Goal: Task Accomplishment & Management: Use online tool/utility

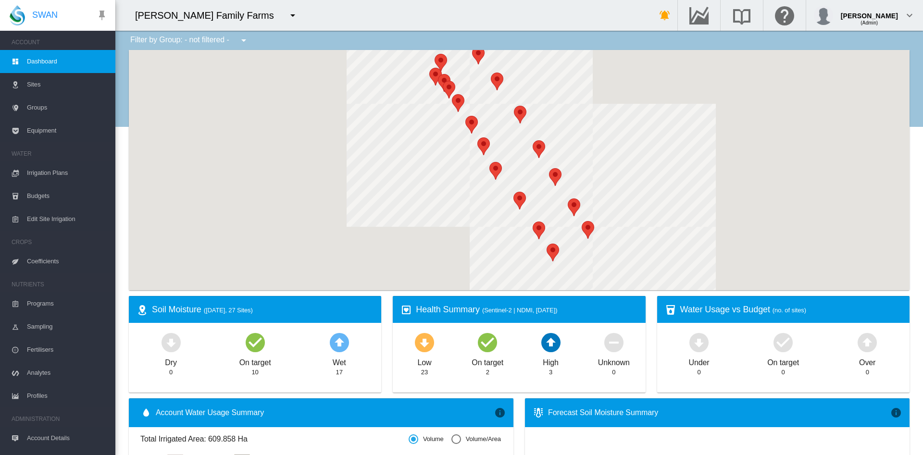
click at [287, 19] on md-icon "icon-menu-down" at bounding box center [293, 16] width 12 height 12
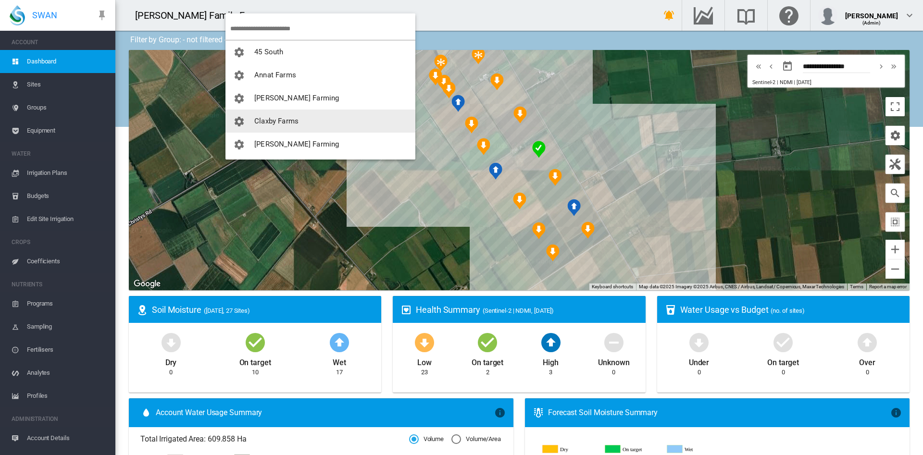
click at [279, 122] on span "Claxby Farms" at bounding box center [276, 121] width 44 height 9
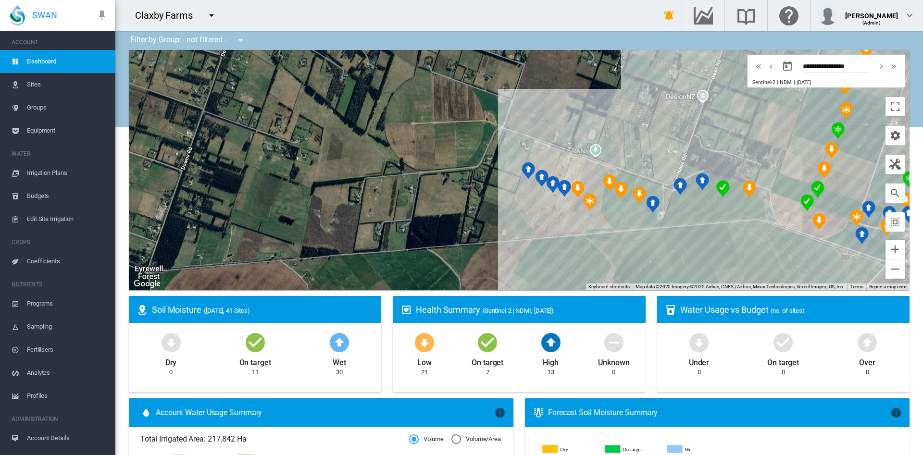
click at [50, 133] on span "Equipment" at bounding box center [67, 130] width 81 height 23
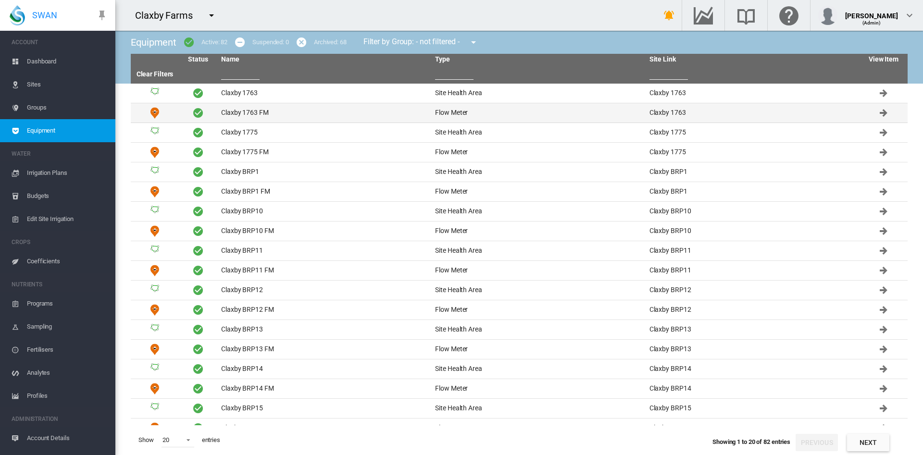
click at [263, 113] on td "Claxby 1763 FM" at bounding box center [324, 112] width 214 height 19
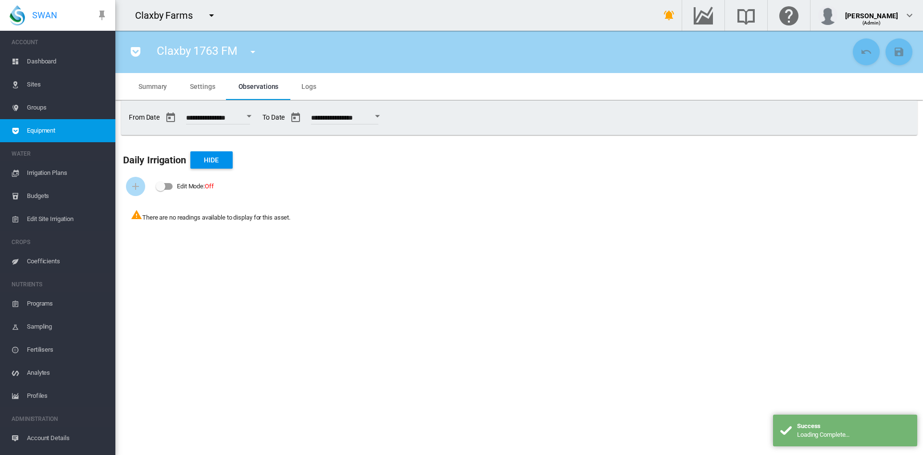
click at [206, 86] on span "Settings" at bounding box center [202, 87] width 25 height 8
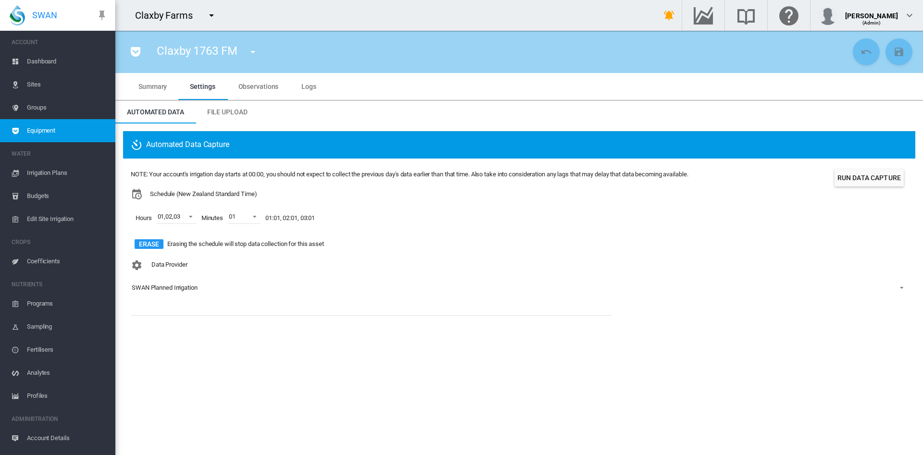
click at [72, 131] on span "Equipment" at bounding box center [67, 130] width 81 height 23
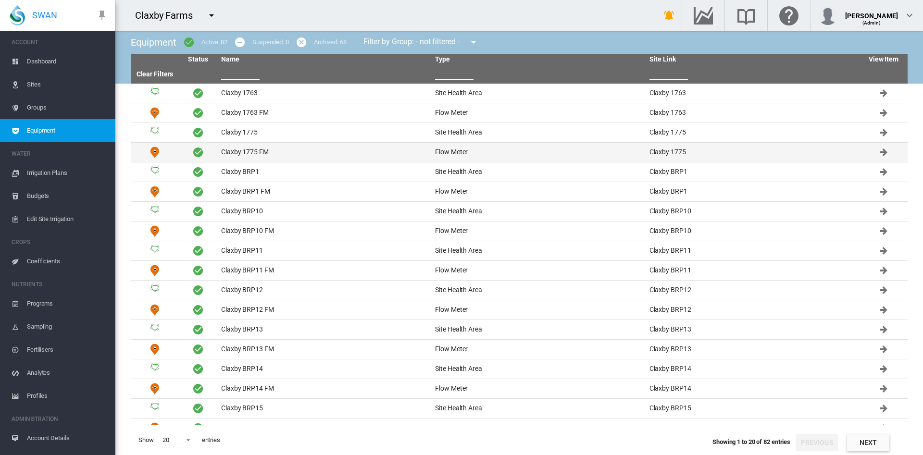
click at [266, 153] on td "Claxby 1775 FM" at bounding box center [324, 152] width 214 height 19
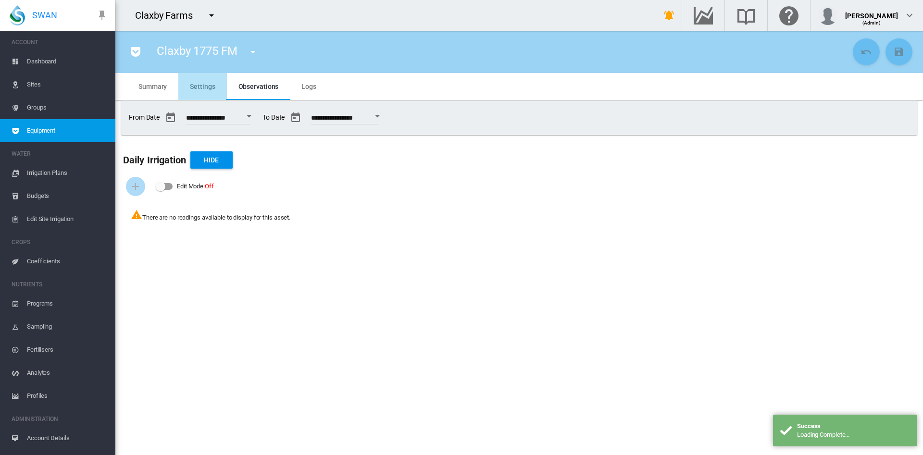
click at [206, 91] on md-tab-item "Settings" at bounding box center [202, 86] width 48 height 27
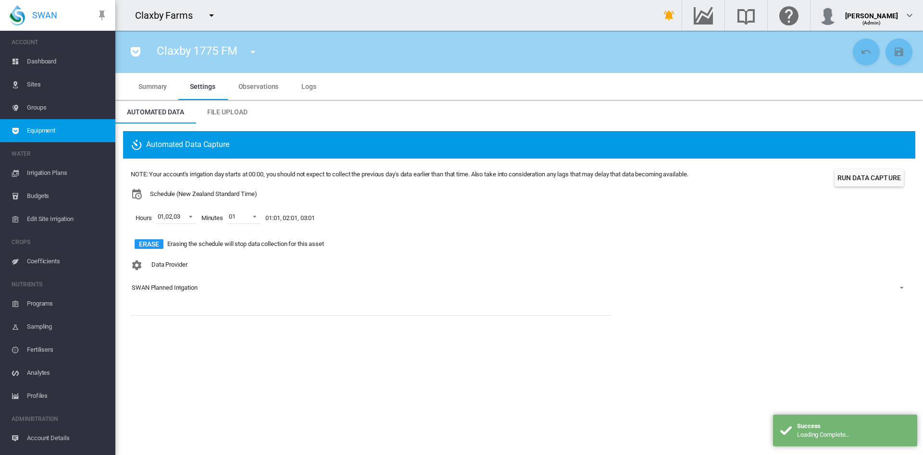
click at [257, 53] on md-icon "icon-menu-down" at bounding box center [253, 52] width 12 height 12
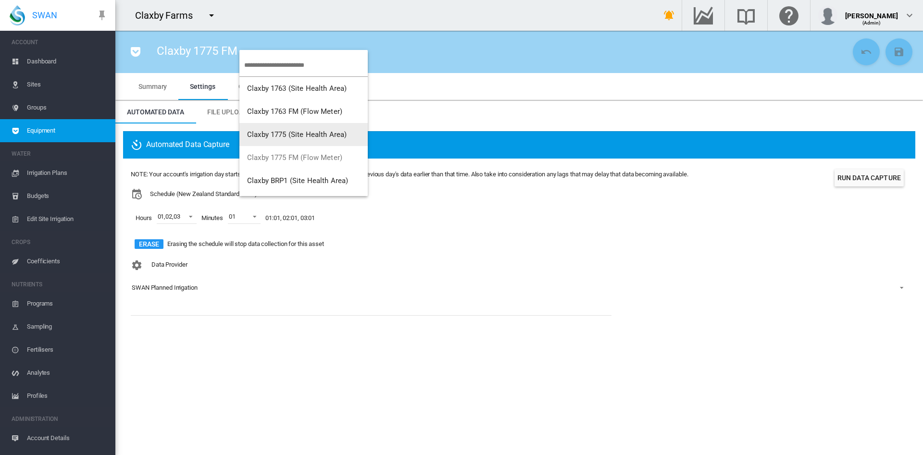
scroll to position [42, 0]
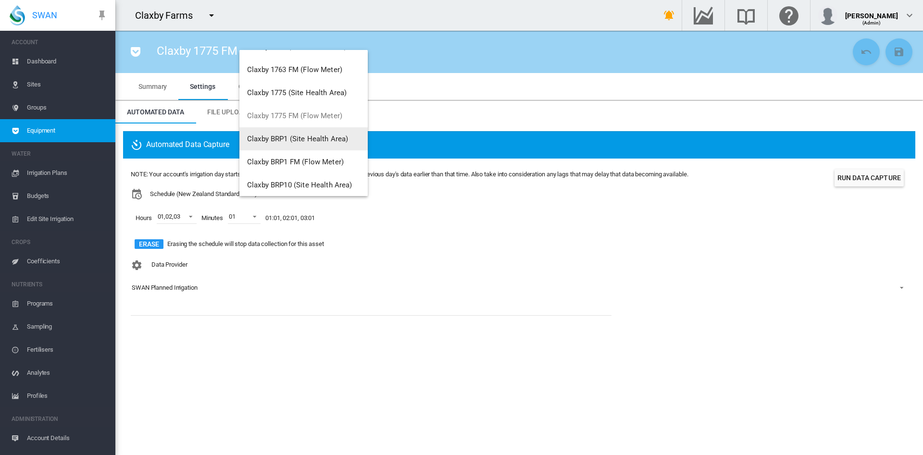
click at [292, 135] on span "Claxby BRP1 (Site Health Area)" at bounding box center [297, 139] width 101 height 9
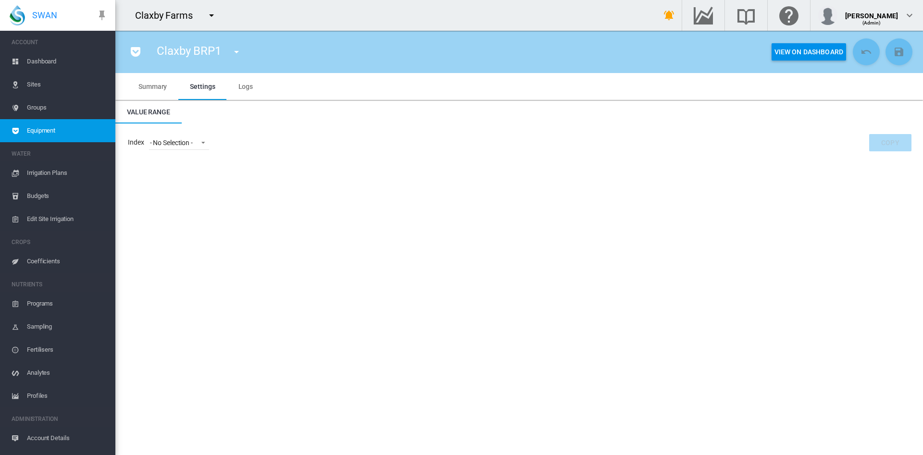
click at [198, 89] on span "Settings" at bounding box center [202, 87] width 25 height 8
click at [155, 86] on span "Summary" at bounding box center [152, 87] width 28 height 8
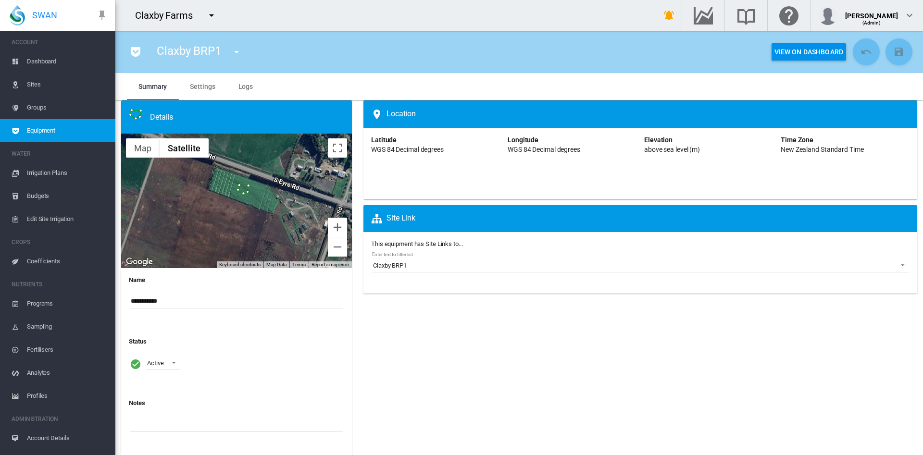
click at [233, 53] on md-icon "icon-menu-down" at bounding box center [237, 52] width 12 height 12
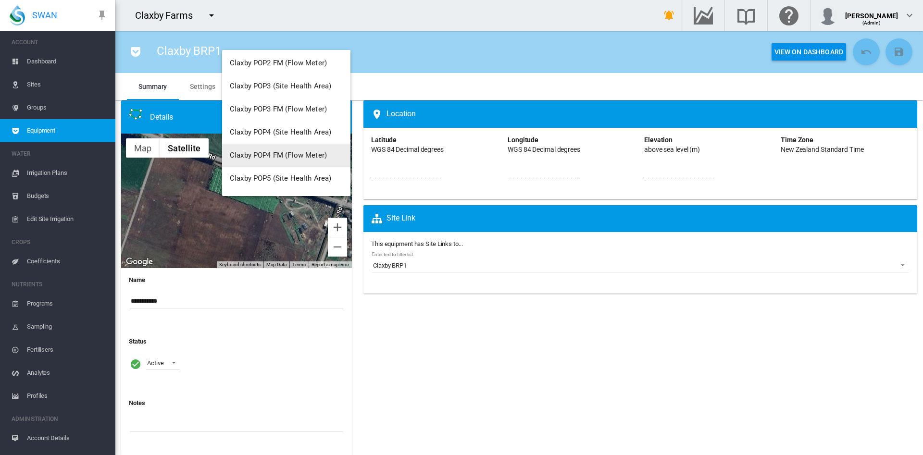
scroll to position [1756, 0]
click at [304, 157] on span "Claxby POP4 FM (Flow Meter)" at bounding box center [278, 155] width 97 height 9
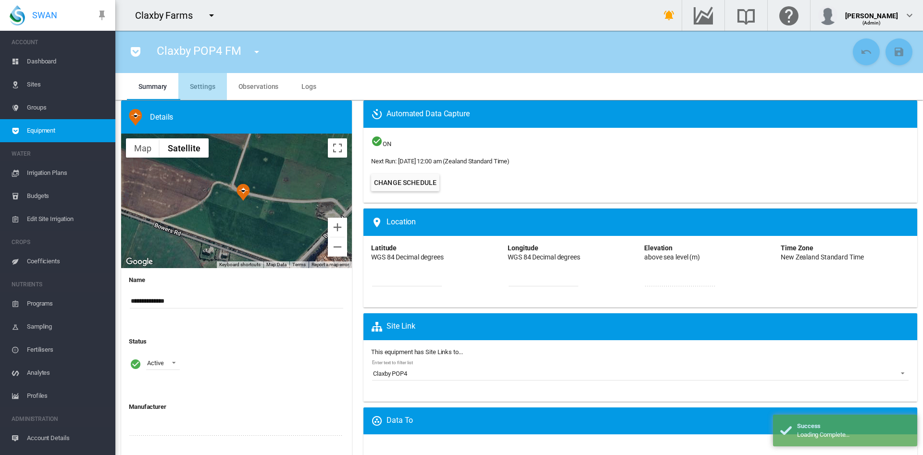
click at [205, 85] on span "Settings" at bounding box center [202, 87] width 25 height 8
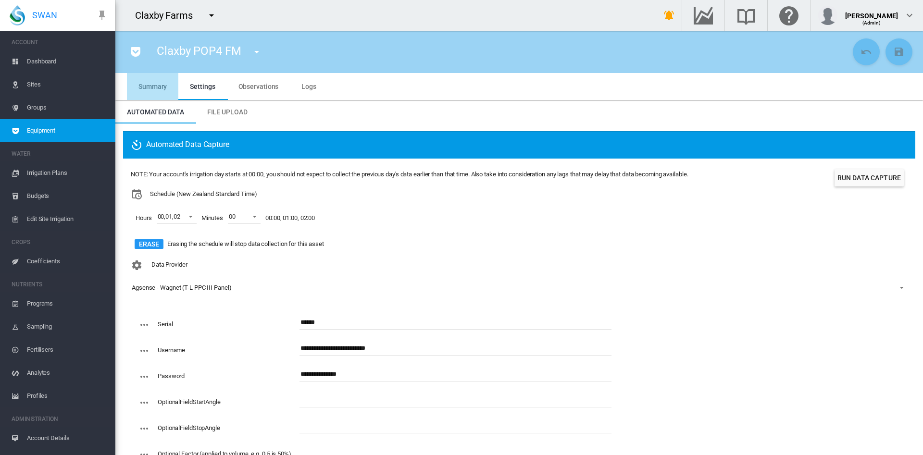
click at [154, 86] on span "Summary" at bounding box center [152, 87] width 28 height 8
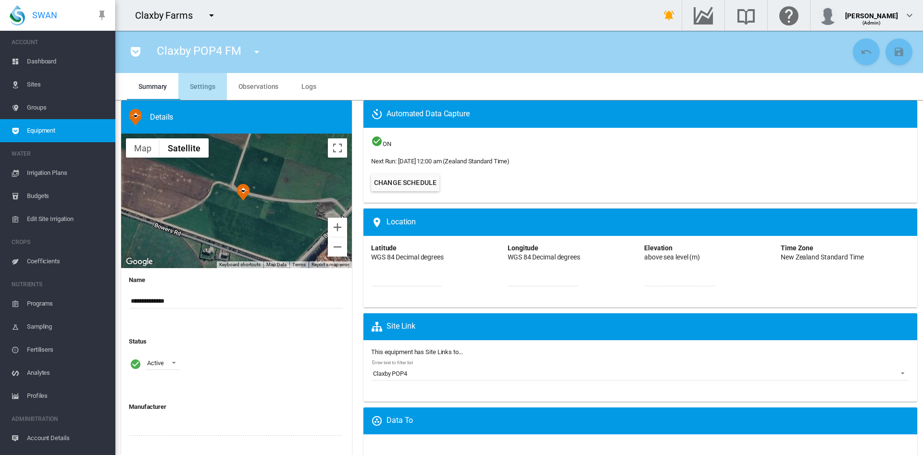
click at [206, 87] on span "Settings" at bounding box center [202, 87] width 25 height 8
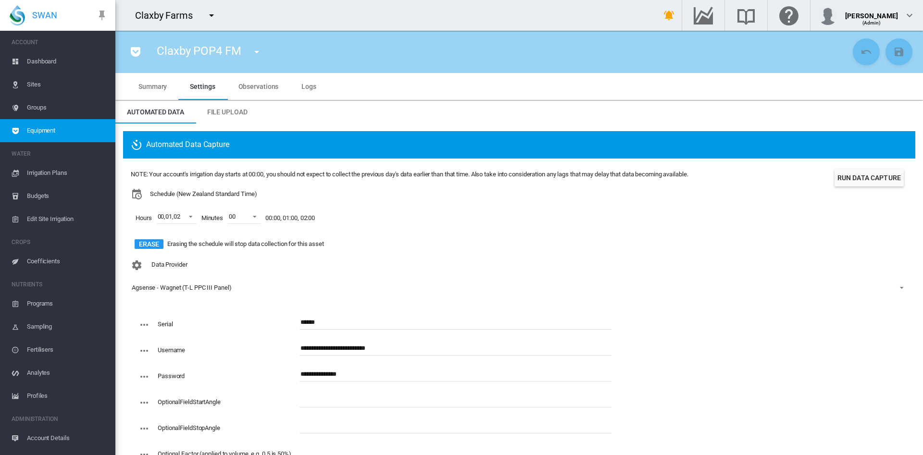
scroll to position [36, 0]
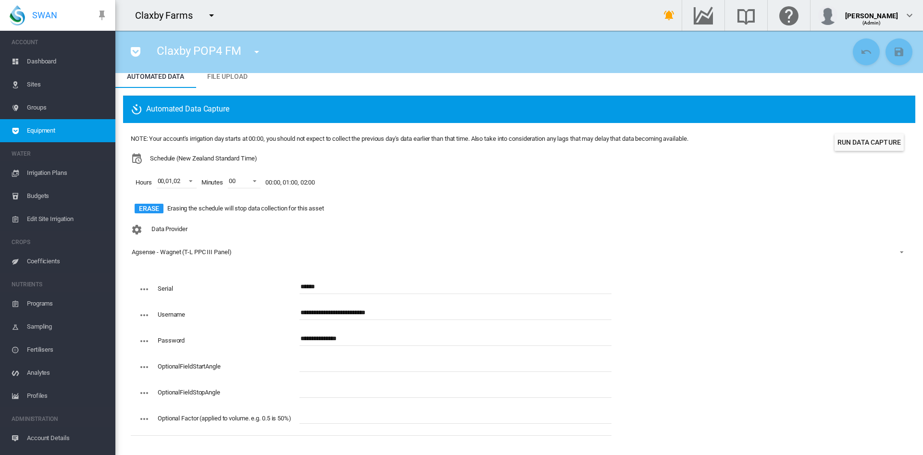
click at [257, 53] on md-icon "icon-menu-down" at bounding box center [257, 52] width 12 height 12
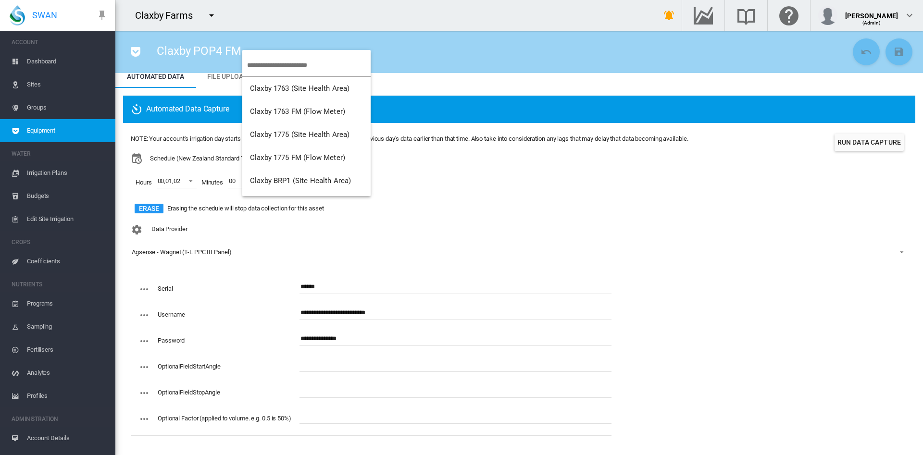
click at [49, 56] on md-backdrop at bounding box center [461, 227] width 923 height 455
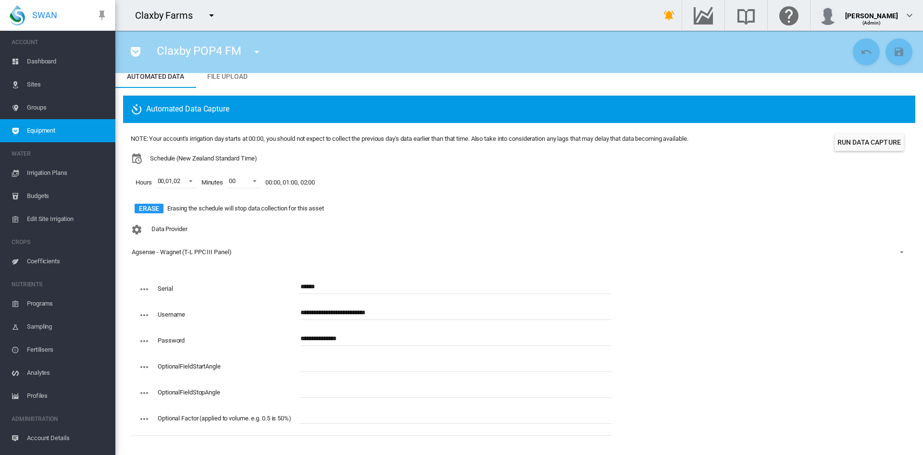
click at [44, 60] on span "Dashboard" at bounding box center [67, 61] width 81 height 23
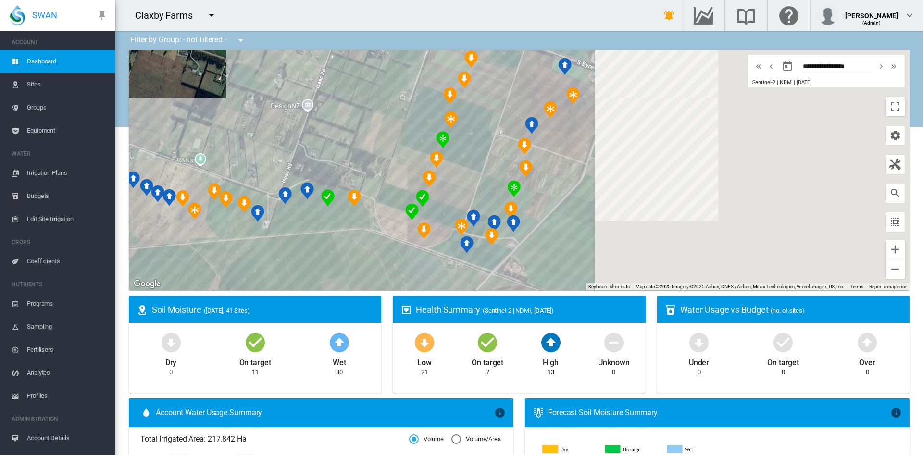
drag, startPoint x: 697, startPoint y: 244, endPoint x: 298, endPoint y: 255, distance: 399.5
click at [298, 255] on div at bounding box center [519, 170] width 780 height 240
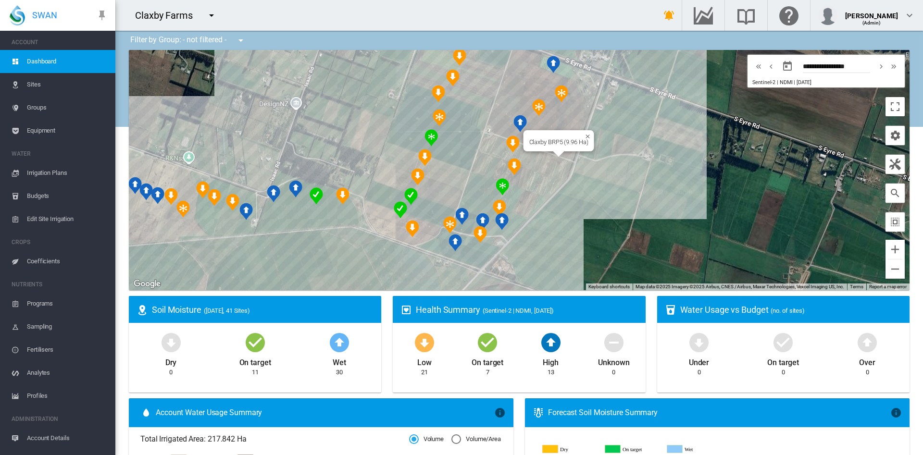
click at [545, 167] on div "Claxby BRP5 (9.96 Ha)" at bounding box center [519, 170] width 780 height 240
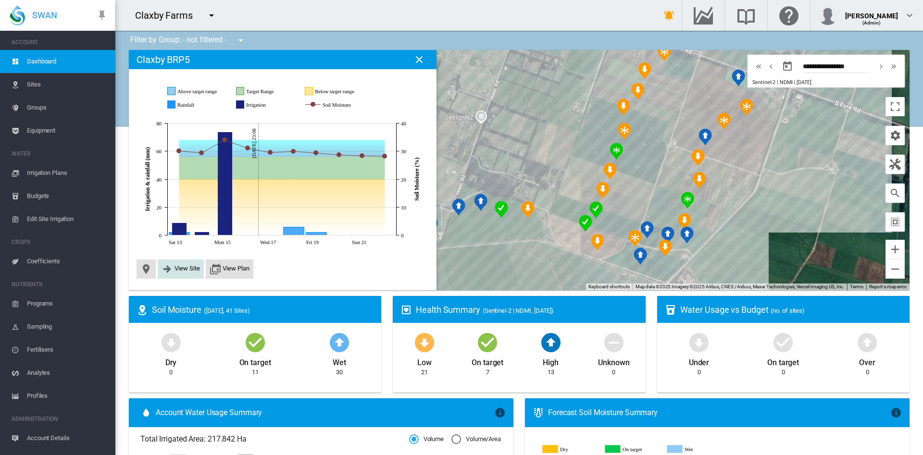
click at [182, 272] on span "View Site" at bounding box center [186, 268] width 25 height 7
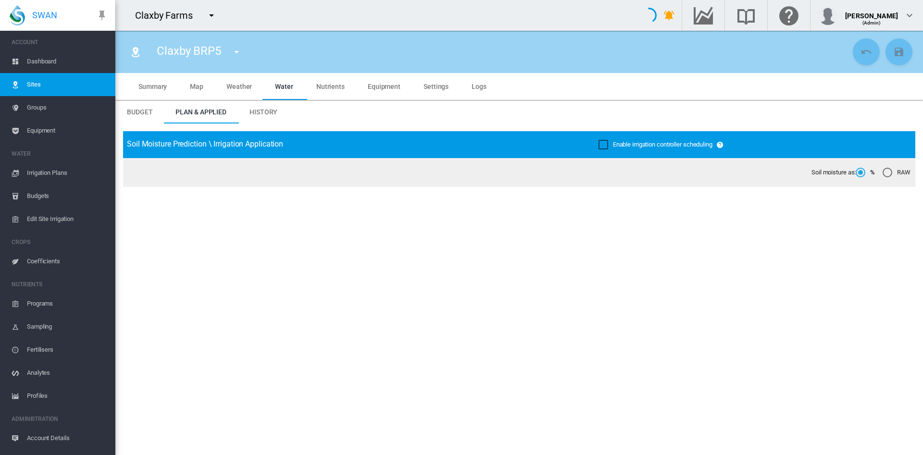
type input "**********"
type input "*********"
type input "**"
type input "****"
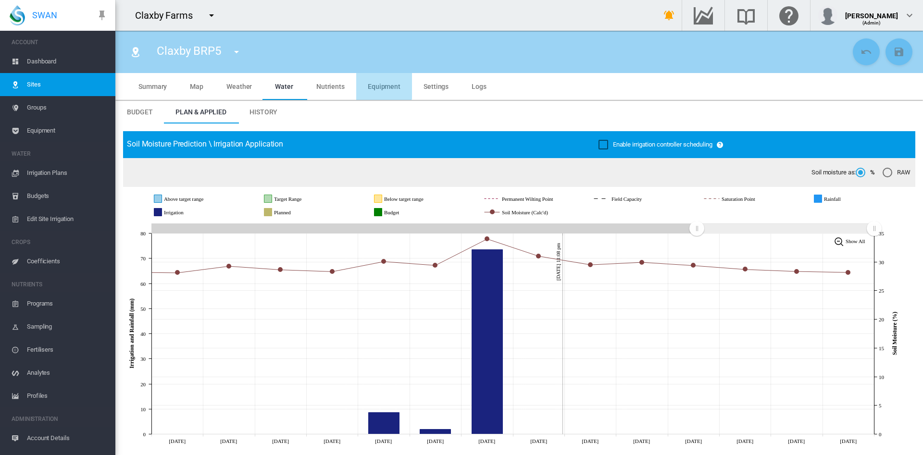
click at [381, 85] on span "Equipment" at bounding box center [384, 87] width 33 height 8
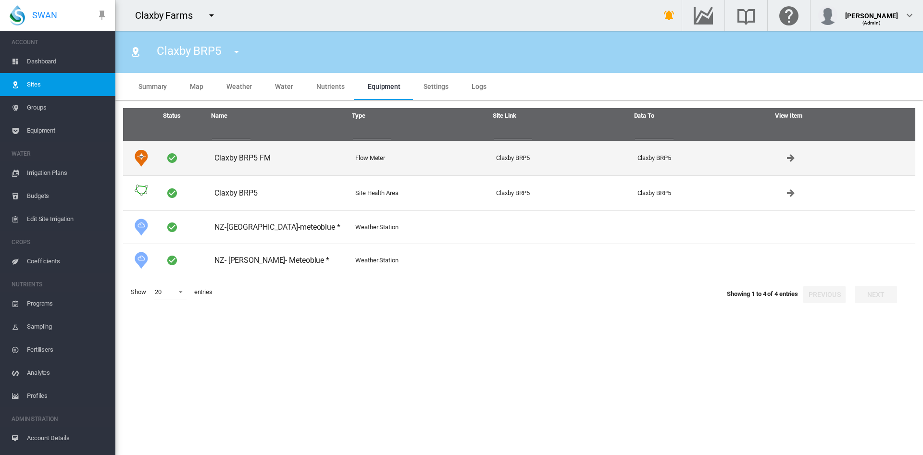
click at [260, 157] on td "Claxby BRP5 FM" at bounding box center [281, 158] width 141 height 35
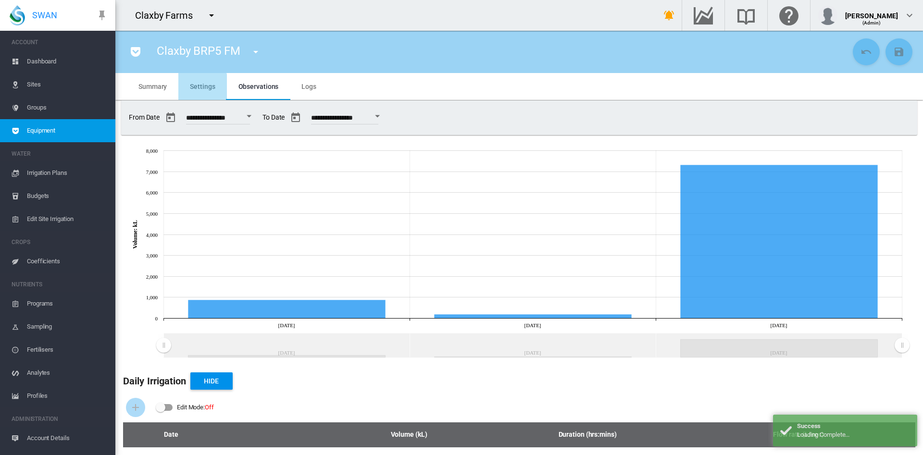
click at [202, 89] on span "Settings" at bounding box center [202, 87] width 25 height 8
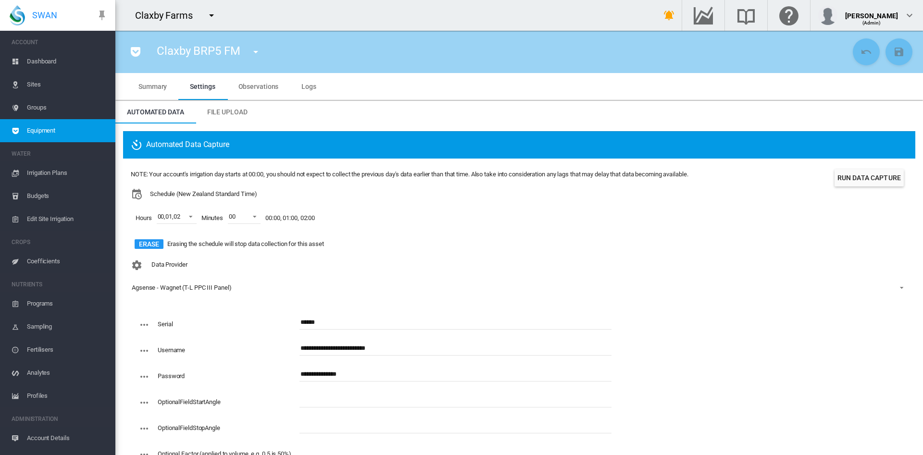
click at [224, 110] on span "File Upload" at bounding box center [227, 112] width 40 height 8
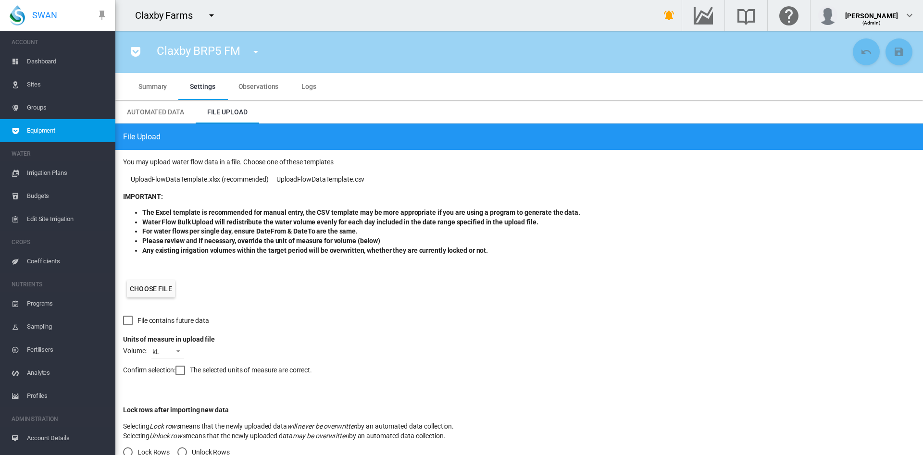
click at [298, 87] on md-tab-item "Logs" at bounding box center [309, 86] width 38 height 27
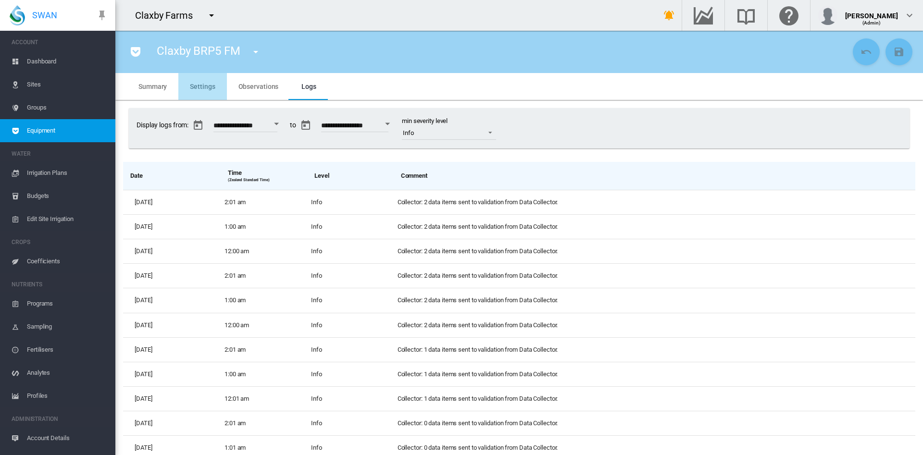
click at [205, 88] on span "Settings" at bounding box center [202, 87] width 25 height 8
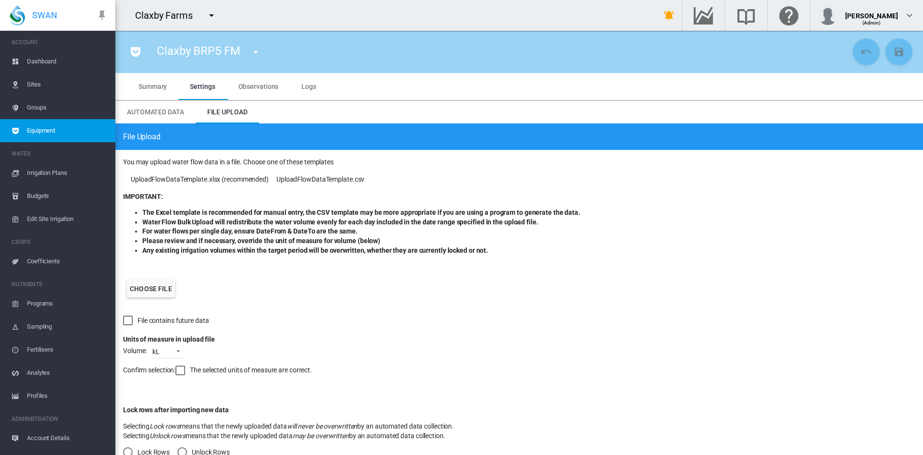
click at [65, 172] on span "Irrigation Plans" at bounding box center [67, 172] width 81 height 23
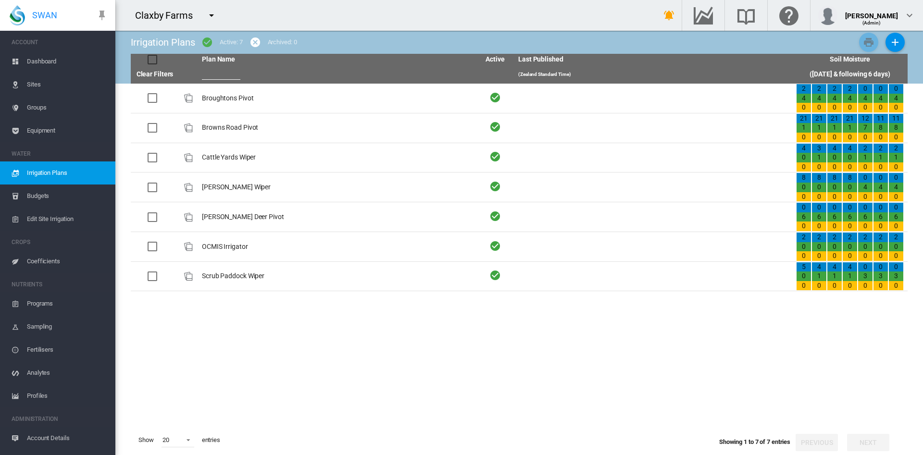
click at [57, 219] on span "Edit Site Irrigation" at bounding box center [67, 219] width 81 height 23
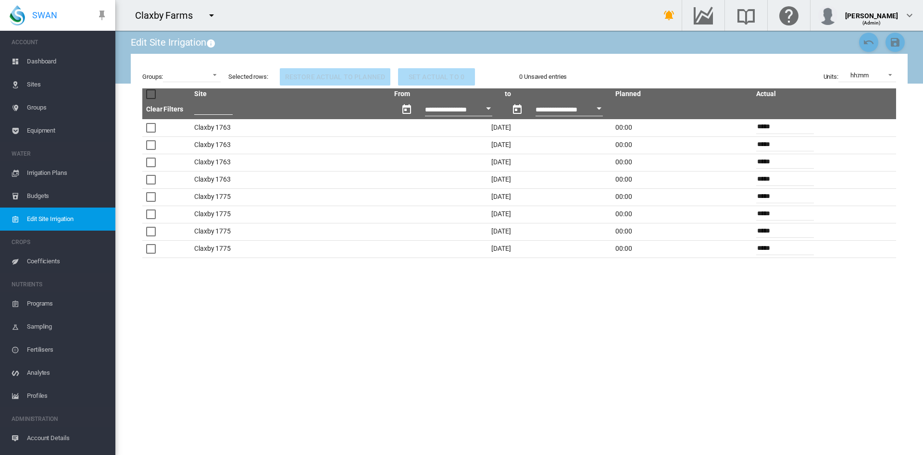
click at [52, 65] on span "Dashboard" at bounding box center [67, 61] width 81 height 23
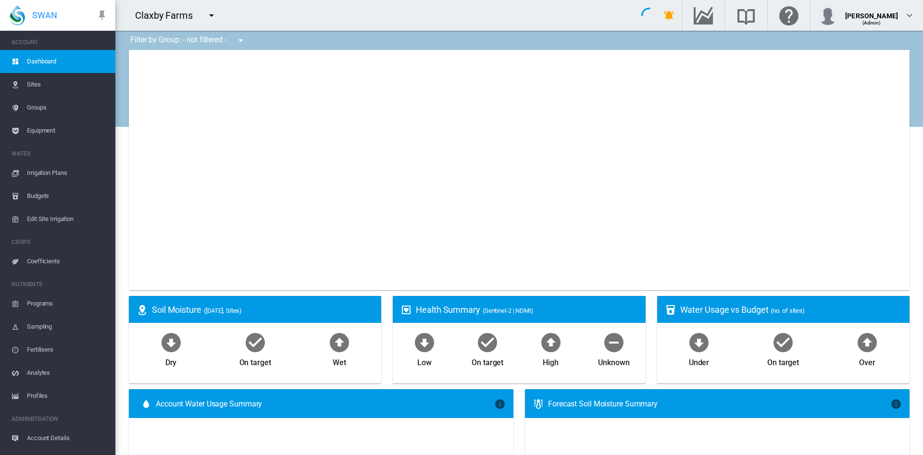
type input "**********"
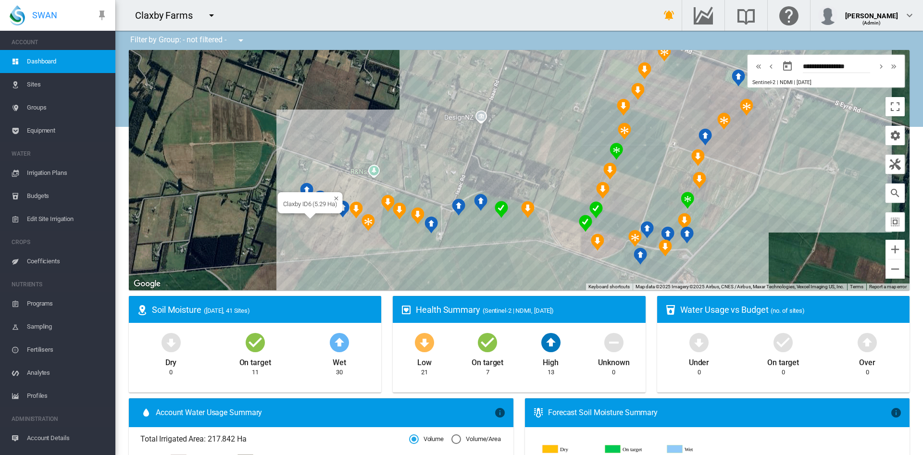
click at [295, 218] on div "Claxby ID6 (5.29 Ha)" at bounding box center [519, 170] width 780 height 240
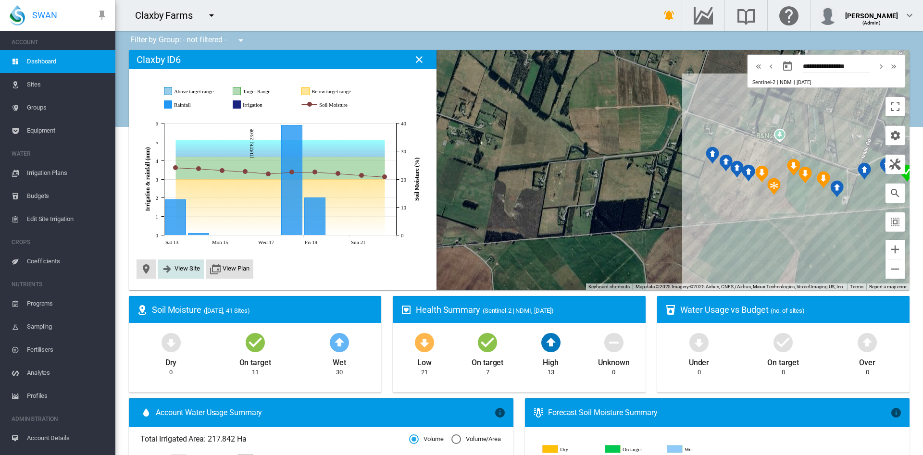
click at [185, 269] on span "View Site" at bounding box center [186, 268] width 25 height 7
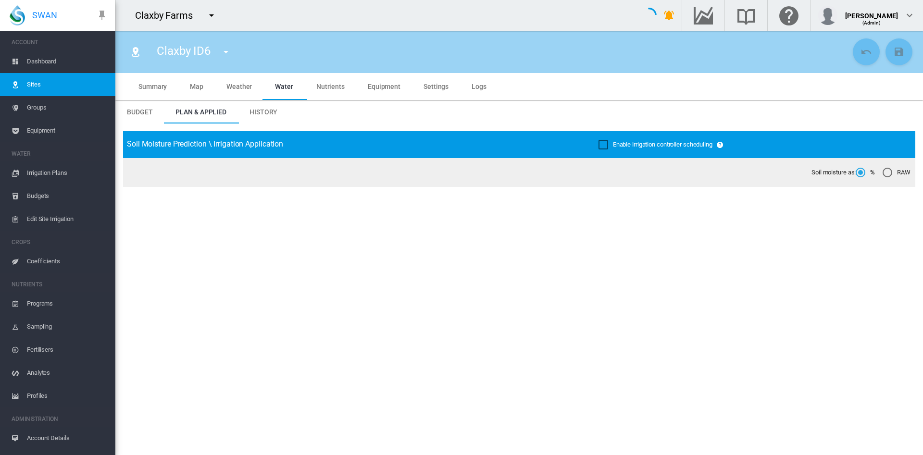
type input "*****"
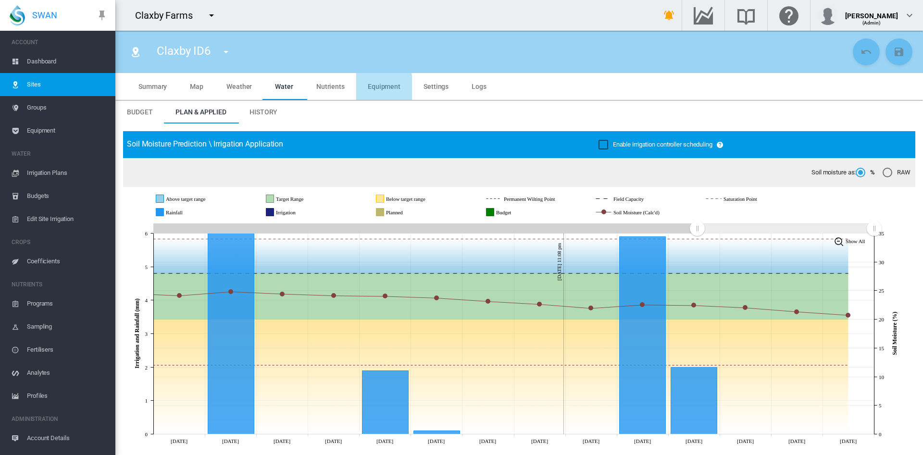
click at [381, 89] on span "Equipment" at bounding box center [384, 87] width 33 height 8
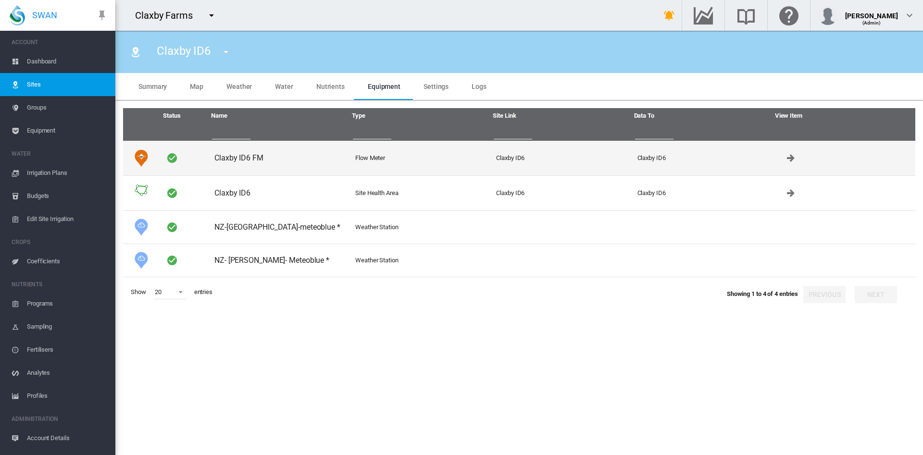
click at [248, 156] on td "Claxby ID6 FM" at bounding box center [281, 158] width 141 height 35
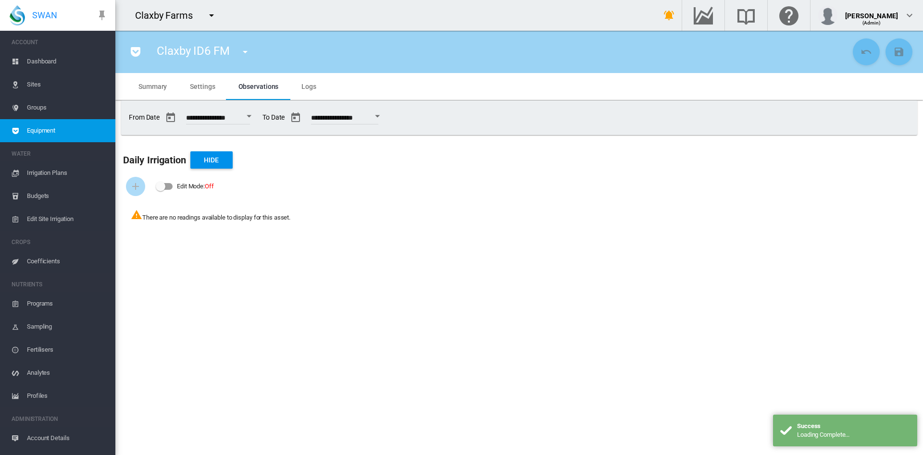
click at [205, 89] on span "Settings" at bounding box center [202, 87] width 25 height 8
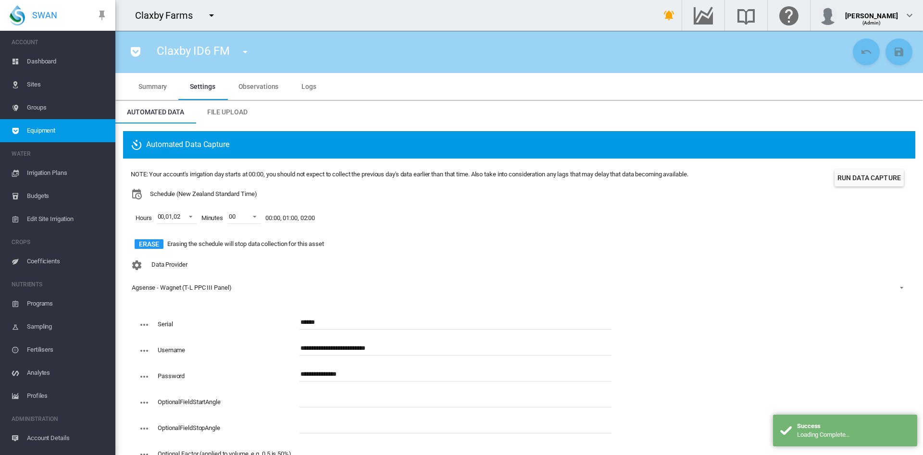
scroll to position [36, 0]
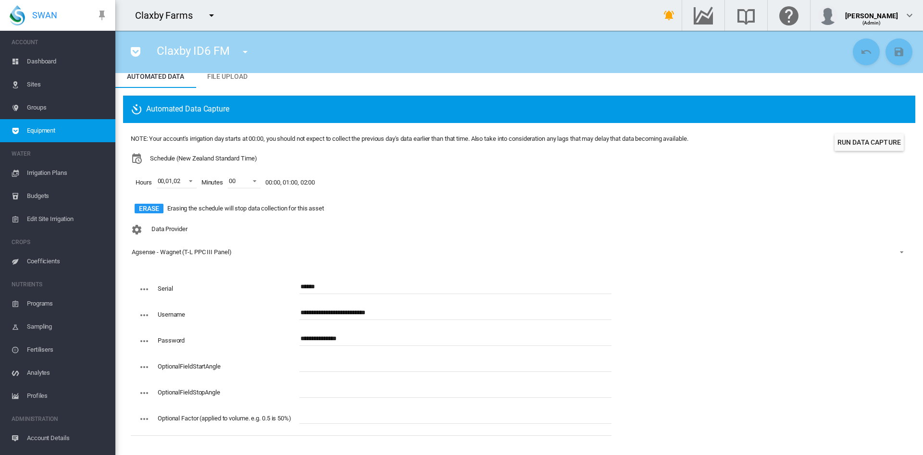
click at [45, 84] on span "Sites" at bounding box center [67, 84] width 81 height 23
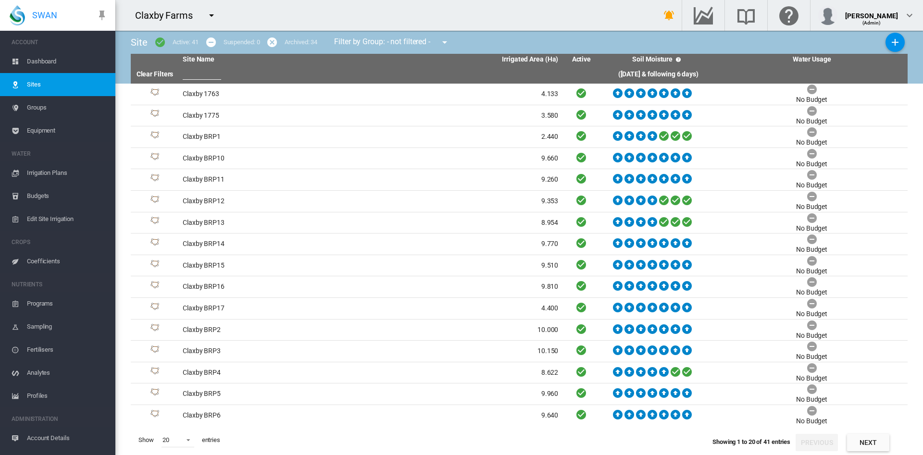
click at [52, 61] on span "Dashboard" at bounding box center [67, 61] width 81 height 23
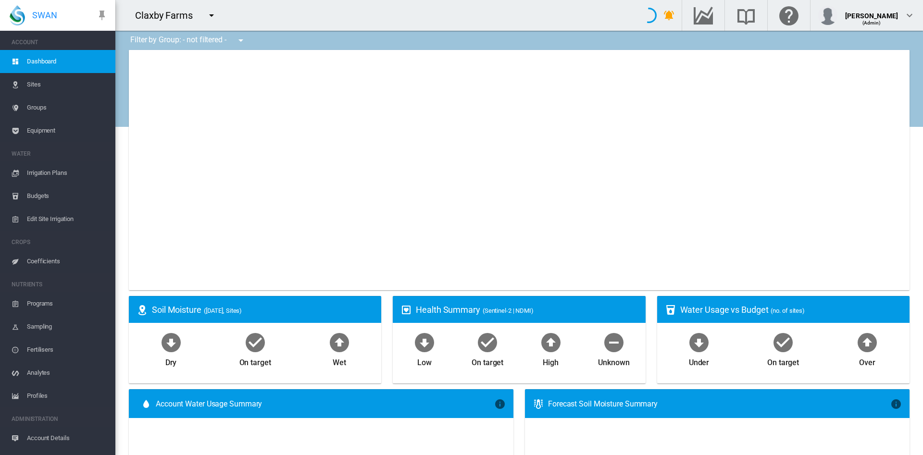
type input "**********"
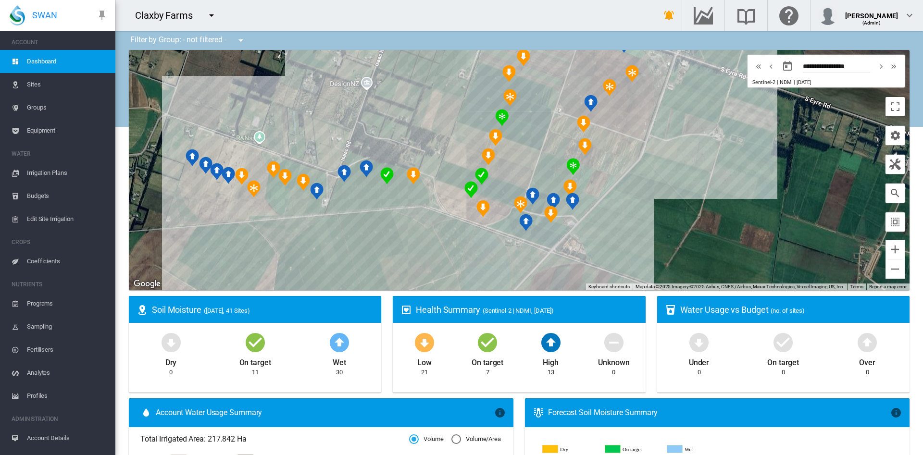
drag, startPoint x: 756, startPoint y: 247, endPoint x: 235, endPoint y: 249, distance: 521.5
click at [235, 249] on div at bounding box center [519, 170] width 780 height 240
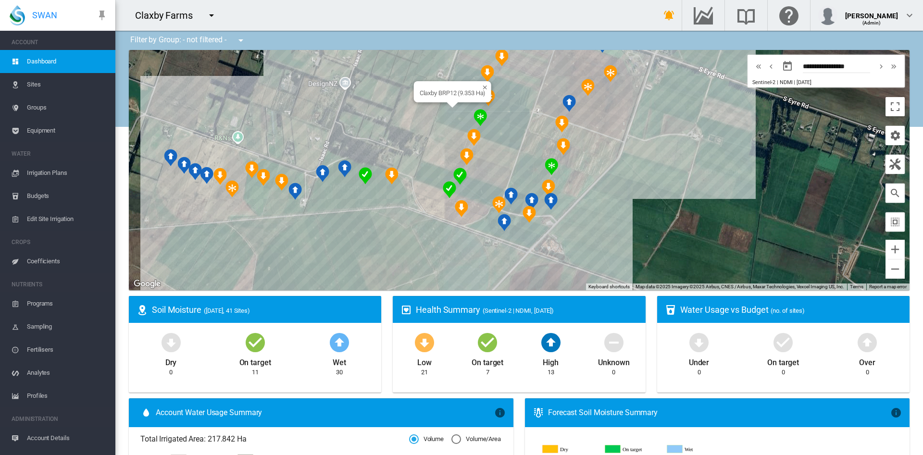
click at [446, 116] on div "Claxby BRP12 (9.353 Ha)" at bounding box center [519, 170] width 780 height 240
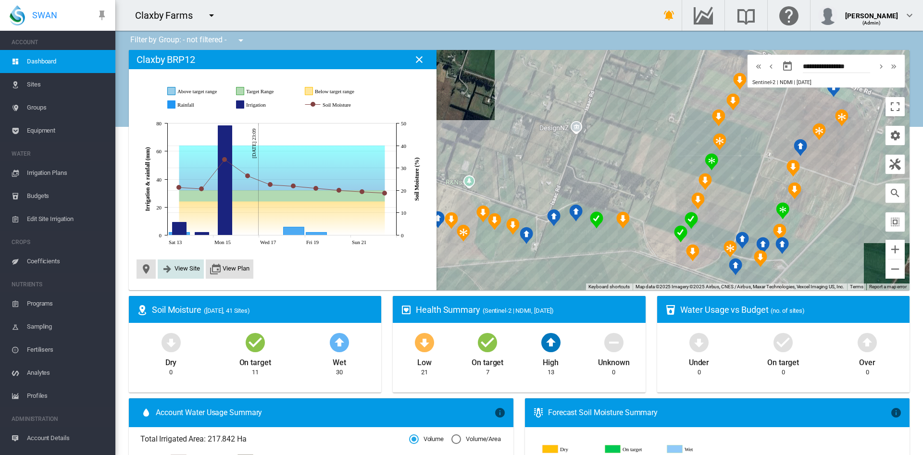
click at [186, 265] on span "View Site" at bounding box center [186, 268] width 25 height 7
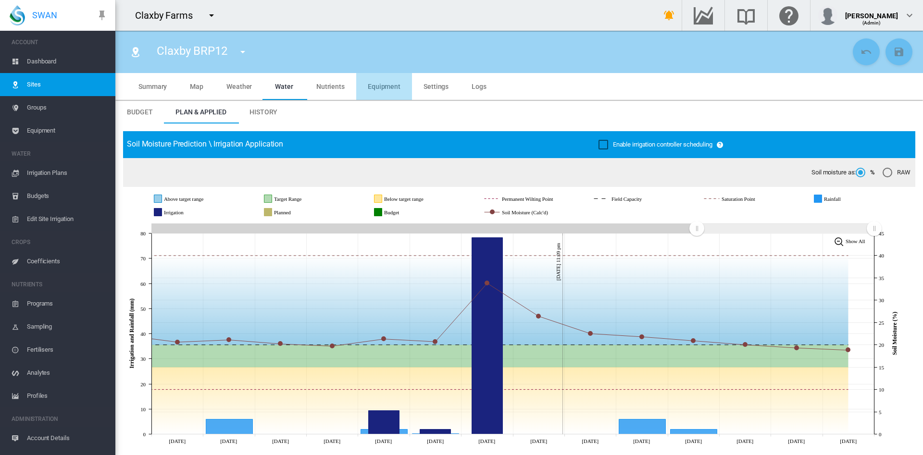
click at [392, 89] on span "Equipment" at bounding box center [384, 87] width 33 height 8
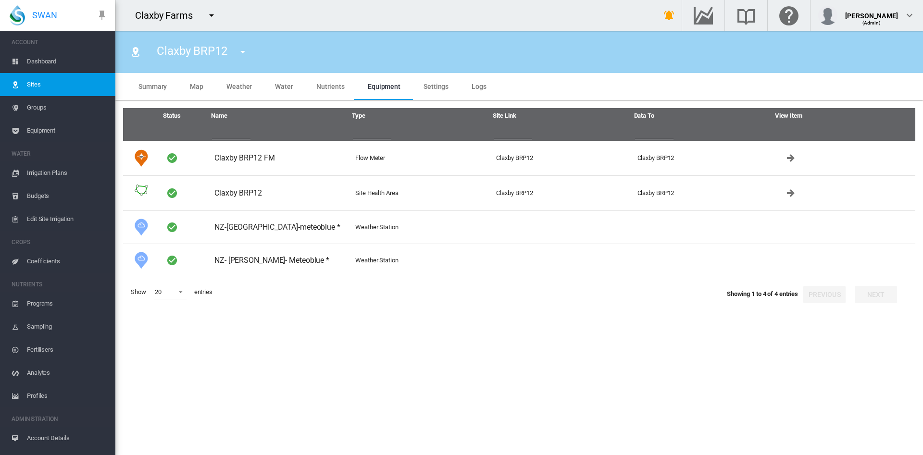
click at [437, 85] on span "Settings" at bounding box center [435, 87] width 25 height 8
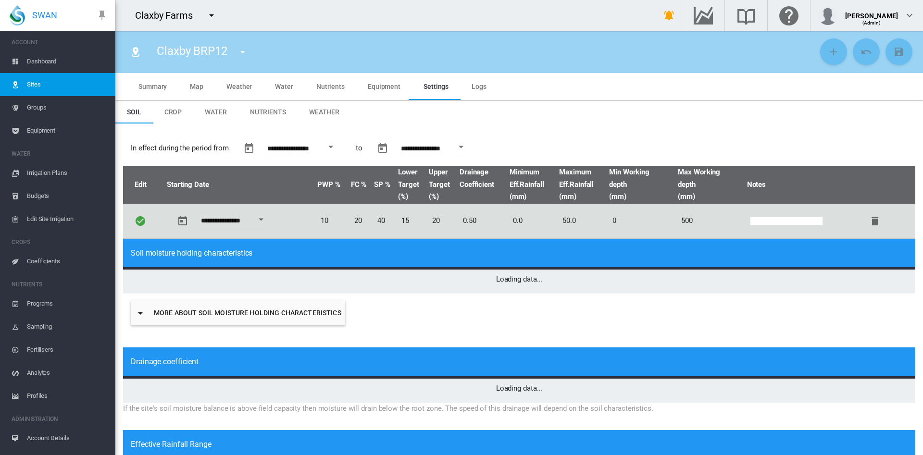
type input "*"
type input "**"
type input "*****"
type input "***"
type input "*****"
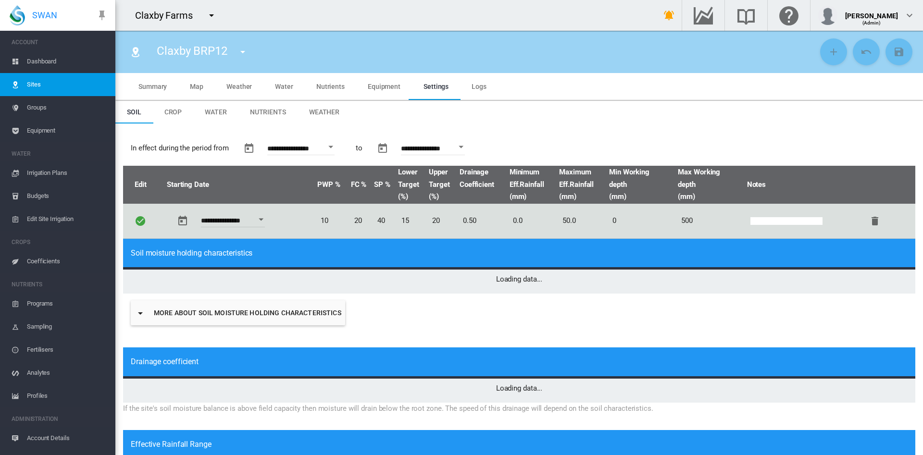
click at [373, 89] on span "Equipment" at bounding box center [384, 87] width 33 height 8
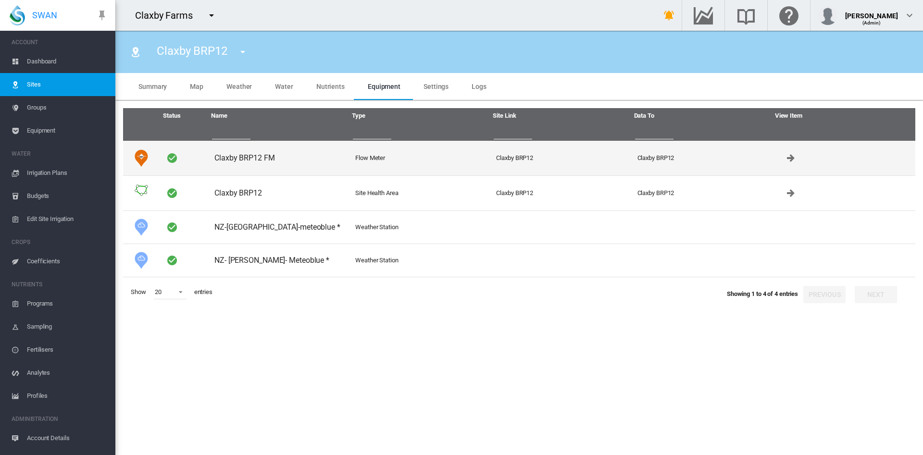
click at [254, 152] on td "Claxby BRP12 FM" at bounding box center [281, 158] width 141 height 35
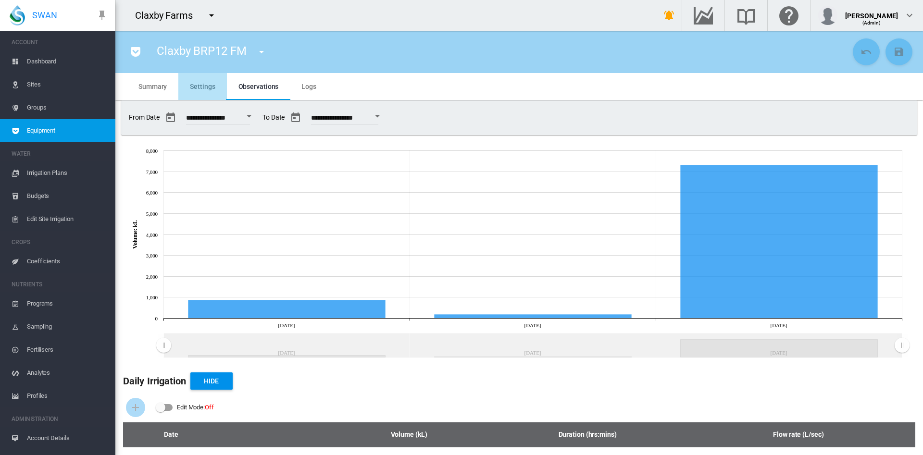
click at [201, 83] on span "Settings" at bounding box center [202, 87] width 25 height 8
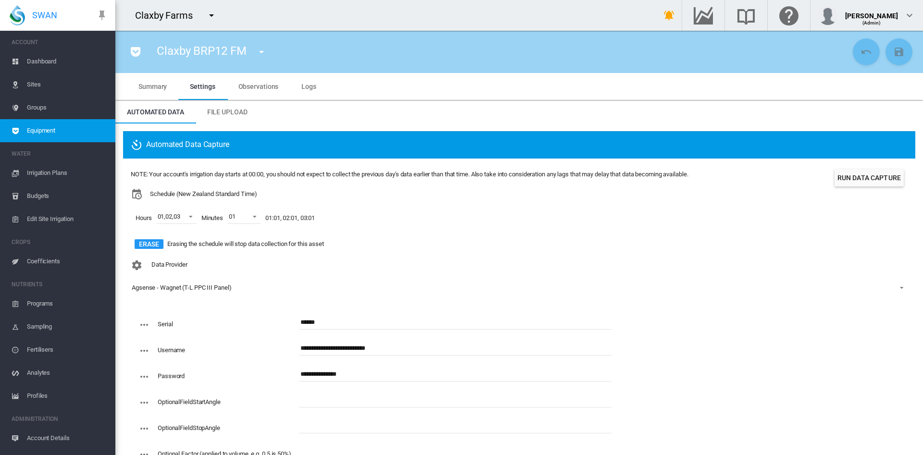
scroll to position [36, 0]
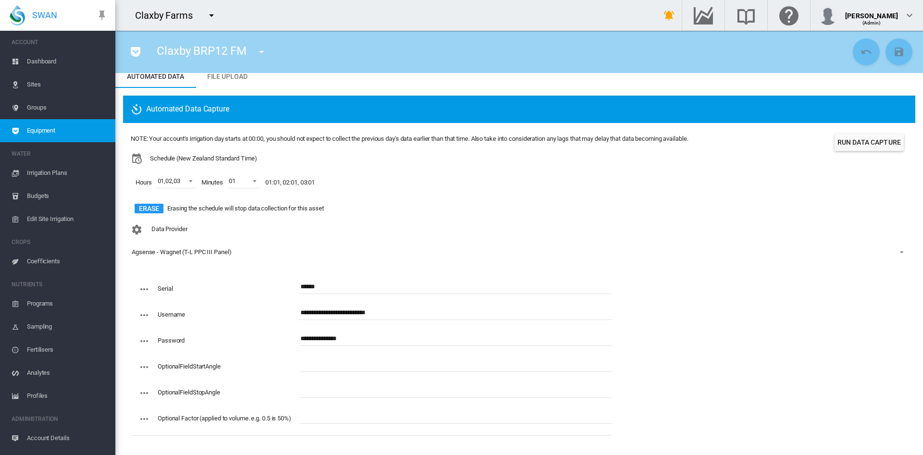
click at [455, 250] on span "Agsense - Wagnet (T-L PPC III Panel)" at bounding box center [511, 252] width 759 height 9
click at [479, 181] on md-backdrop at bounding box center [461, 227] width 923 height 455
click at [260, 50] on md-icon "icon-menu-down" at bounding box center [262, 52] width 12 height 12
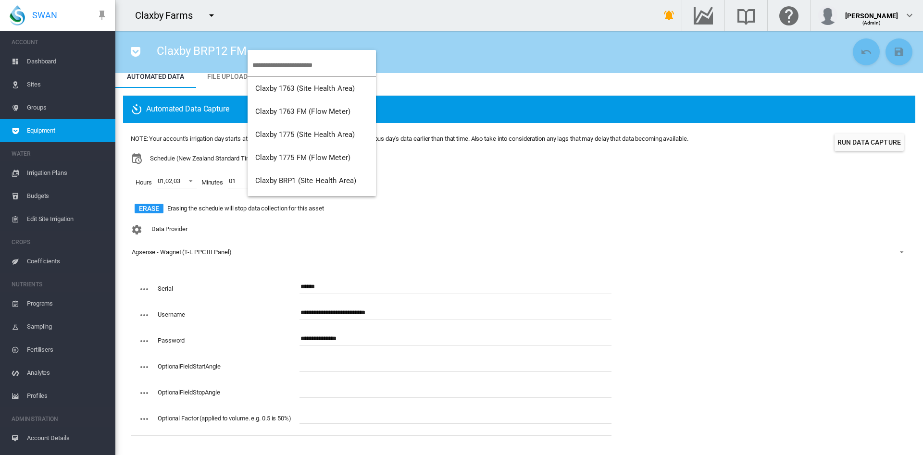
click at [568, 233] on md-backdrop at bounding box center [461, 227] width 923 height 455
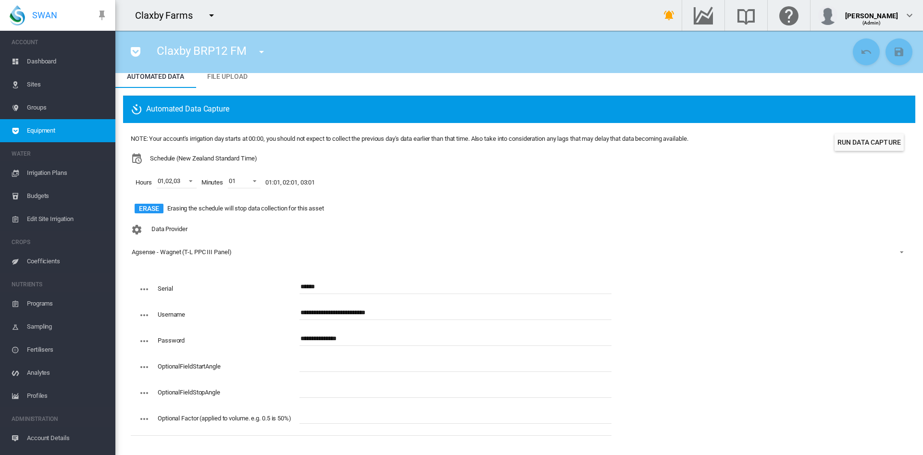
scroll to position [0, 0]
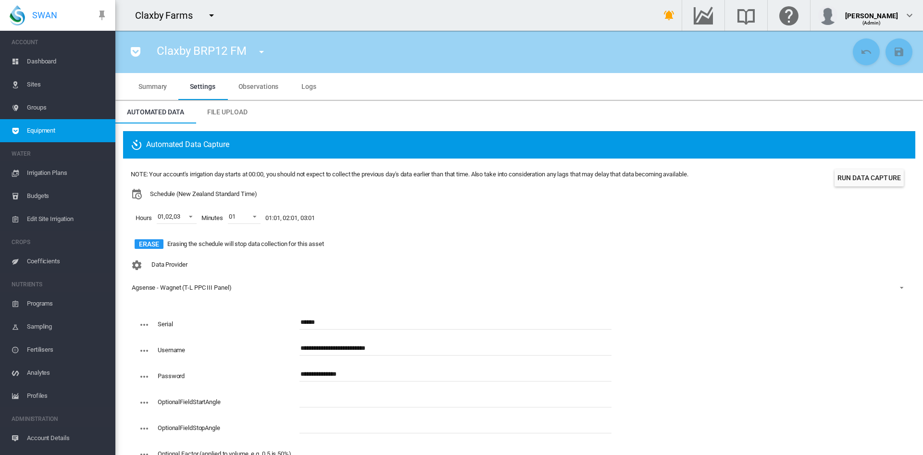
click at [266, 86] on span "Observations" at bounding box center [258, 87] width 40 height 8
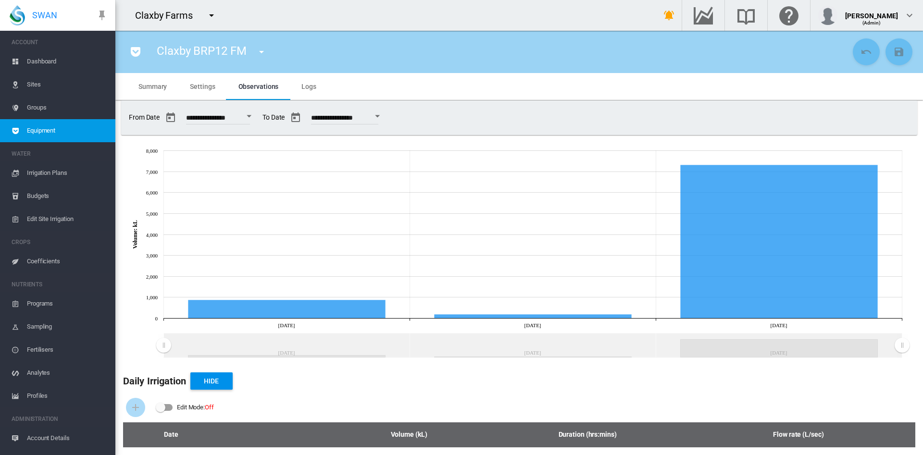
click at [136, 87] on md-tab-item "Summary" at bounding box center [152, 86] width 51 height 27
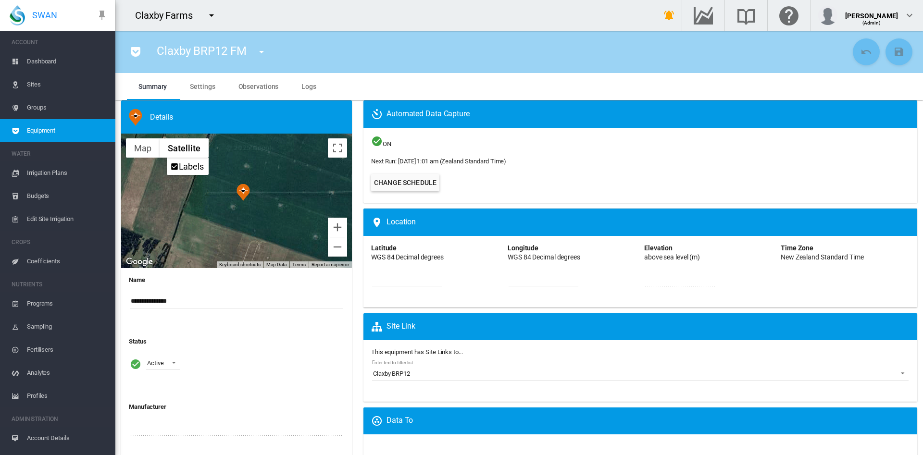
click at [198, 87] on span "Settings" at bounding box center [202, 87] width 25 height 8
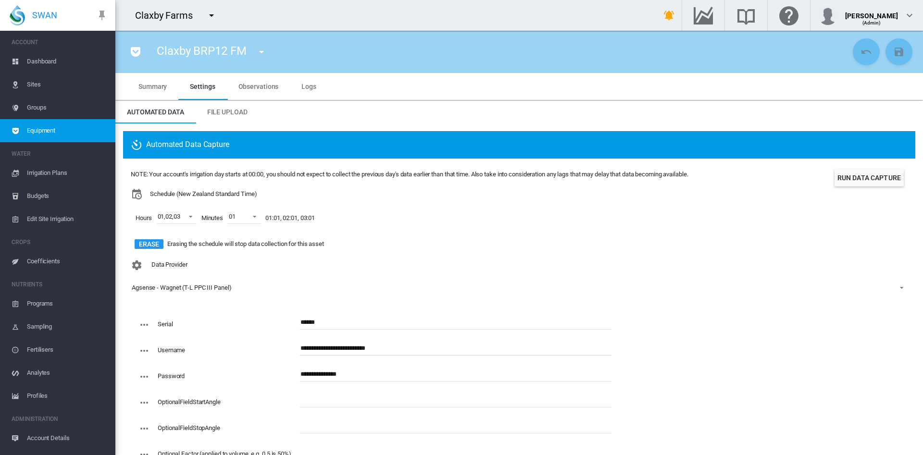
click at [55, 173] on span "Irrigation Plans" at bounding box center [67, 172] width 81 height 23
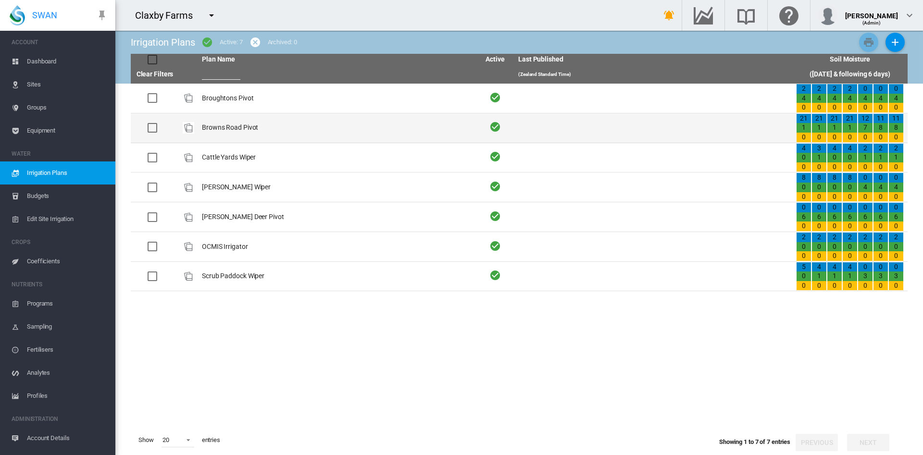
click at [249, 129] on td "Browns Road Pivot" at bounding box center [337, 127] width 278 height 29
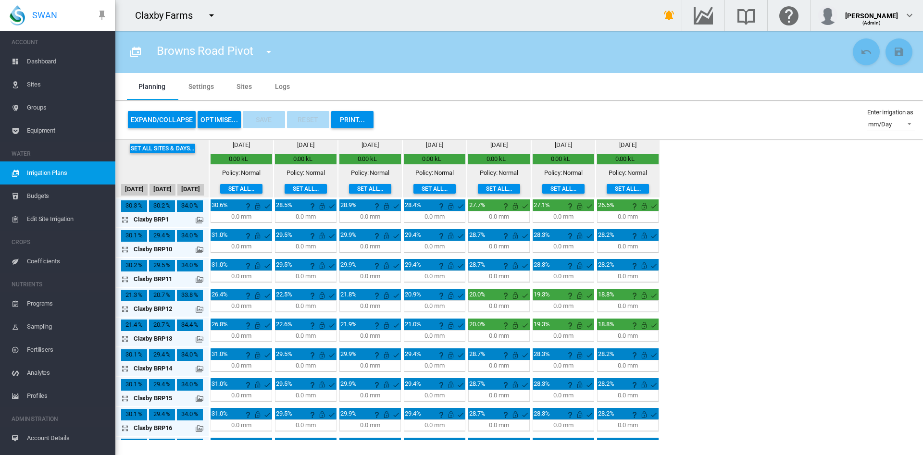
click at [246, 81] on md-tab-item "Sites" at bounding box center [244, 86] width 38 height 27
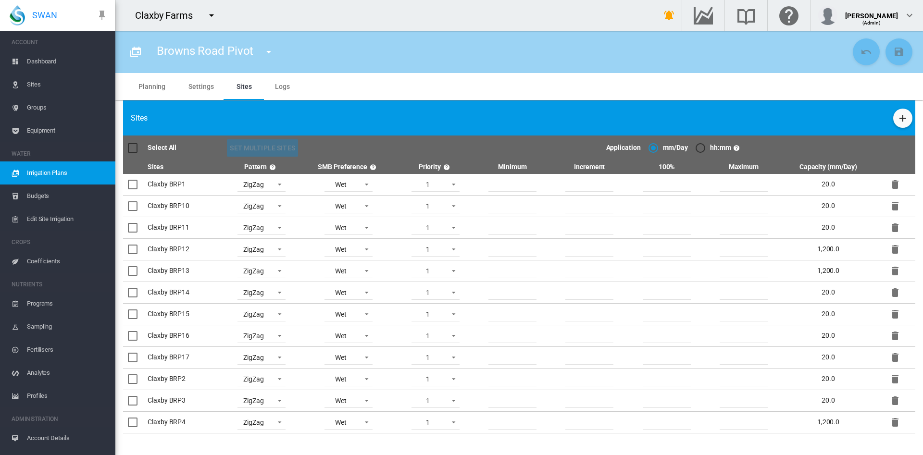
click at [208, 86] on md-tab-item "Settings" at bounding box center [201, 86] width 48 height 27
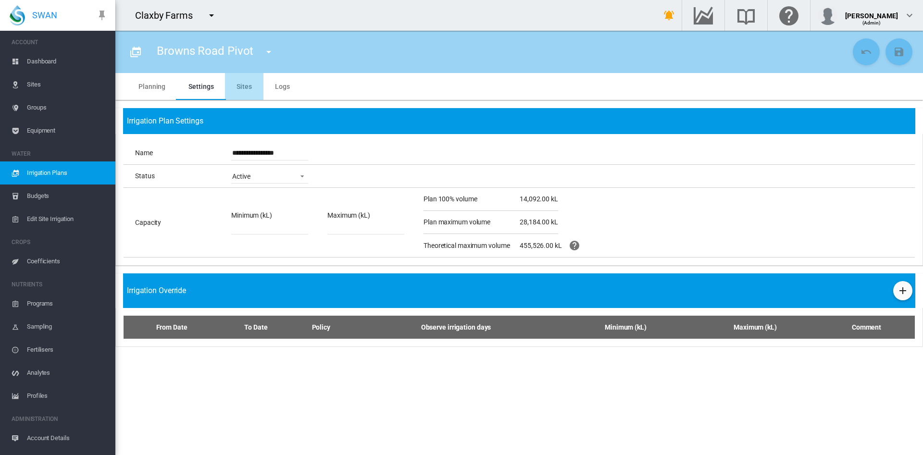
click at [252, 89] on md-tab-item "Sites" at bounding box center [244, 86] width 38 height 27
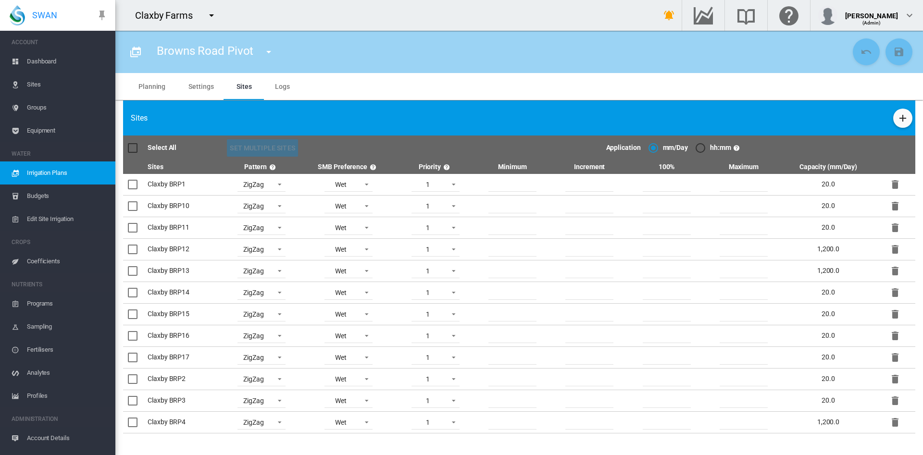
click at [53, 134] on span "Equipment" at bounding box center [67, 130] width 81 height 23
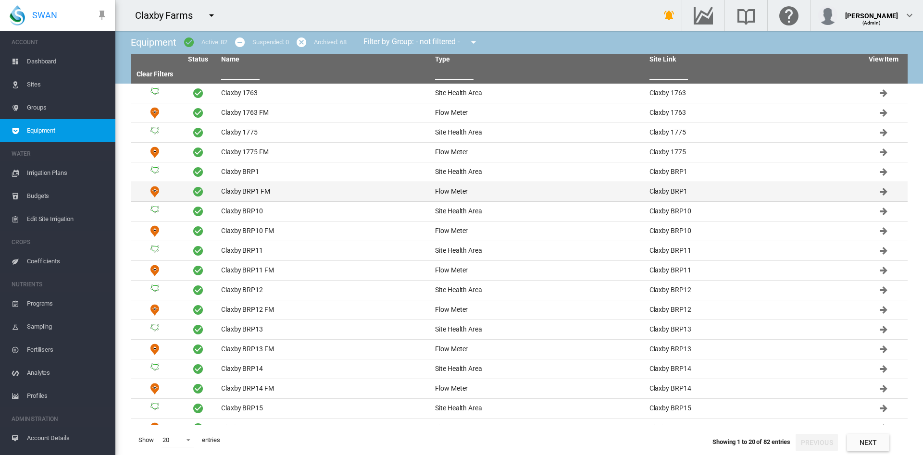
click at [270, 191] on td "Claxby BRP1 FM" at bounding box center [324, 191] width 214 height 19
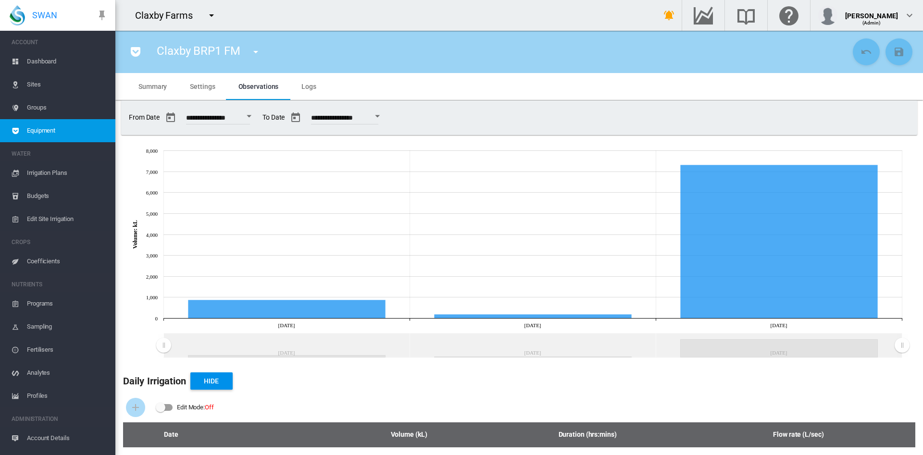
click at [40, 87] on span "Sites" at bounding box center [67, 84] width 81 height 23
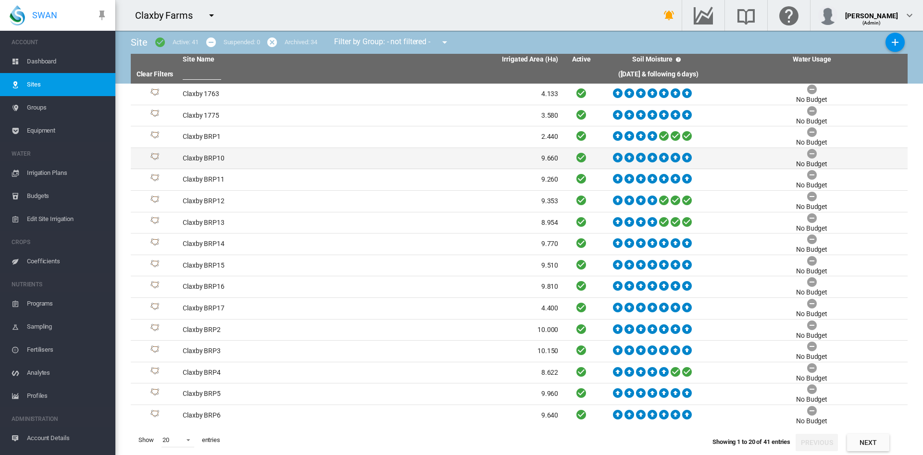
click at [225, 161] on td "Claxby BRP10" at bounding box center [275, 158] width 192 height 21
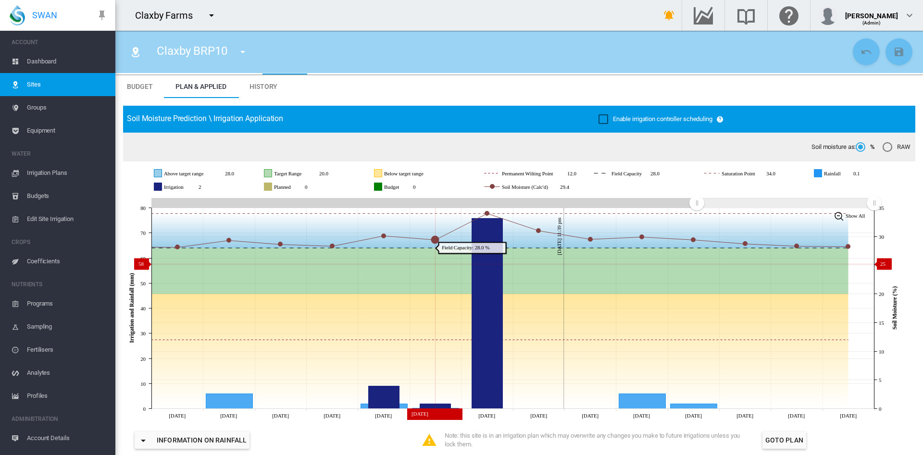
scroll to position [26, 0]
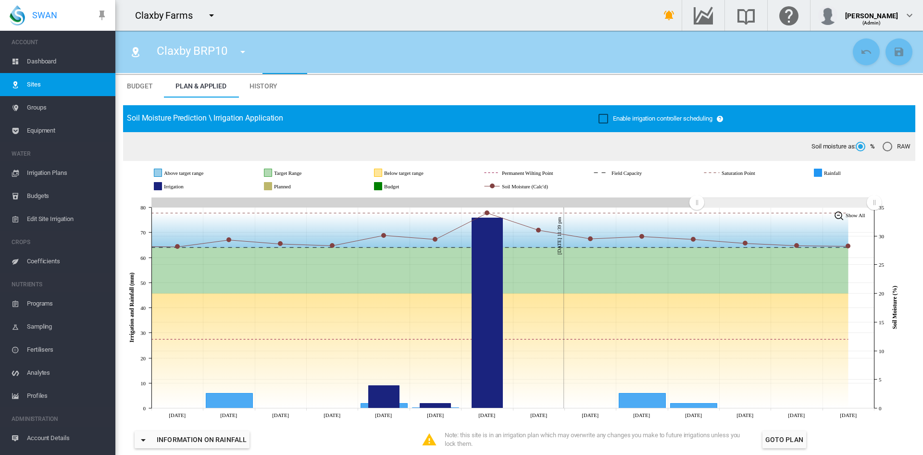
click at [37, 83] on span "Sites" at bounding box center [67, 84] width 81 height 23
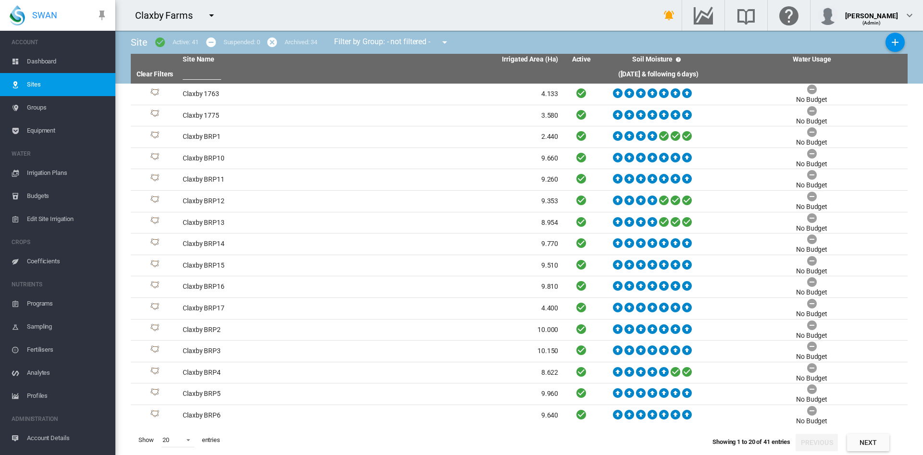
click at [39, 62] on span "Dashboard" at bounding box center [67, 61] width 81 height 23
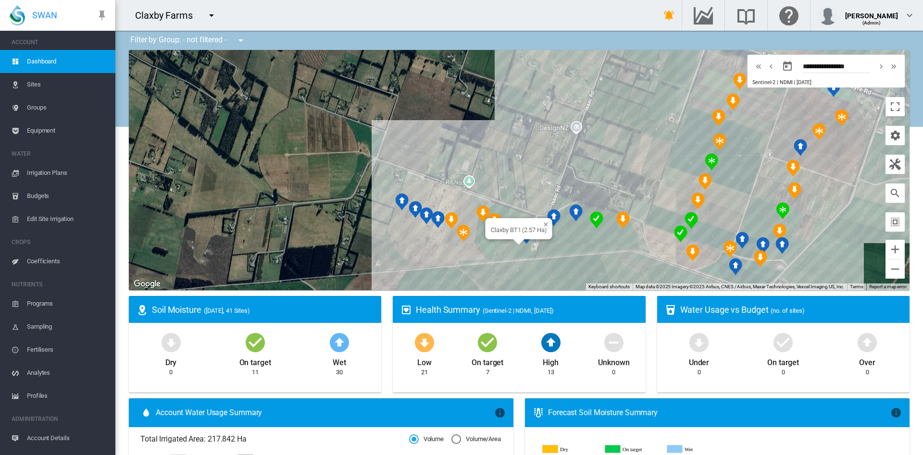
click at [498, 250] on div "Claxby BT1 (2.57 Ha)" at bounding box center [519, 170] width 780 height 240
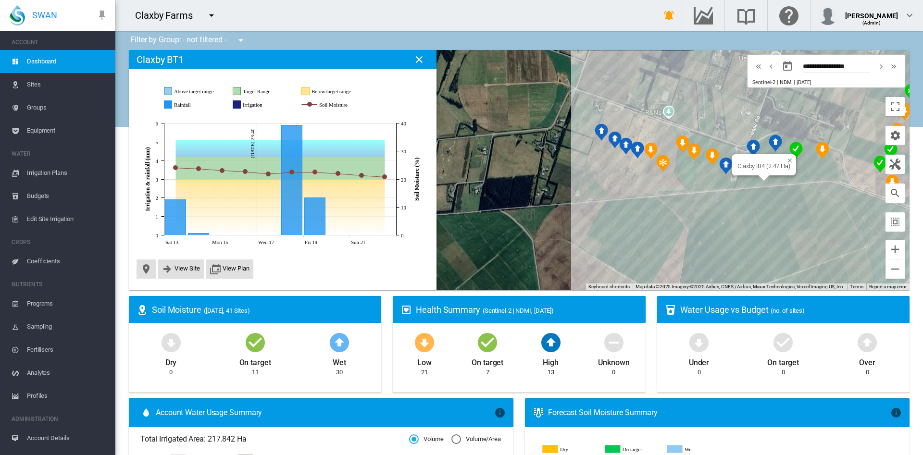
click at [751, 179] on div "Claxby IB4 (2.47 Ha)" at bounding box center [519, 170] width 780 height 240
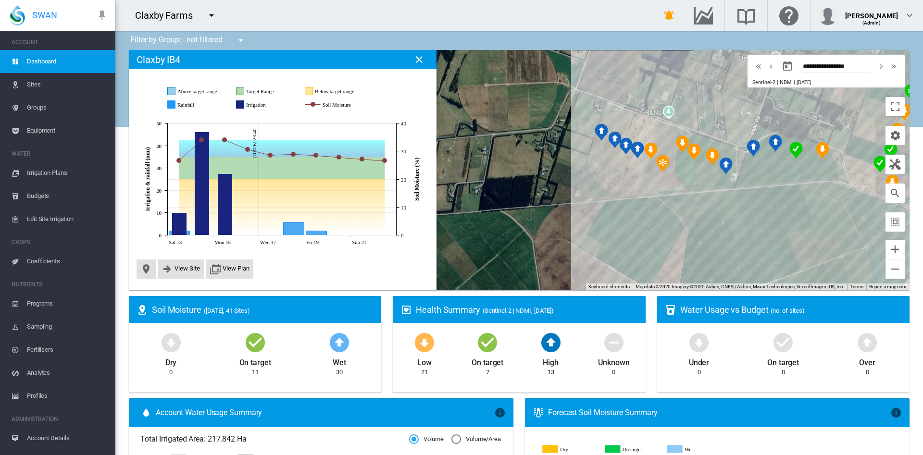
click at [384, 249] on icon at bounding box center [283, 182] width 292 height 136
click at [176, 263] on span "View Site" at bounding box center [181, 269] width 46 height 19
click at [176, 272] on button "View Site" at bounding box center [180, 269] width 38 height 12
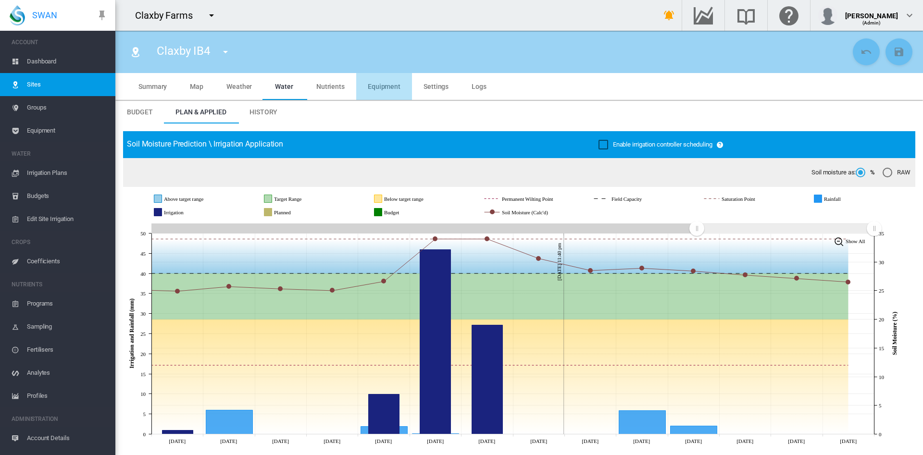
click at [382, 80] on md-tab-item "Equipment" at bounding box center [384, 86] width 56 height 27
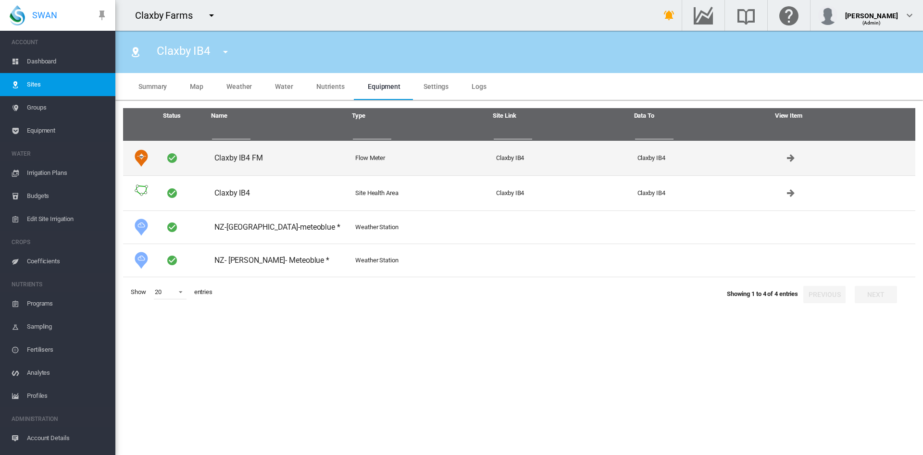
click at [256, 162] on td "Claxby IB4 FM" at bounding box center [281, 158] width 141 height 35
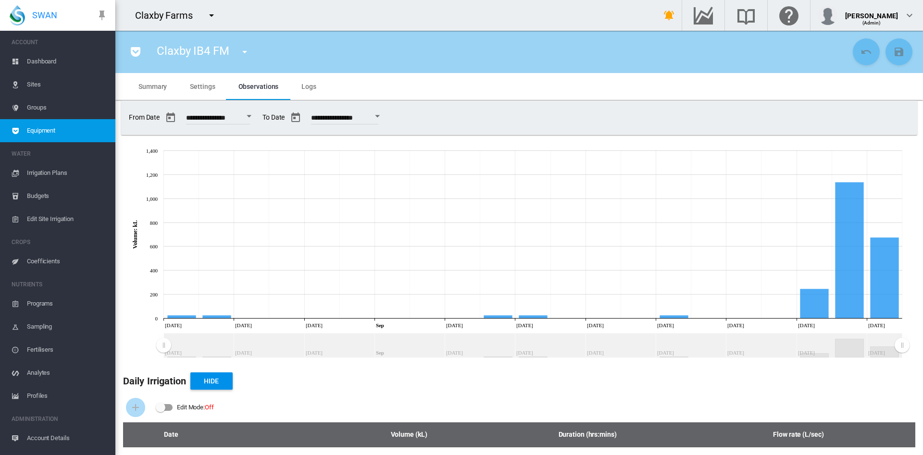
click at [308, 88] on span "Logs" at bounding box center [308, 87] width 15 height 8
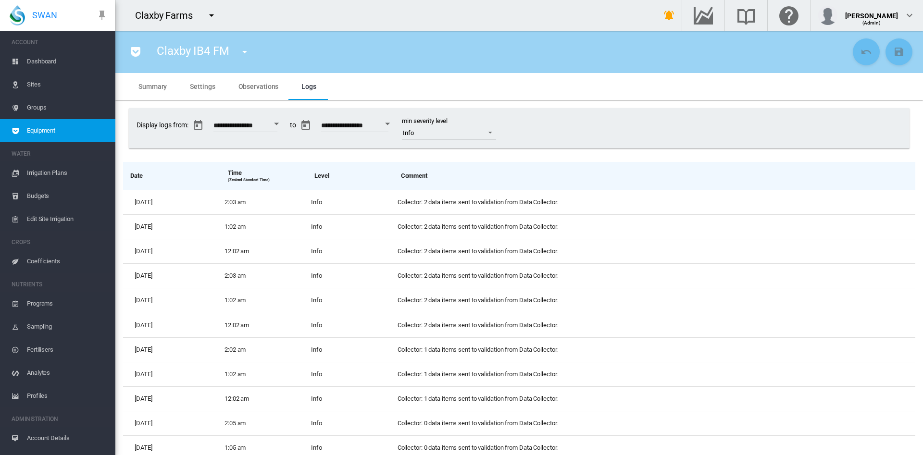
click at [259, 84] on span "Observations" at bounding box center [258, 87] width 40 height 8
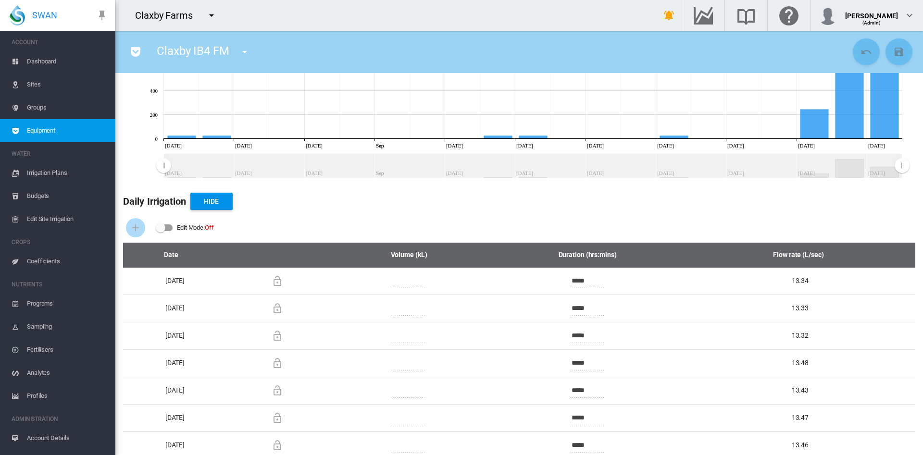
scroll to position [219, 0]
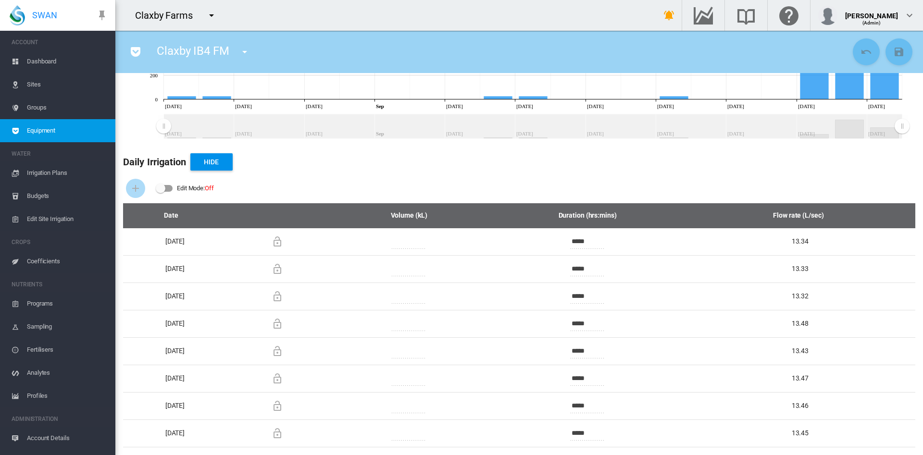
click at [41, 84] on span "Sites" at bounding box center [67, 84] width 81 height 23
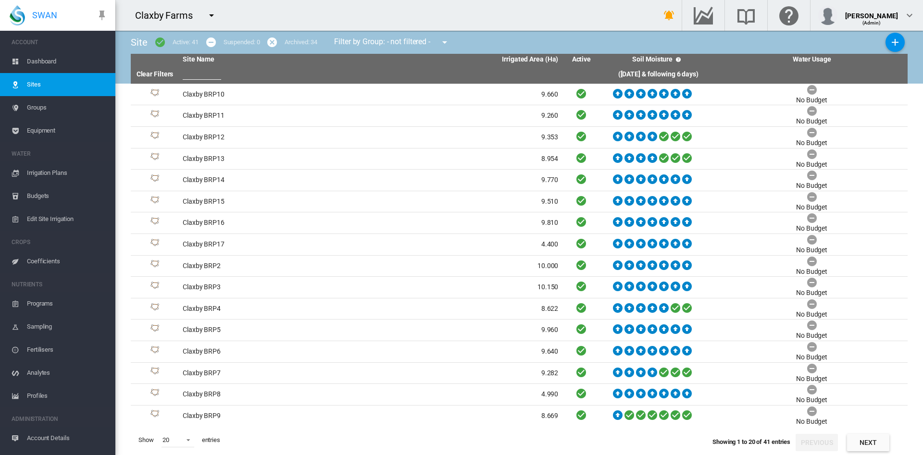
scroll to position [87, 0]
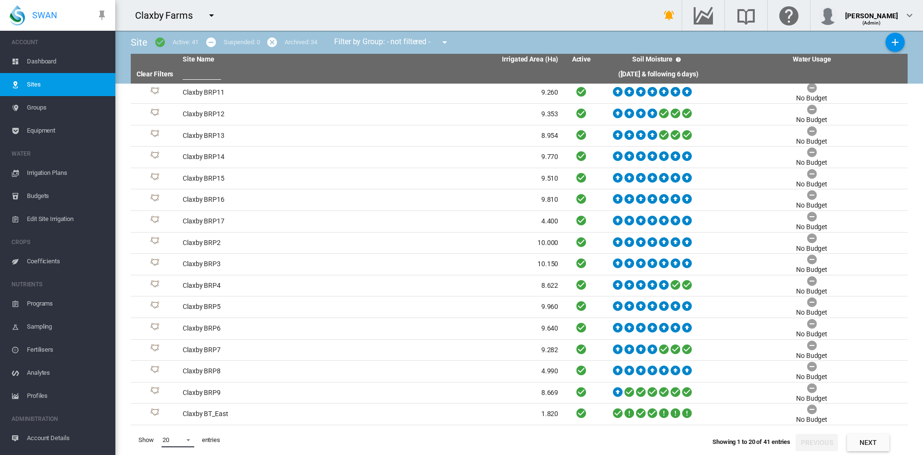
click at [188, 441] on span at bounding box center [186, 439] width 12 height 9
click at [210, 77] on md-backdrop at bounding box center [461, 227] width 923 height 455
click at [207, 71] on input "text" at bounding box center [202, 72] width 38 height 14
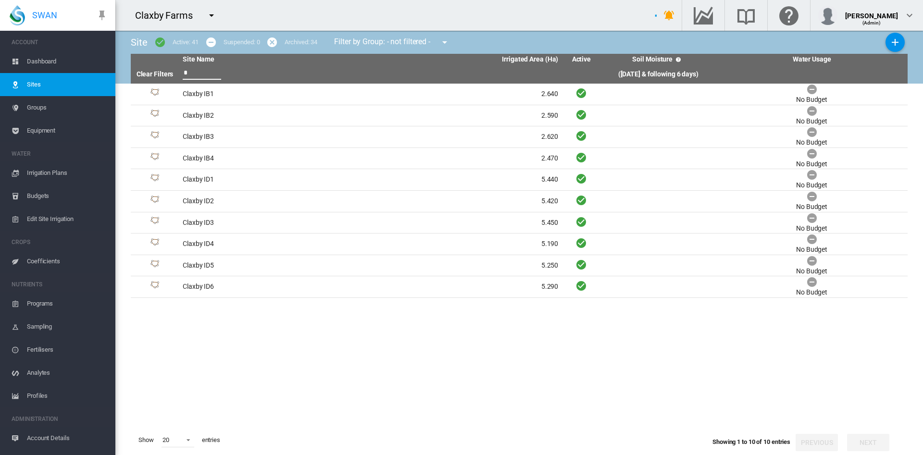
scroll to position [0, 0]
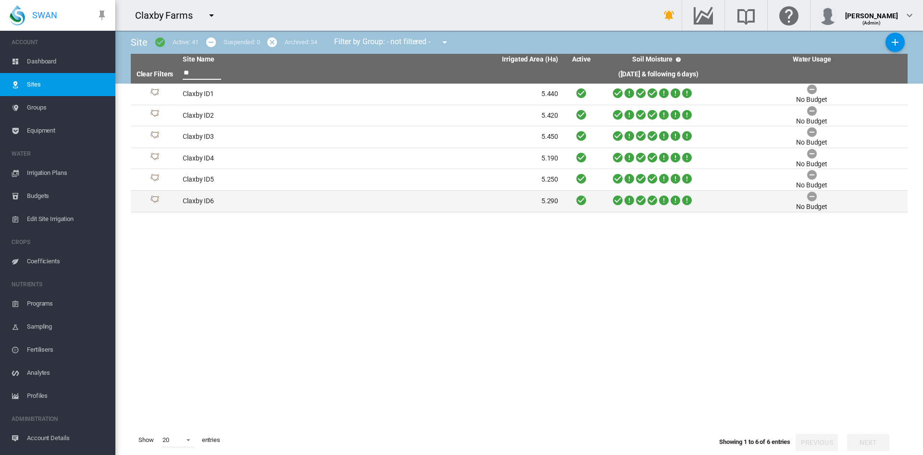
type input "**"
click at [254, 201] on td "Claxby ID6" at bounding box center [275, 201] width 192 height 21
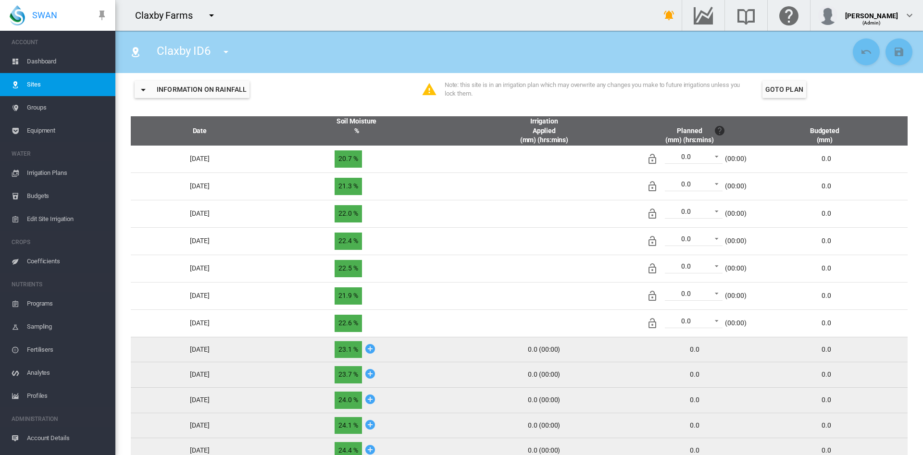
scroll to position [378, 0]
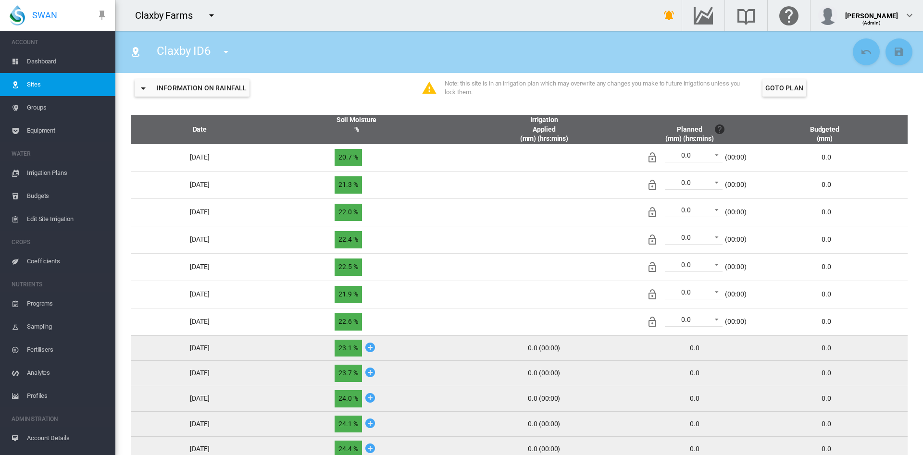
click at [224, 49] on md-icon "icon-menu-down" at bounding box center [226, 52] width 12 height 12
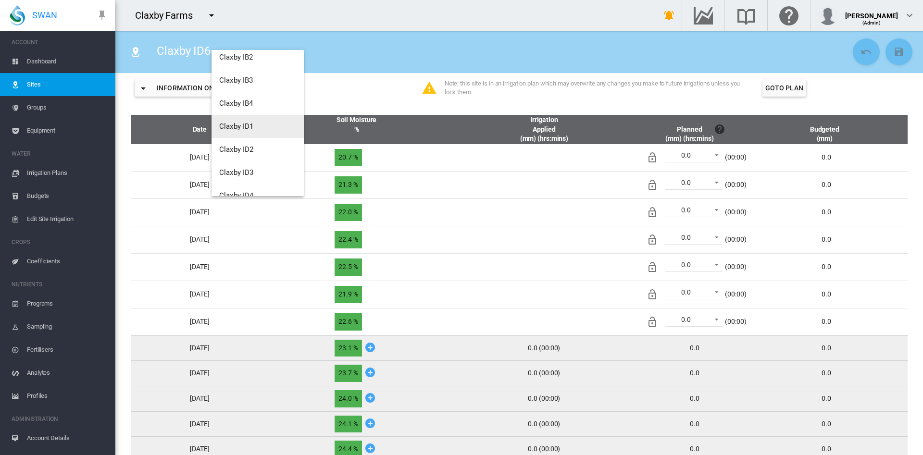
scroll to position [655, 0]
click at [247, 101] on span "Claxby IB4" at bounding box center [236, 103] width 34 height 9
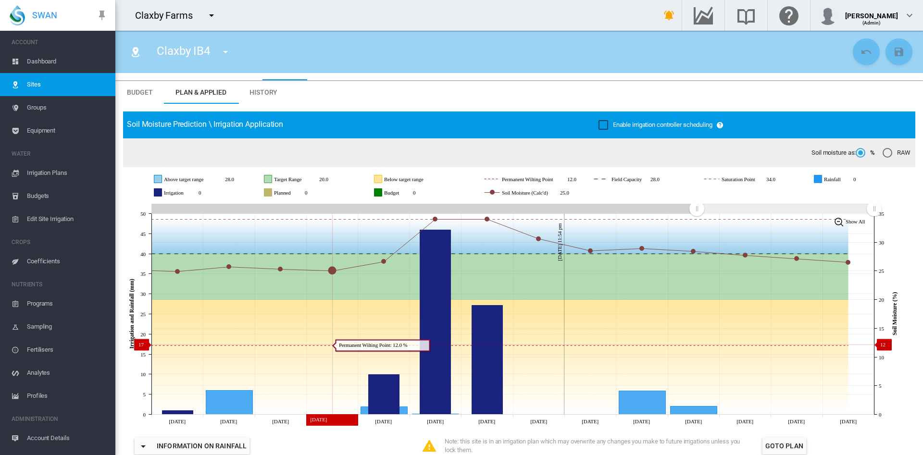
scroll to position [5, 0]
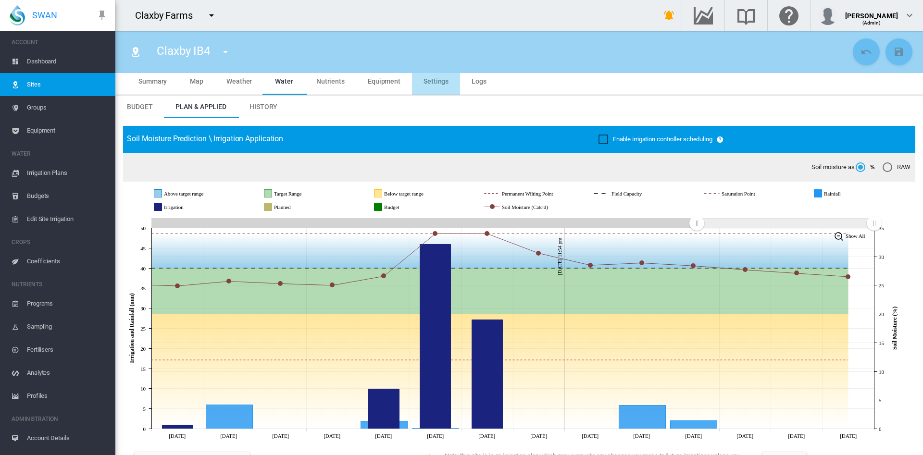
click at [435, 85] on md-tab-item "Settings" at bounding box center [436, 81] width 48 height 27
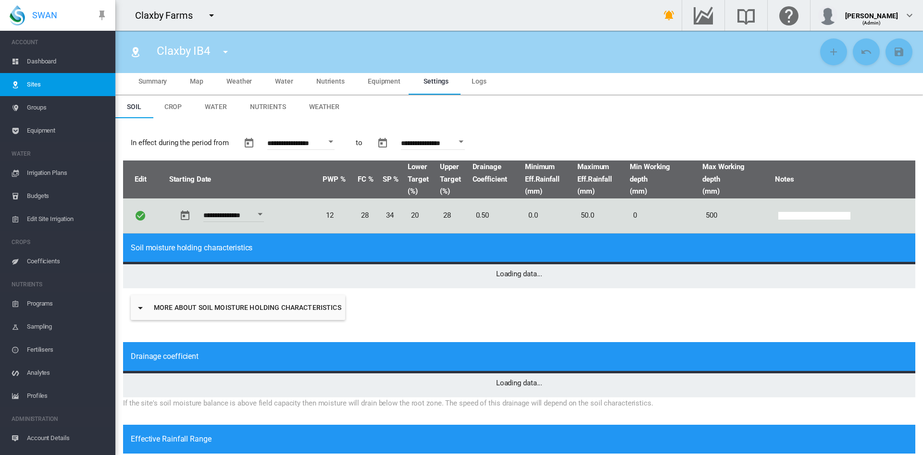
type input "*"
type input "**"
type input "****"
type input "*****"
type input "****"
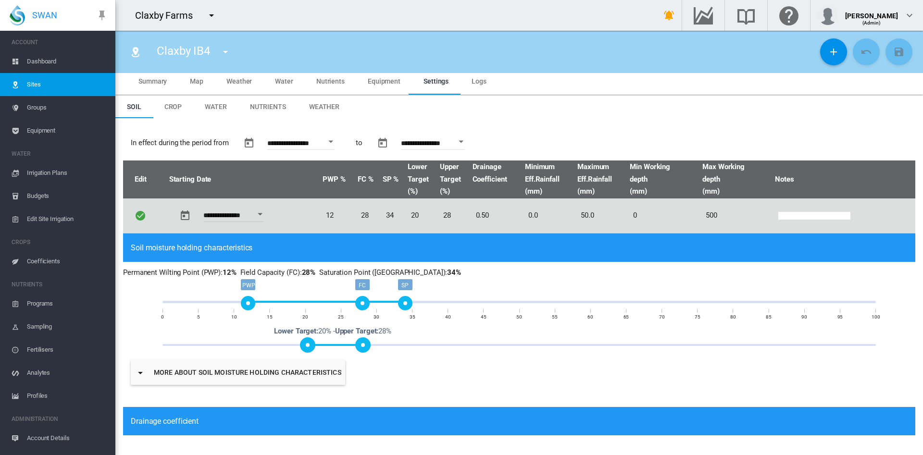
click at [161, 80] on span "Summary" at bounding box center [152, 81] width 28 height 8
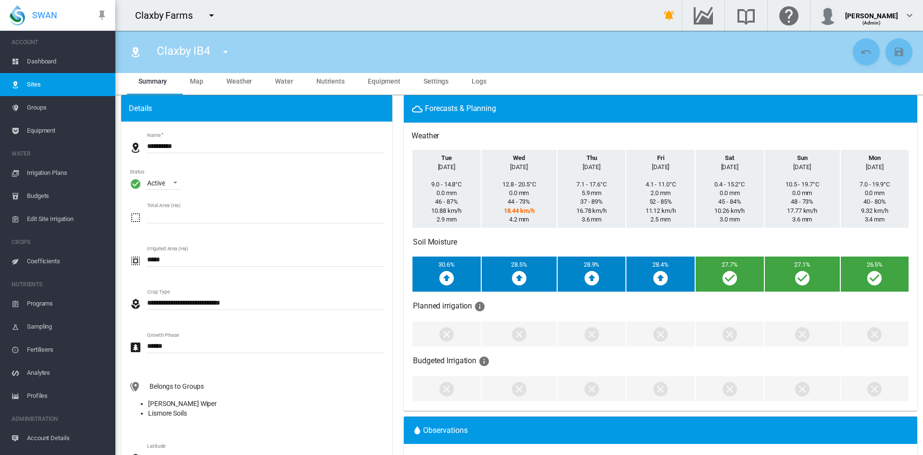
click at [225, 261] on input "*****" at bounding box center [265, 259] width 238 height 14
click at [203, 256] on input "*****" at bounding box center [265, 259] width 238 height 14
click at [183, 220] on input "*****" at bounding box center [265, 216] width 238 height 14
click at [185, 261] on input "*****" at bounding box center [265, 259] width 238 height 14
click at [184, 217] on input "*****" at bounding box center [265, 216] width 238 height 14
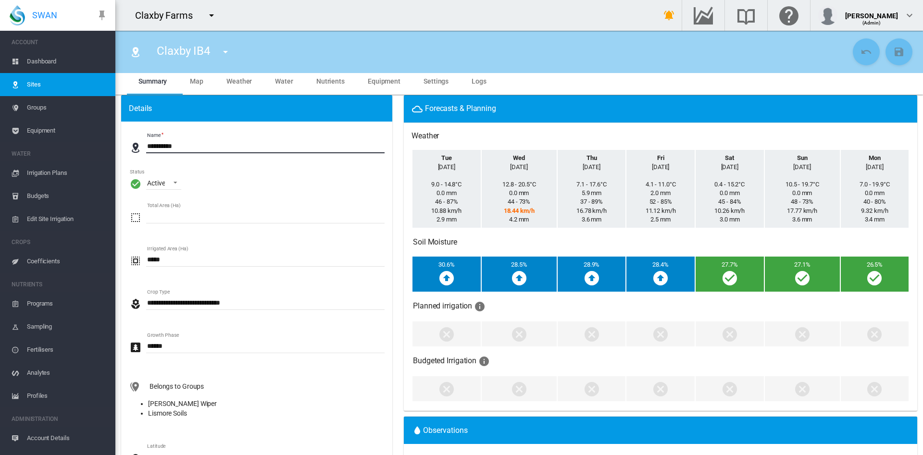
click at [191, 147] on input "**********" at bounding box center [265, 146] width 238 height 14
click at [171, 222] on input "*****" at bounding box center [265, 216] width 238 height 14
click at [170, 254] on input "*****" at bounding box center [265, 259] width 238 height 14
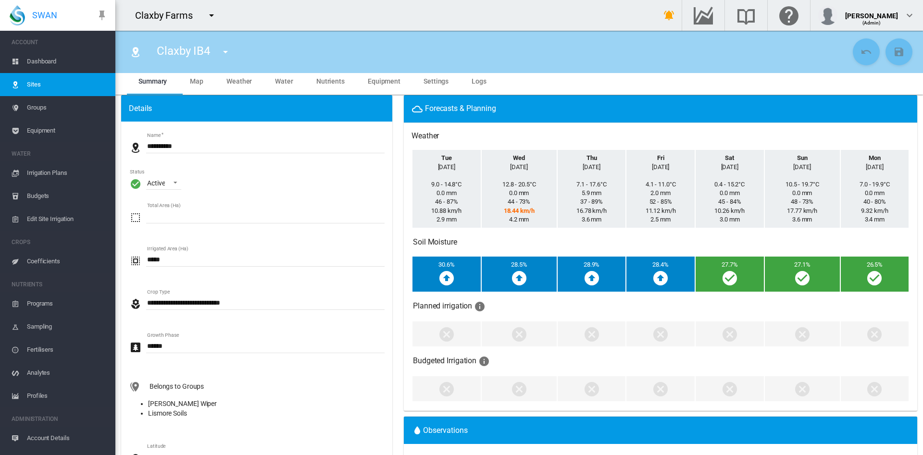
click at [170, 254] on input "*****" at bounding box center [265, 259] width 238 height 14
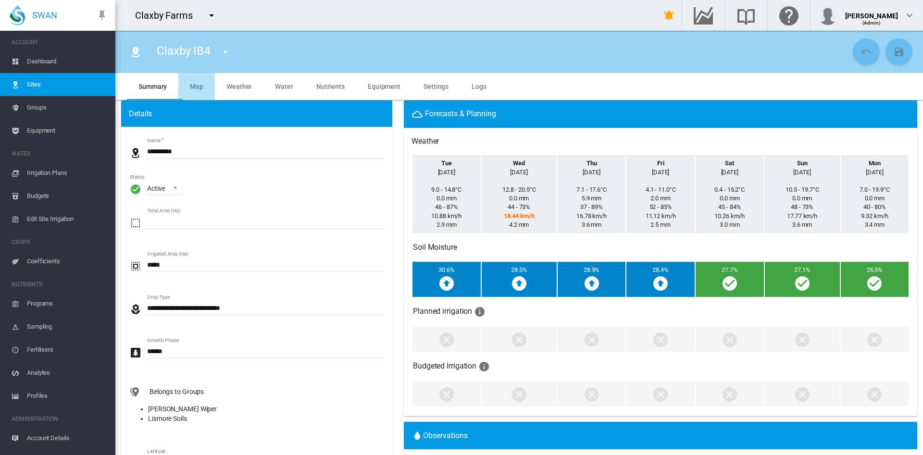
click at [197, 89] on span "Map" at bounding box center [196, 87] width 13 height 8
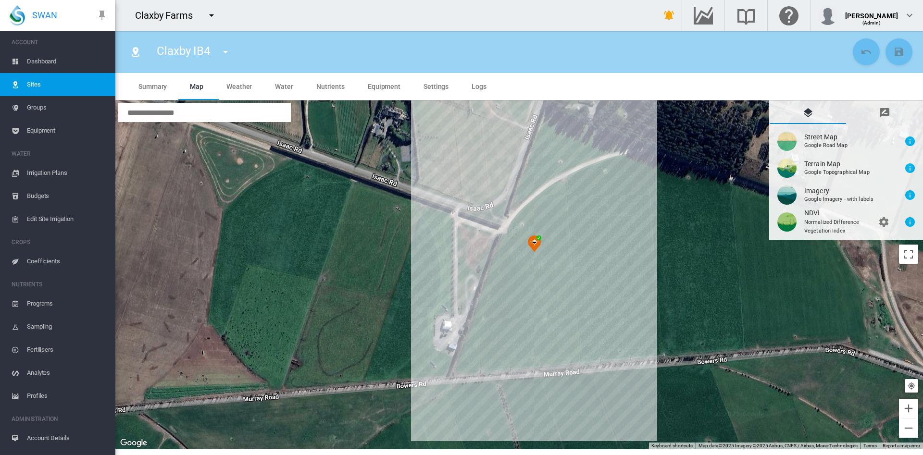
click at [537, 293] on div at bounding box center [518, 274] width 807 height 349
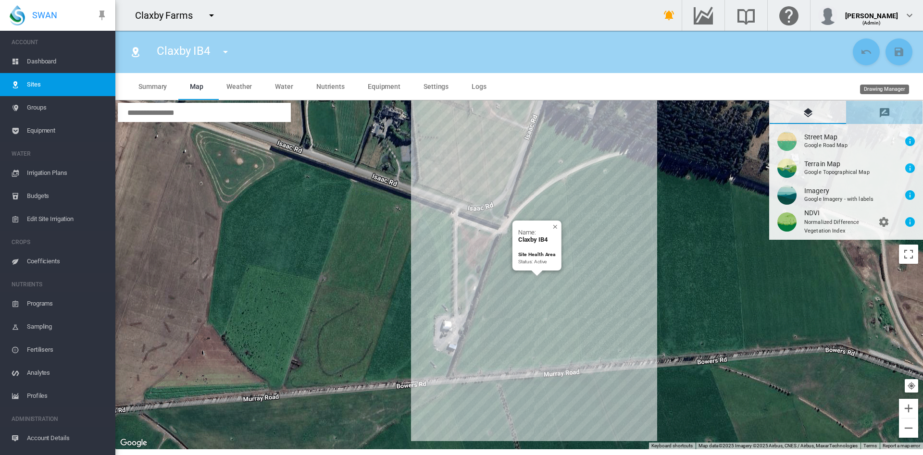
click at [889, 111] on md-icon "icon-message-draw" at bounding box center [885, 113] width 12 height 12
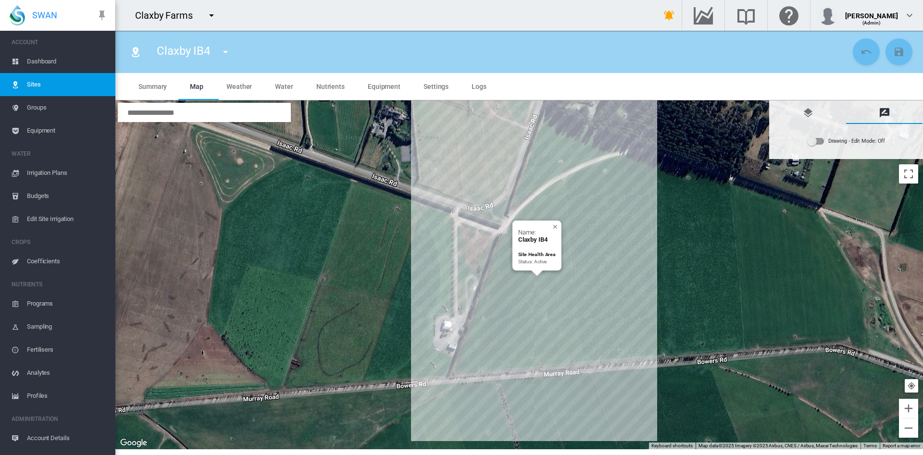
click at [820, 143] on div "Drawing - Edit Mode:\a Off" at bounding box center [815, 141] width 16 height 7
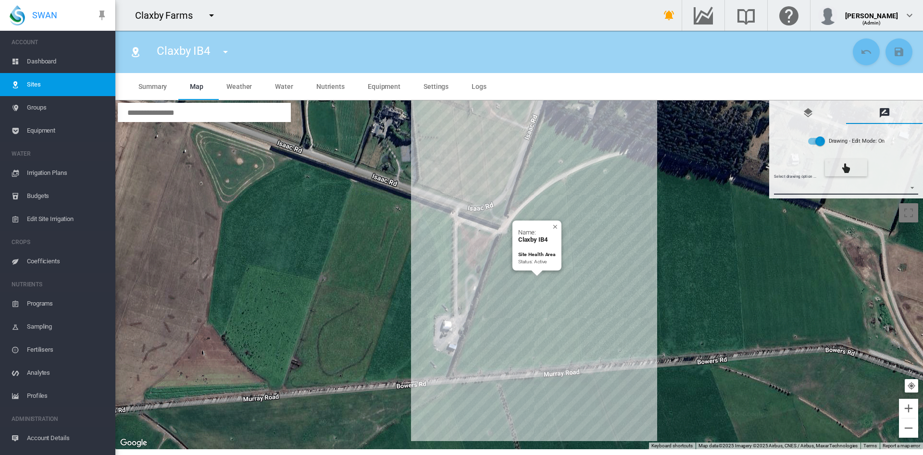
click at [913, 189] on md-select "Select drawing option ... None Site (IMU) Site Health Area Flow Meter Weather S…" at bounding box center [846, 187] width 145 height 14
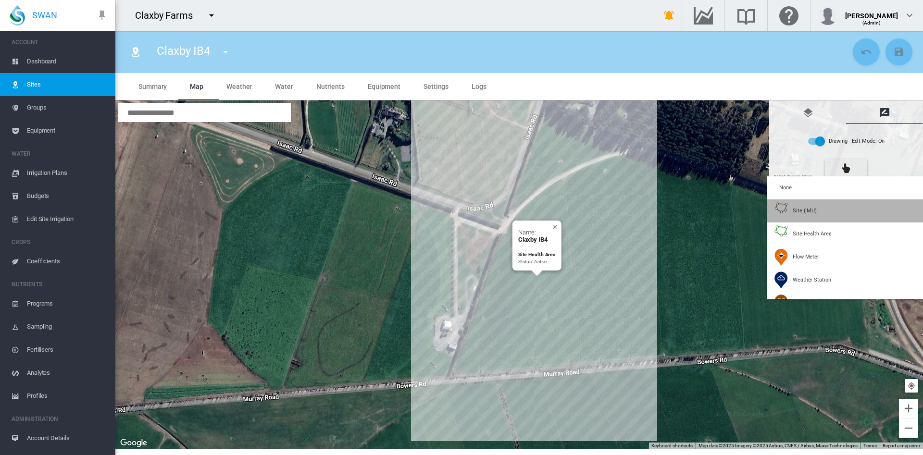
click at [846, 214] on md-option "Site (IMU)" at bounding box center [847, 210] width 160 height 23
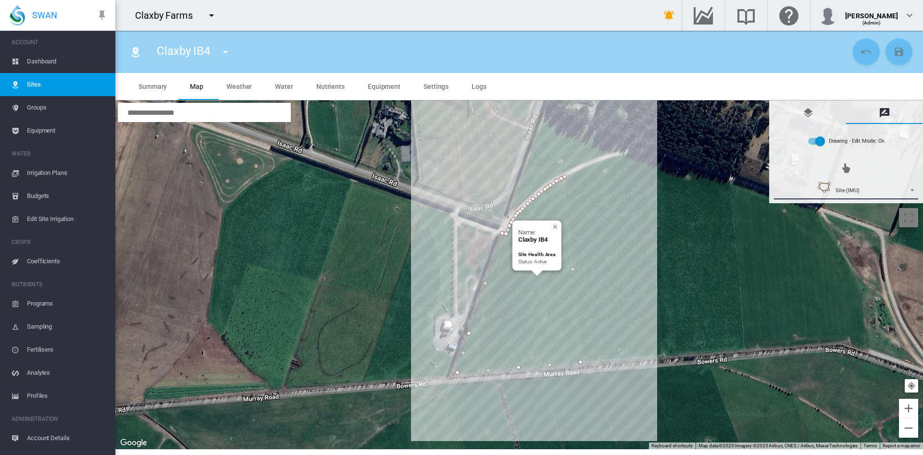
click at [913, 188] on span "{{'AC.MAP.SELECT_DRAWING_OPTION' | i18next}} ...: \a \a \a \a Site (IMU)\a \a \a" at bounding box center [910, 189] width 12 height 7
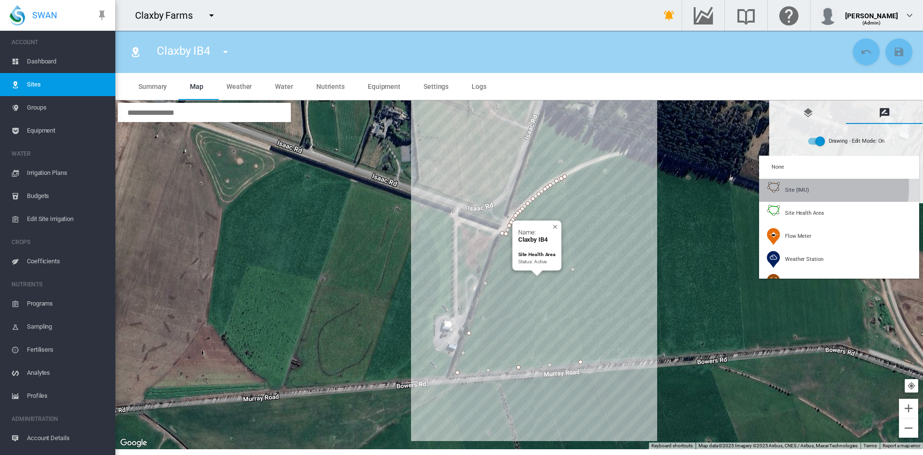
click at [795, 187] on span "Site (IMU)" at bounding box center [797, 189] width 24 height 7
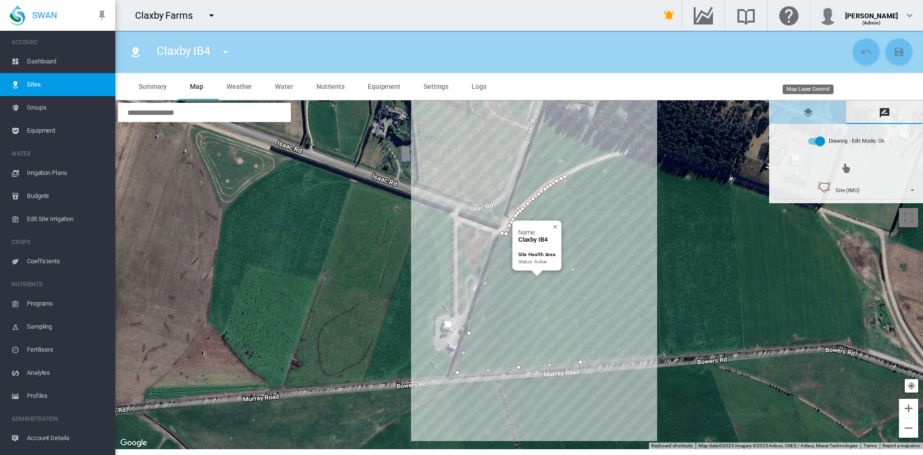
click at [812, 117] on md-icon "icon-layers" at bounding box center [808, 113] width 12 height 12
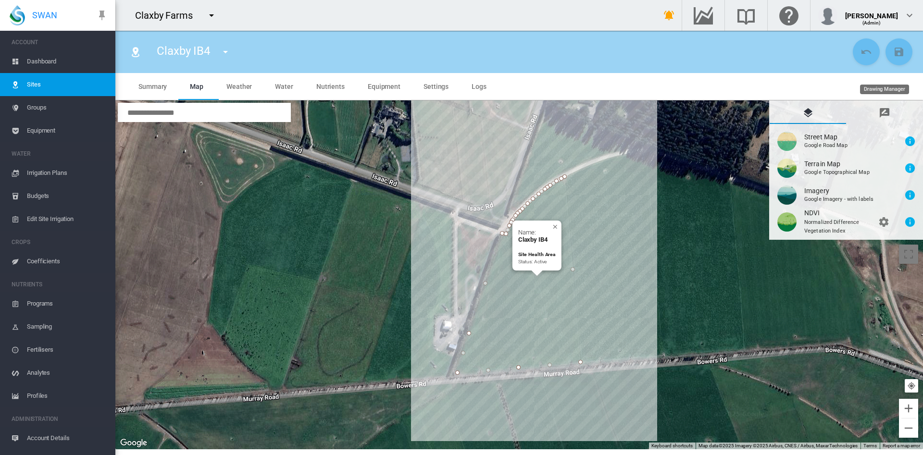
click at [892, 111] on md-tab-item "Drawing Manager" at bounding box center [884, 112] width 76 height 23
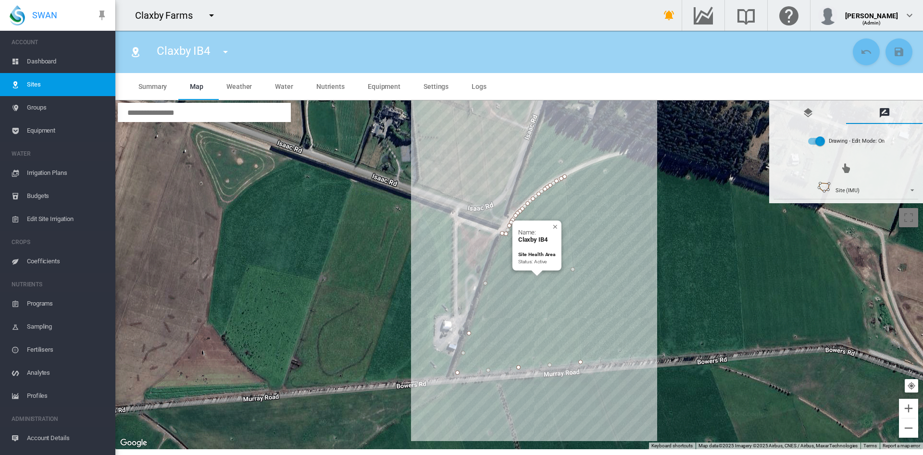
click at [915, 201] on div "Drawing - Edit Mode: On Site (IMU)" at bounding box center [845, 163] width 153 height 79
click at [750, 289] on div "Name: Claxby IB4 Site Health Area Status: Active" at bounding box center [518, 274] width 807 height 349
click at [385, 94] on md-tab-item "Equipment" at bounding box center [384, 86] width 56 height 27
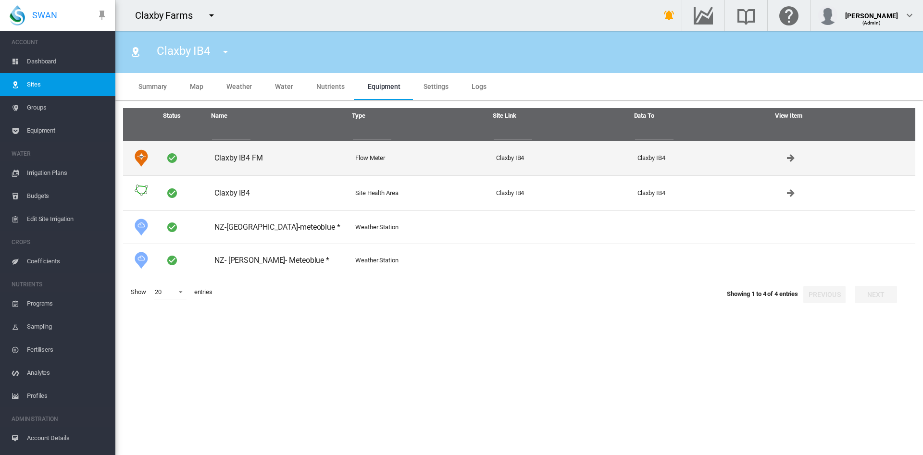
click at [264, 157] on td "Claxby IB4 FM" at bounding box center [281, 158] width 141 height 35
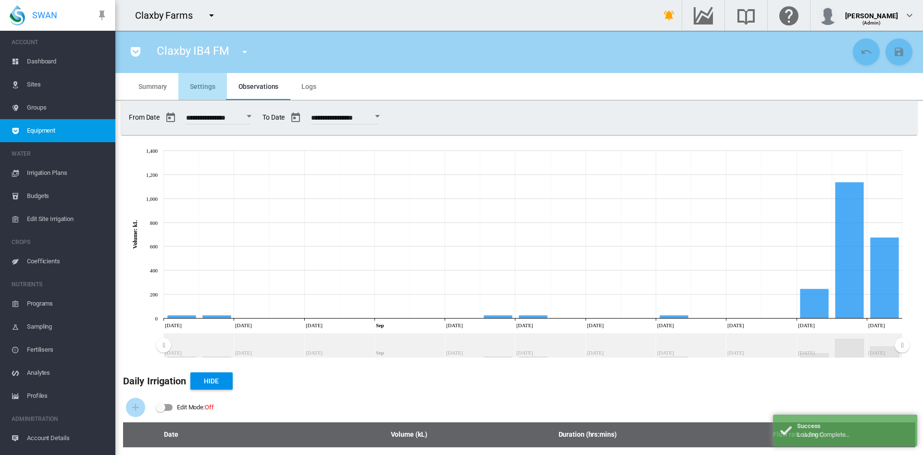
click at [203, 95] on md-tab-item "Settings" at bounding box center [202, 86] width 48 height 27
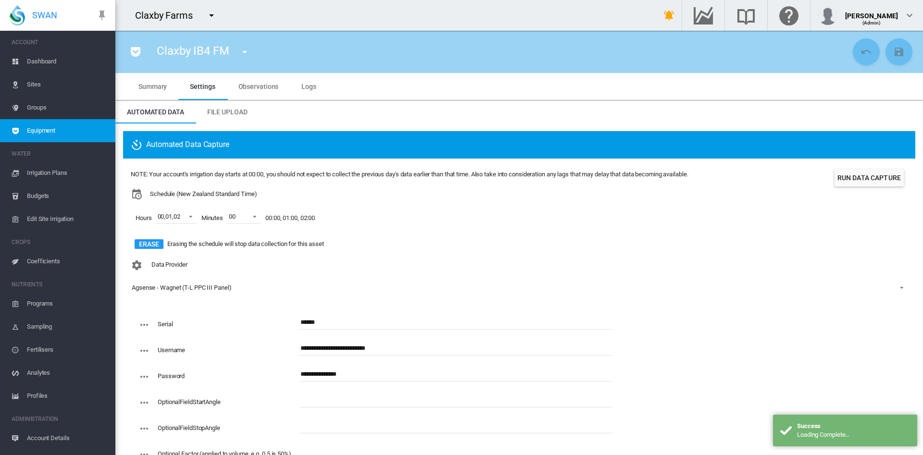
click at [154, 92] on md-tab-item "Summary" at bounding box center [152, 86] width 51 height 27
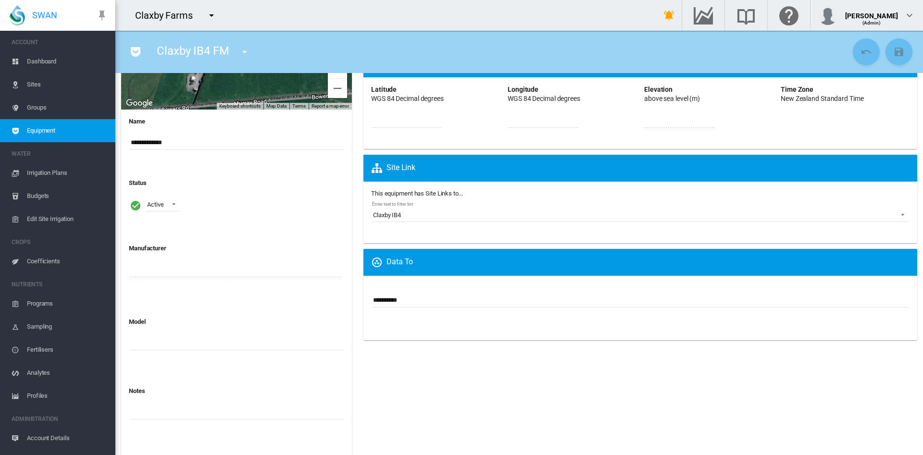
scroll to position [152, 0]
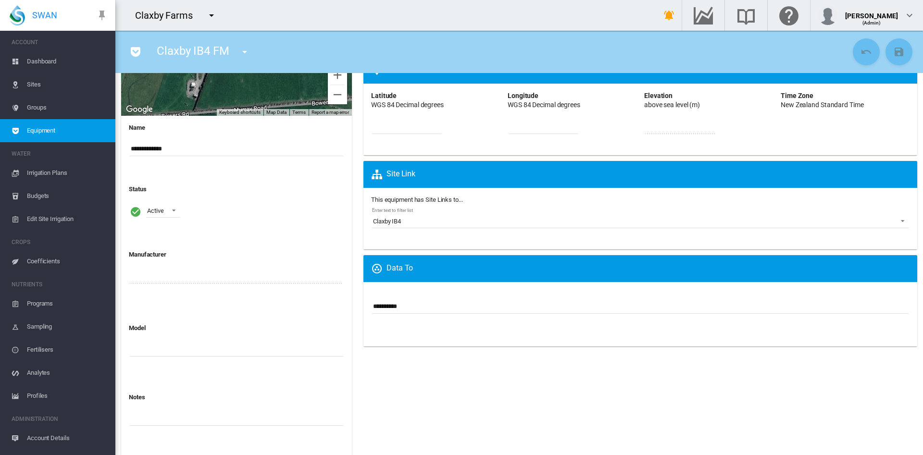
click at [285, 180] on div "Status Active Active Suspended Archived" at bounding box center [236, 208] width 215 height 62
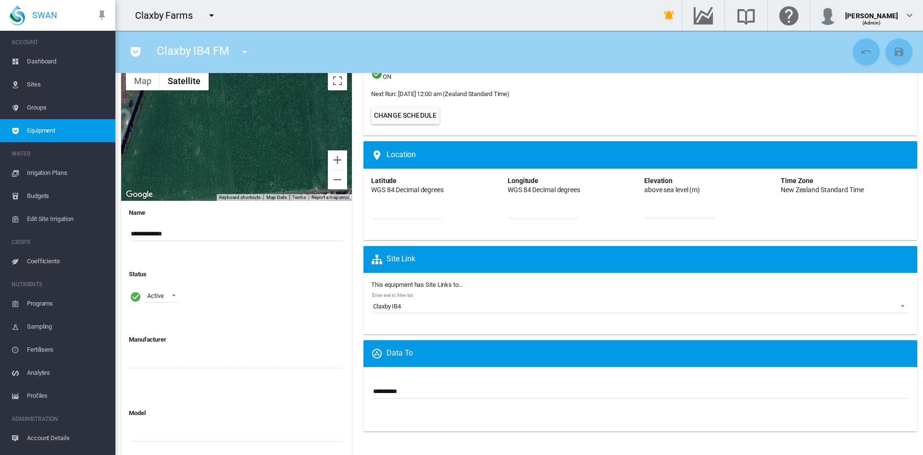
scroll to position [0, 0]
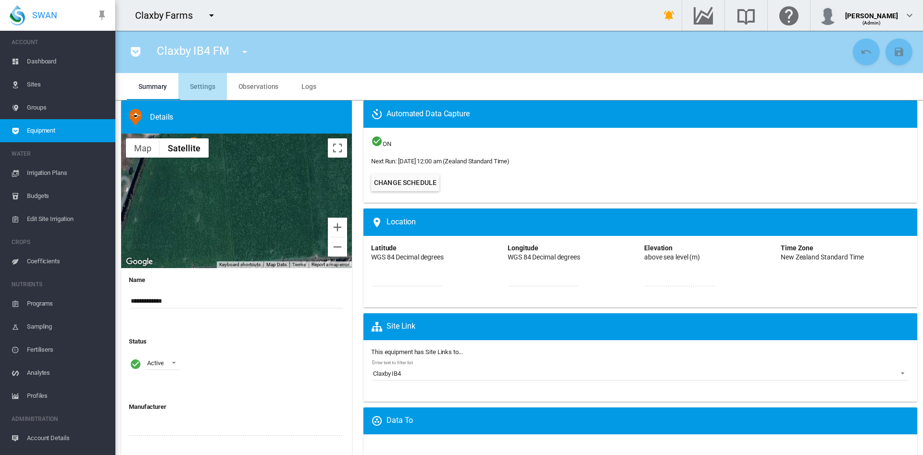
click at [204, 88] on span "Settings" at bounding box center [202, 87] width 25 height 8
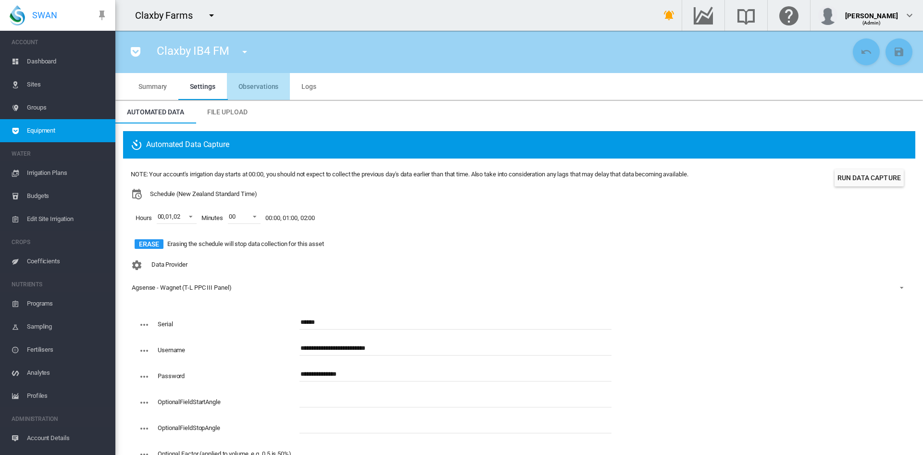
click at [265, 87] on span "Observations" at bounding box center [258, 87] width 40 height 8
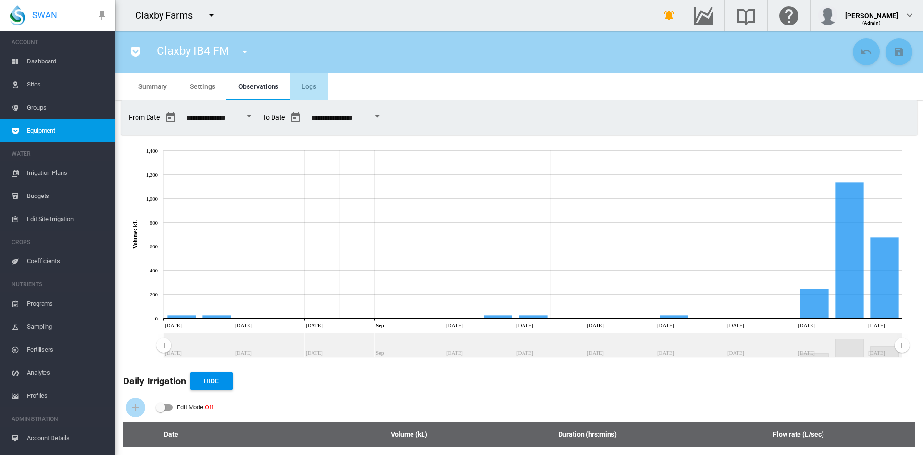
click at [310, 84] on span "Logs" at bounding box center [308, 87] width 15 height 8
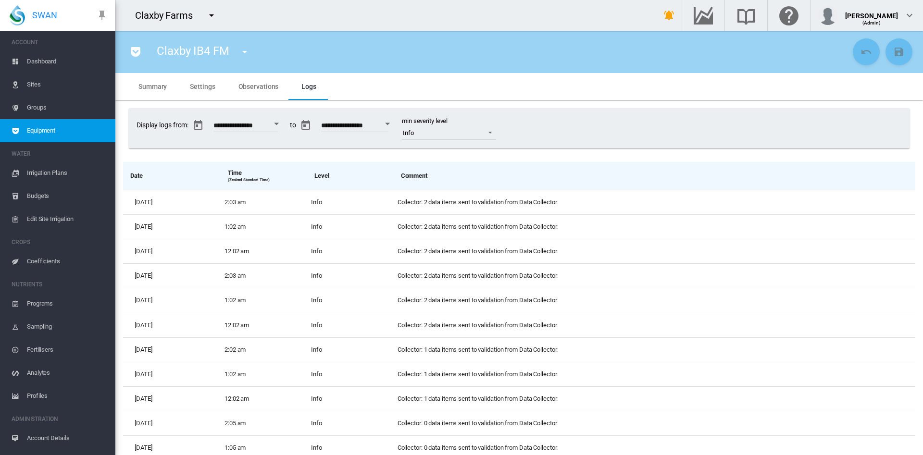
click at [45, 104] on span "Groups" at bounding box center [67, 107] width 81 height 23
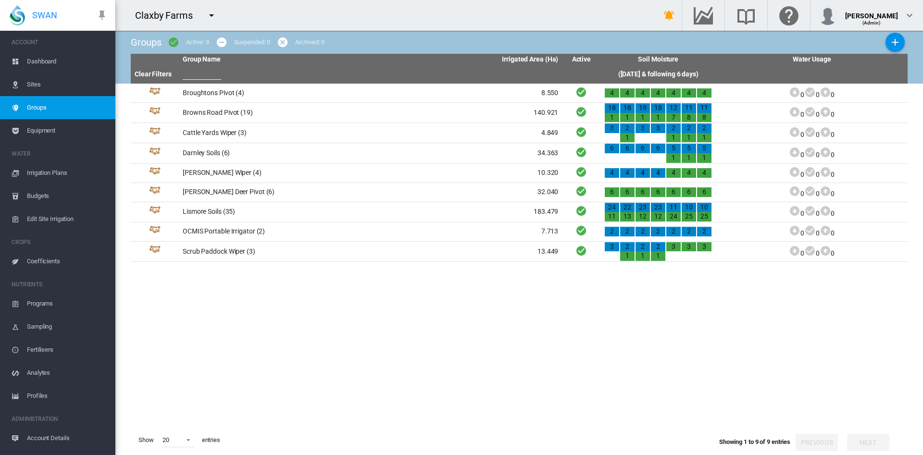
click at [42, 88] on span "Sites" at bounding box center [67, 84] width 81 height 23
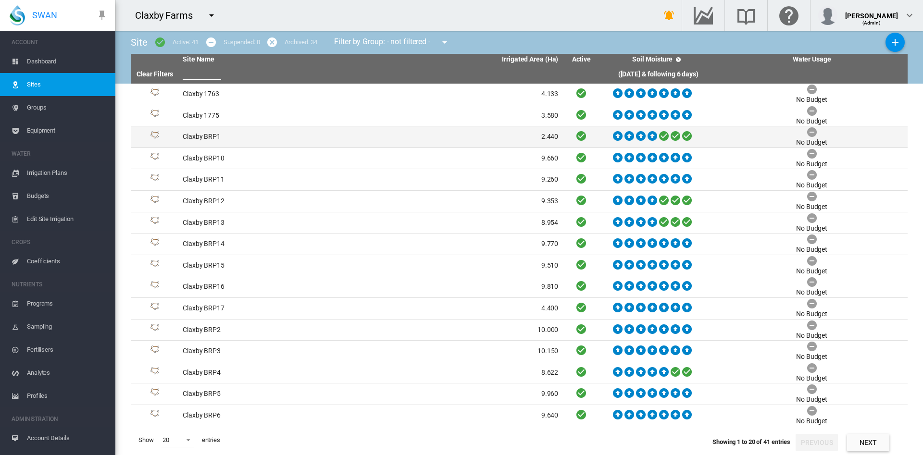
click at [207, 141] on td "Claxby BRP1" at bounding box center [275, 136] width 192 height 21
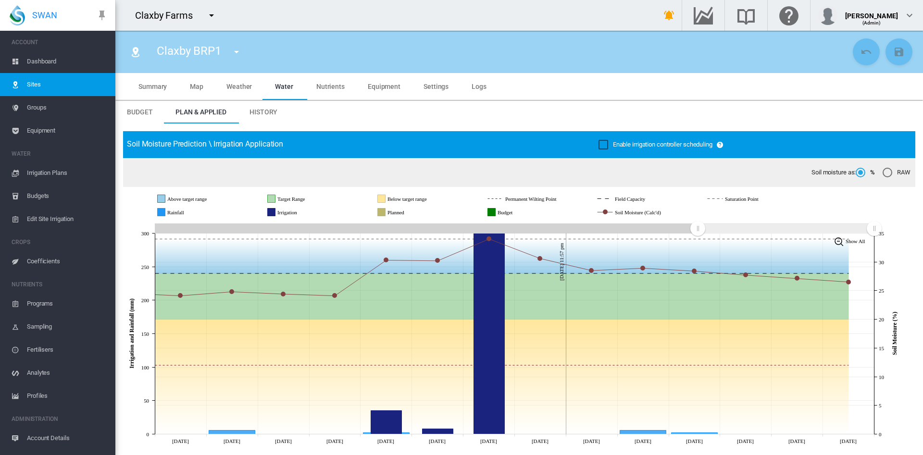
click at [159, 86] on span "Summary" at bounding box center [152, 87] width 28 height 8
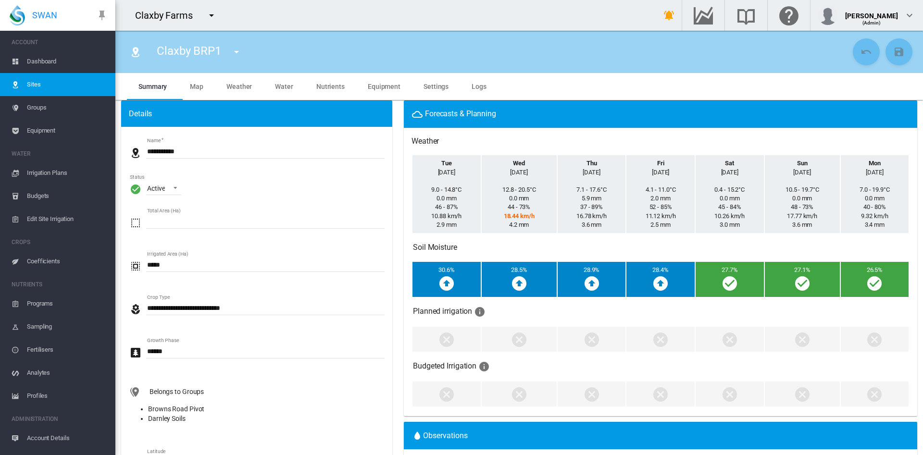
click at [179, 267] on input "*****" at bounding box center [265, 265] width 238 height 14
click at [392, 89] on span "Equipment" at bounding box center [384, 87] width 33 height 8
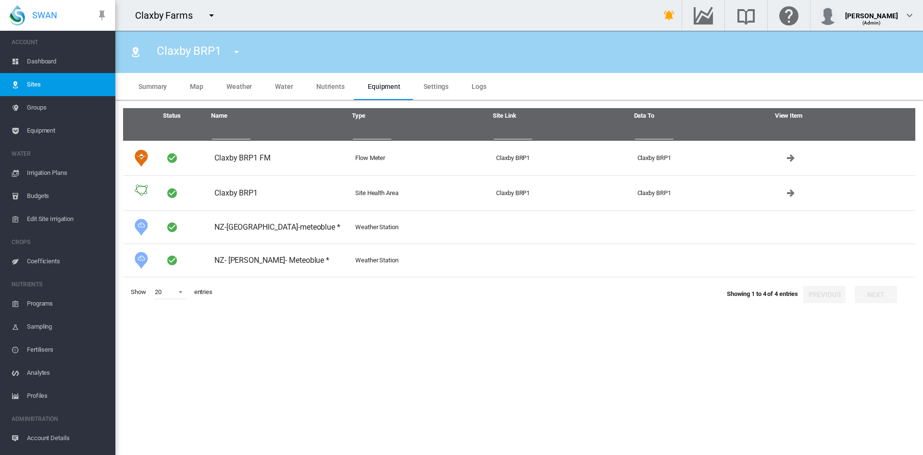
click at [230, 89] on span "Weather" at bounding box center [238, 87] width 25 height 8
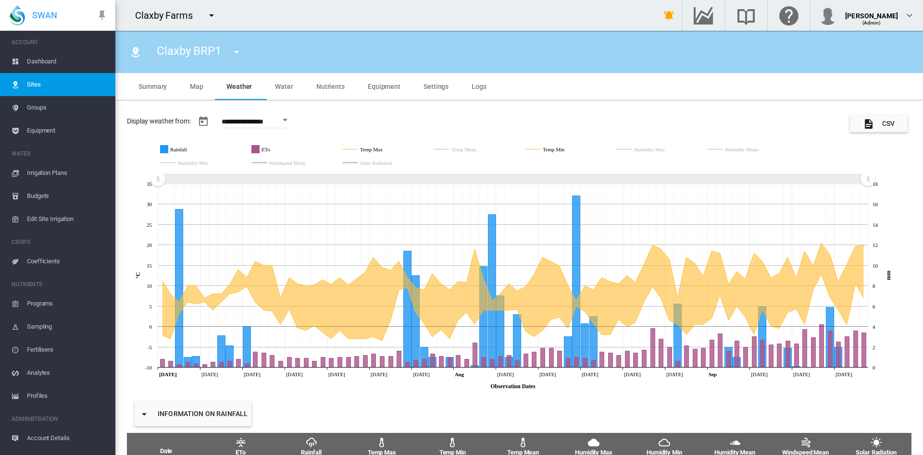
click at [291, 85] on span "Water" at bounding box center [284, 87] width 18 height 8
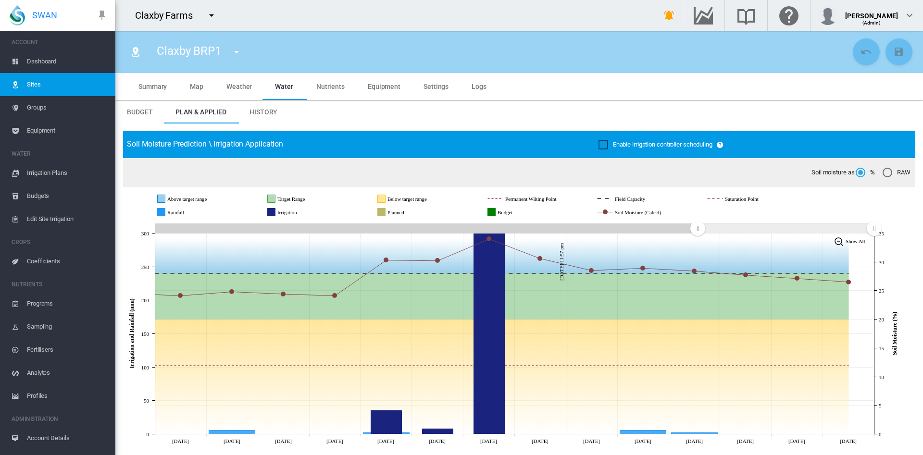
click at [336, 89] on span "Nutrients" at bounding box center [330, 87] width 28 height 8
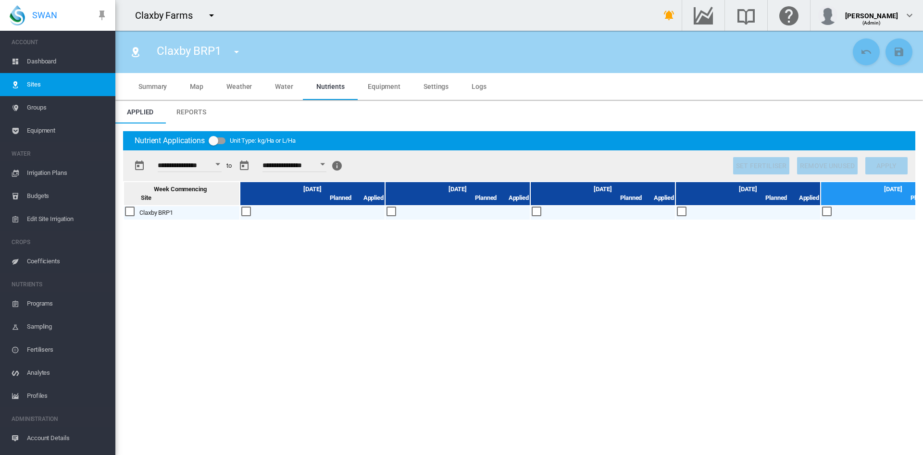
click at [378, 89] on span "Equipment" at bounding box center [384, 87] width 33 height 8
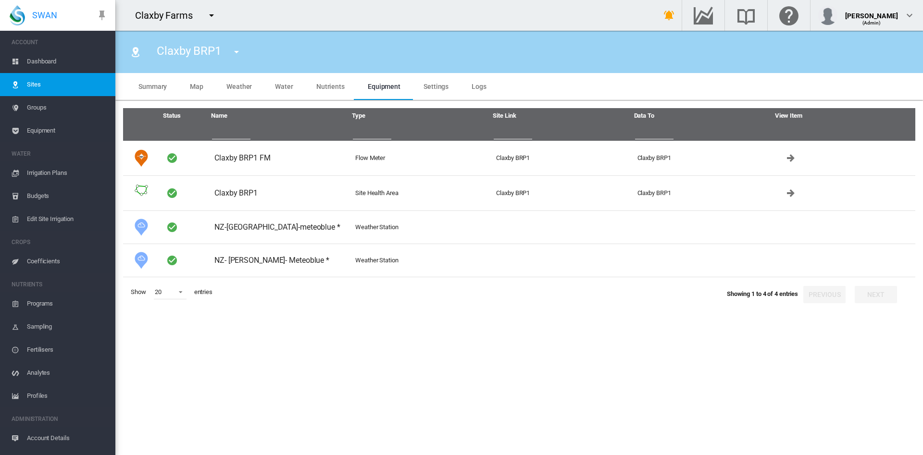
click at [428, 87] on span "Settings" at bounding box center [435, 87] width 25 height 8
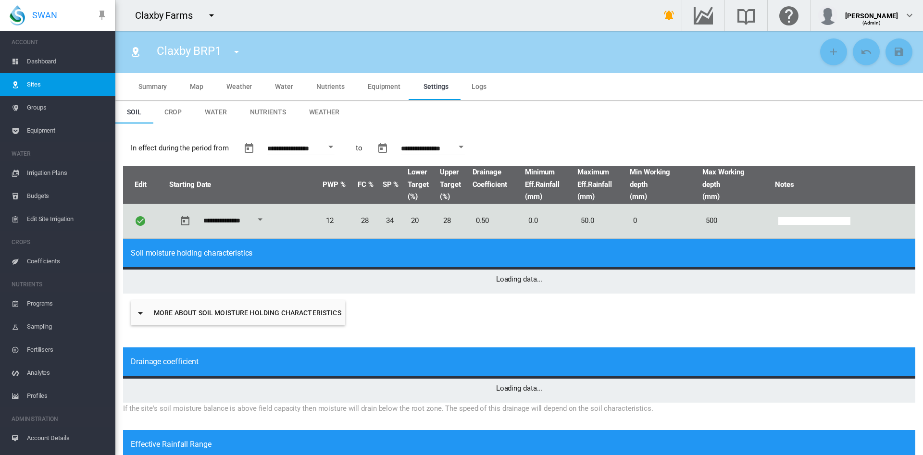
click at [223, 121] on md-tab-item "Water" at bounding box center [215, 111] width 45 height 23
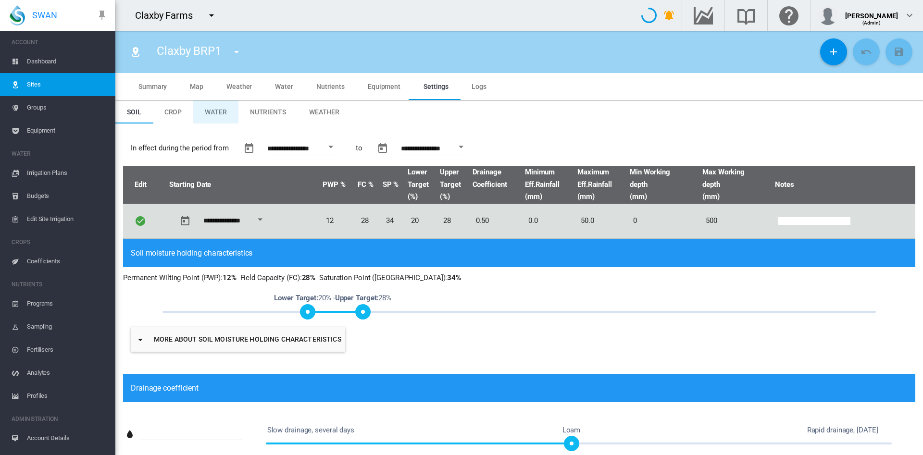
type input "*"
type input "**"
type input "****"
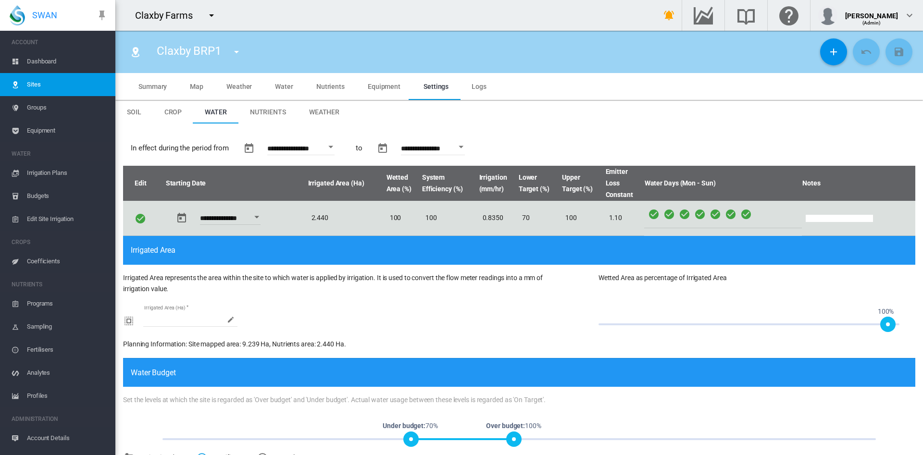
click at [386, 91] on md-tab-item "Equipment" at bounding box center [384, 86] width 56 height 27
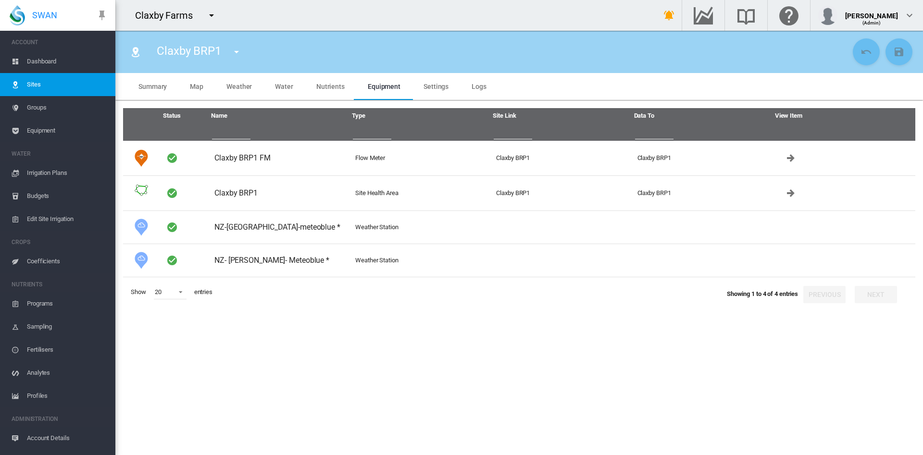
click at [205, 87] on md-tab-item "Map" at bounding box center [196, 86] width 37 height 27
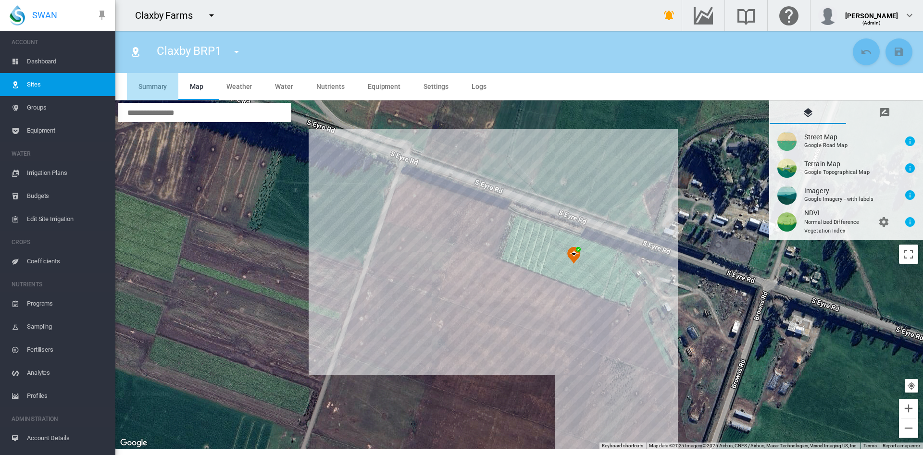
click at [157, 87] on span "Summary" at bounding box center [152, 87] width 28 height 8
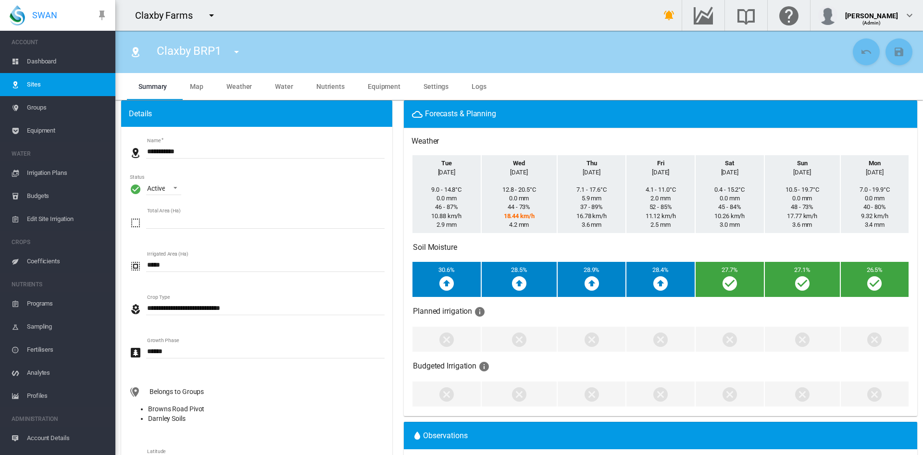
click at [428, 86] on span "Settings" at bounding box center [435, 87] width 25 height 8
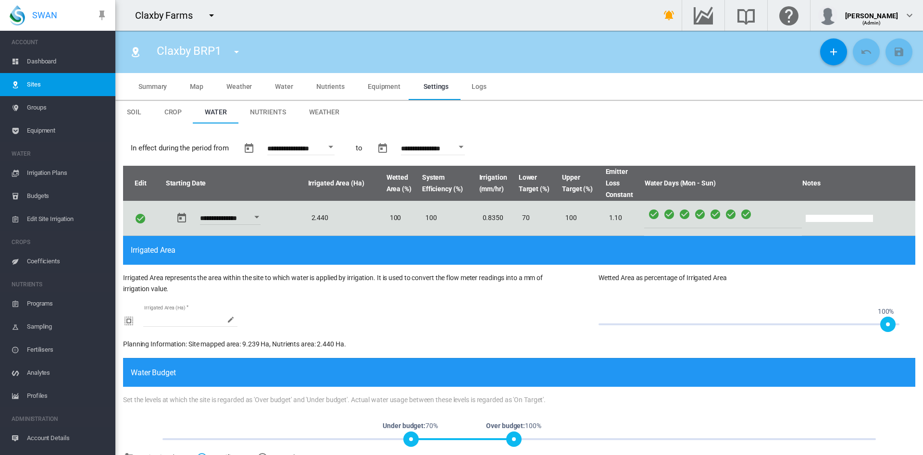
click at [170, 323] on input "****" at bounding box center [190, 319] width 94 height 14
click at [230, 322] on md-icon "icon-pencil" at bounding box center [231, 320] width 8 height 8
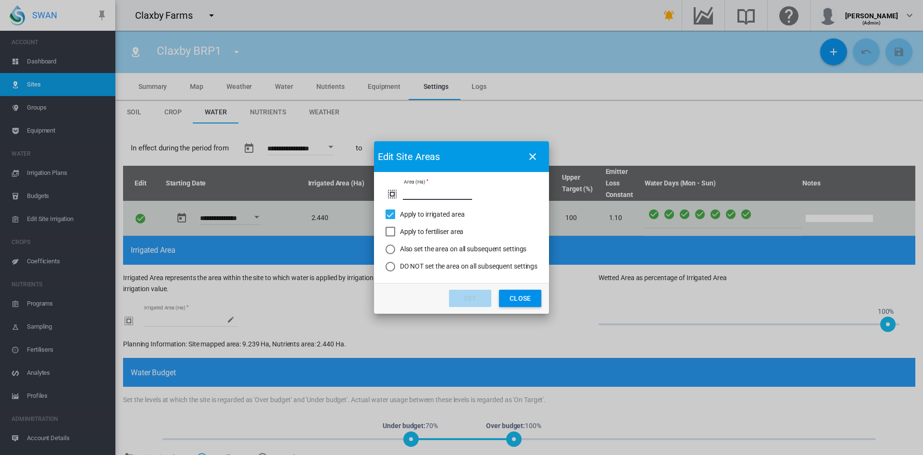
click at [424, 186] on input "****" at bounding box center [437, 193] width 69 height 14
type input "*"
type input "*****"
click at [389, 236] on div "Apply to fertiliser area" at bounding box center [390, 232] width 10 height 10
click at [523, 298] on button "Close" at bounding box center [520, 298] width 42 height 17
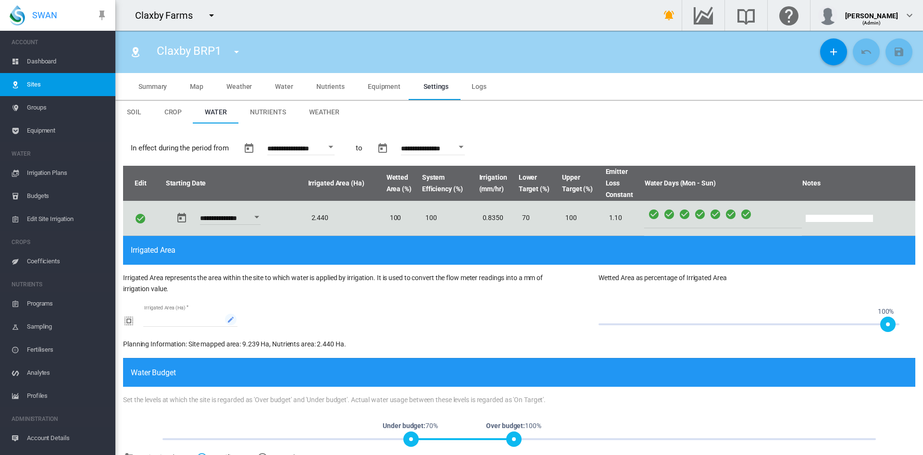
click at [232, 323] on span at bounding box center [231, 320] width 12 height 12
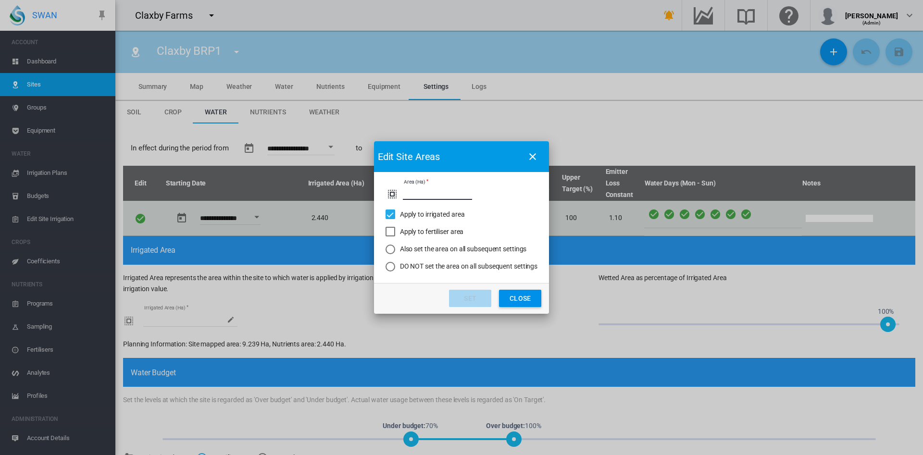
click at [421, 194] on input "****" at bounding box center [437, 193] width 69 height 14
type input "*"
type input "*****"
click at [395, 227] on div "Apply to fertiliser area" at bounding box center [390, 232] width 10 height 10
click at [397, 249] on md-radio-button "Also set the area on all subsequent settings" at bounding box center [461, 250] width 152 height 10
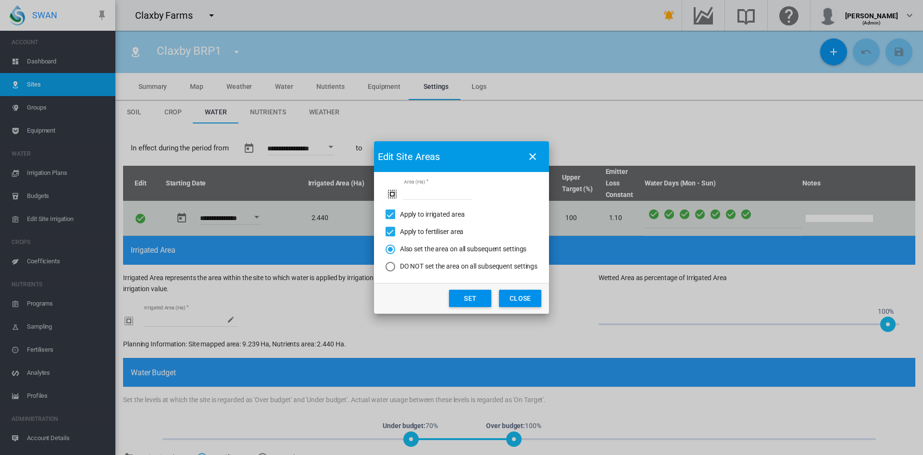
click at [470, 302] on button "Set" at bounding box center [470, 298] width 42 height 17
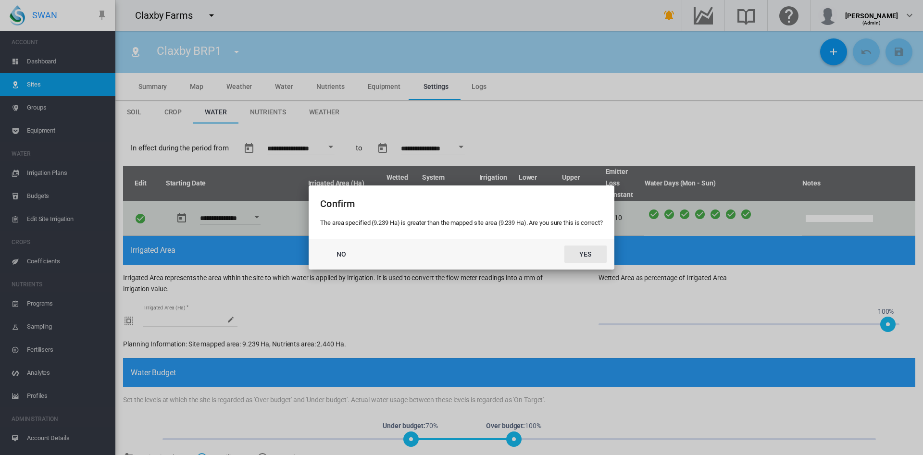
click at [598, 256] on button "Yes" at bounding box center [585, 254] width 42 height 17
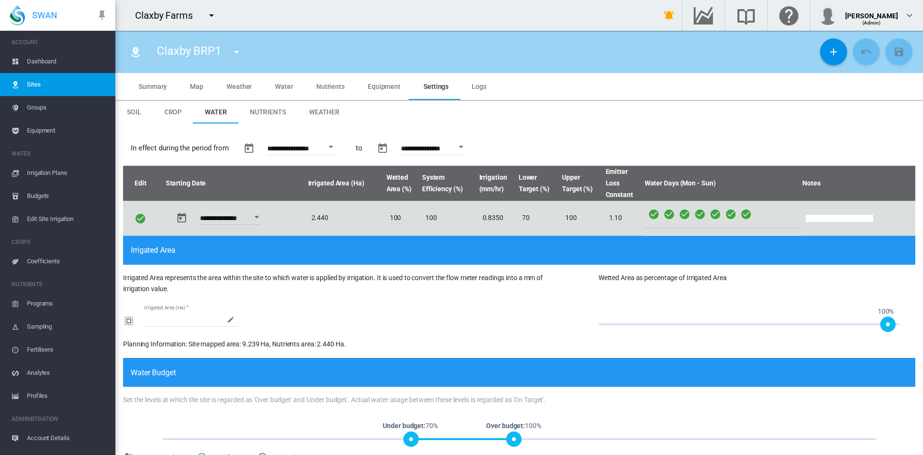
type input "*****"
click at [336, 145] on button "Open calendar" at bounding box center [330, 146] width 17 height 17
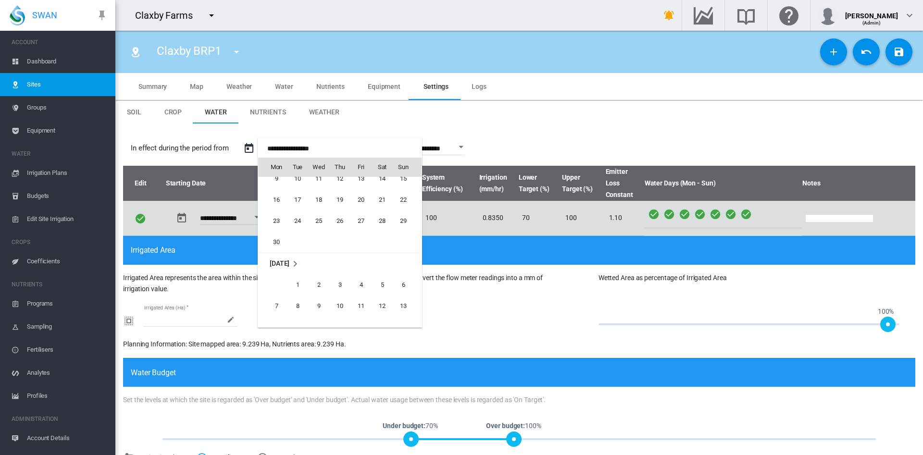
scroll to position [23616, 0]
click at [299, 280] on span "1" at bounding box center [297, 281] width 19 height 19
type input "**********"
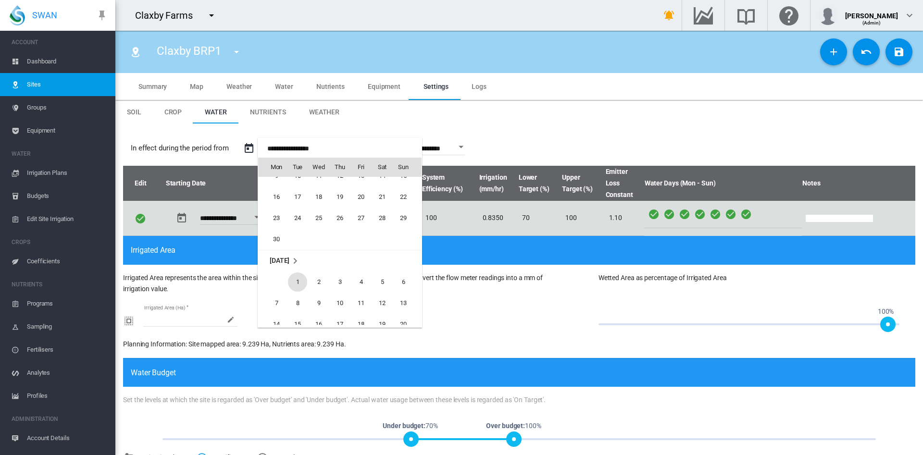
type input "**********"
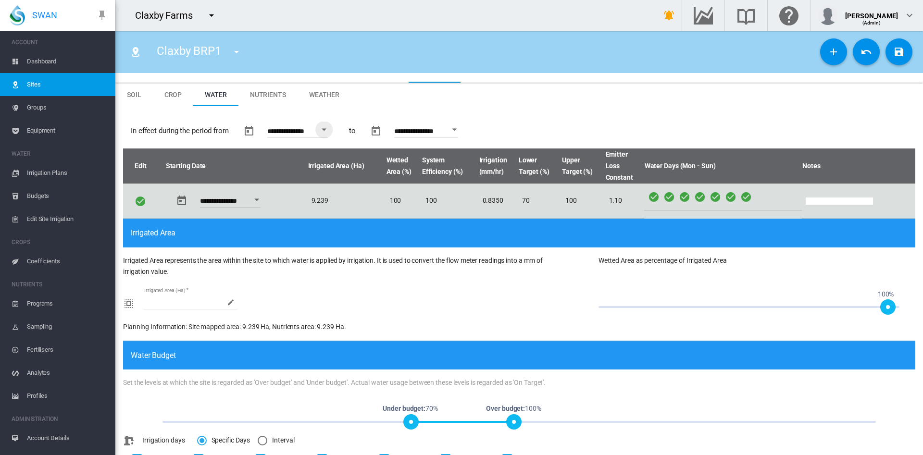
scroll to position [0, 0]
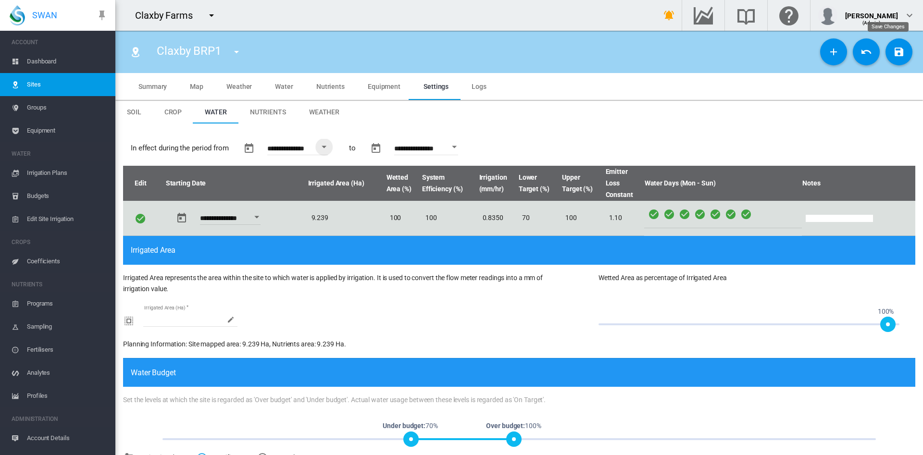
click at [893, 52] on md-icon "icon-content-save" at bounding box center [899, 52] width 12 height 12
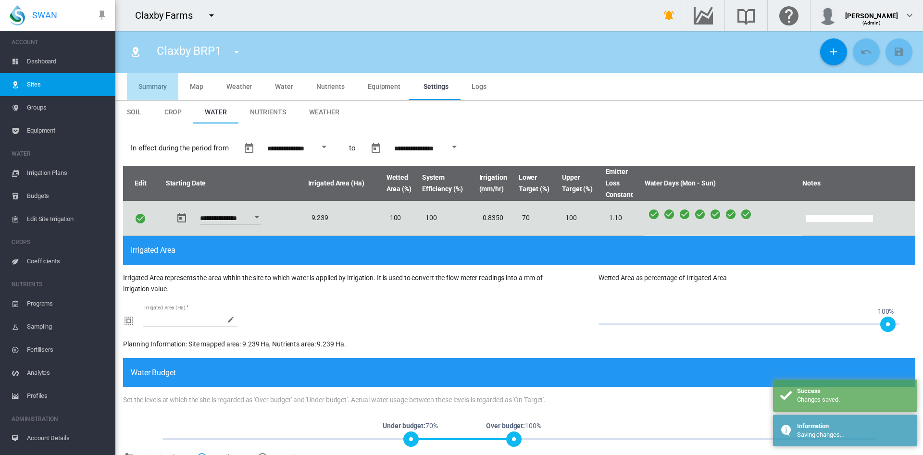
click at [160, 89] on span "Summary" at bounding box center [152, 87] width 28 height 8
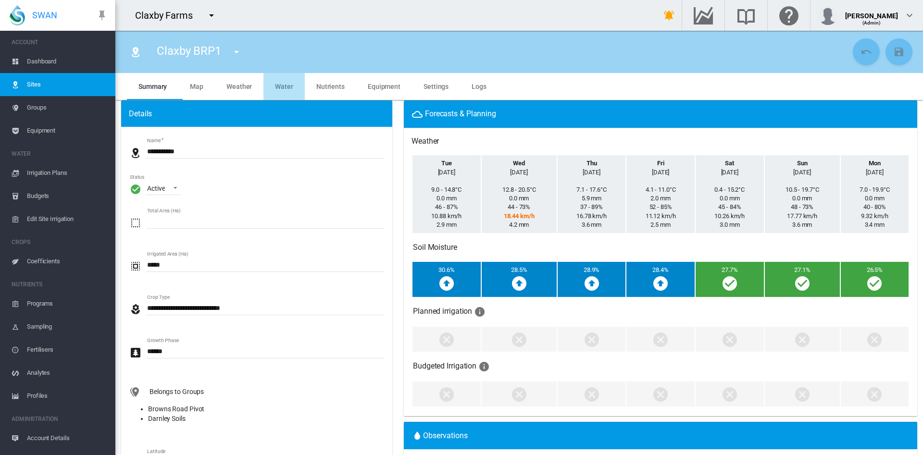
click at [288, 87] on span "Water" at bounding box center [284, 87] width 18 height 8
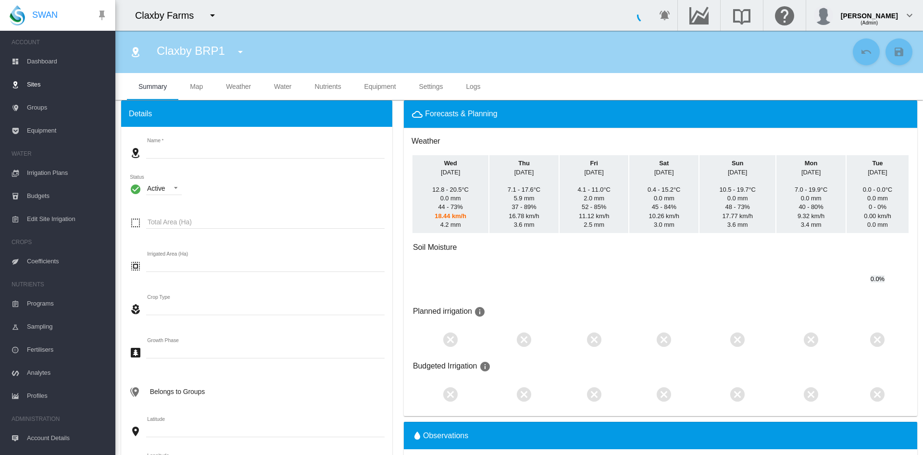
type input "**********"
type input "*********"
type input "**"
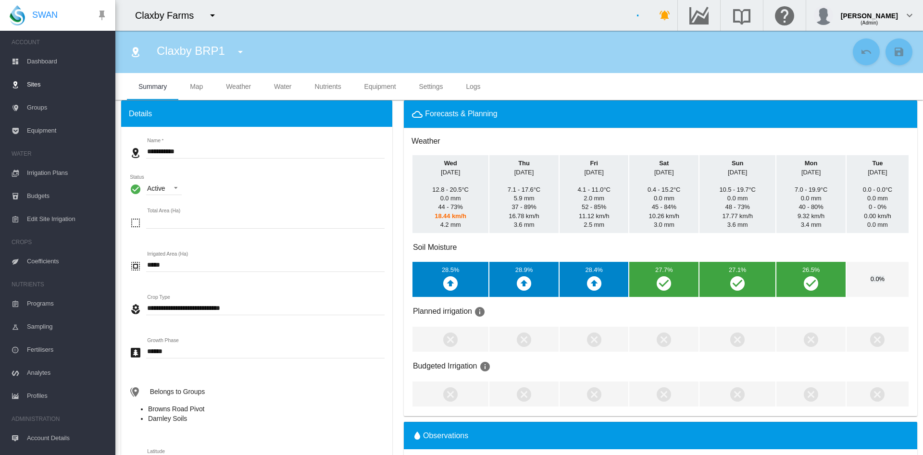
type input "*****"
click at [272, 87] on md-tab-item "Water" at bounding box center [282, 86] width 40 height 27
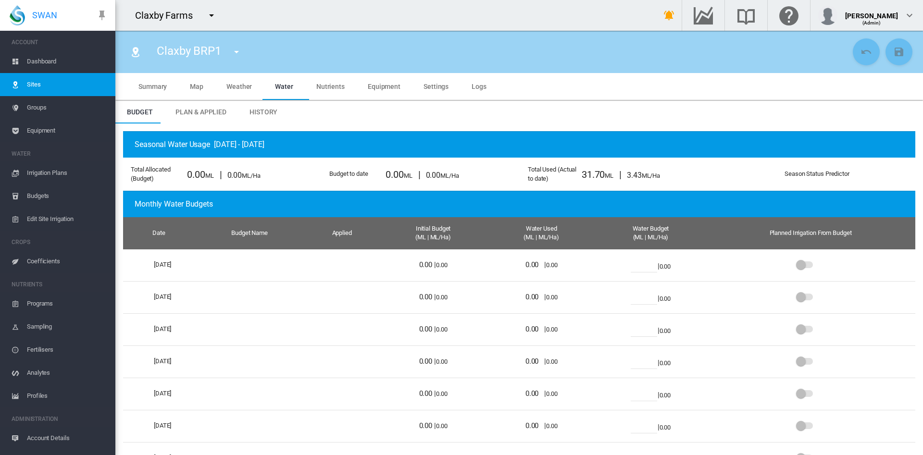
click at [222, 117] on md-tab-item "Plan & Applied" at bounding box center [201, 111] width 74 height 23
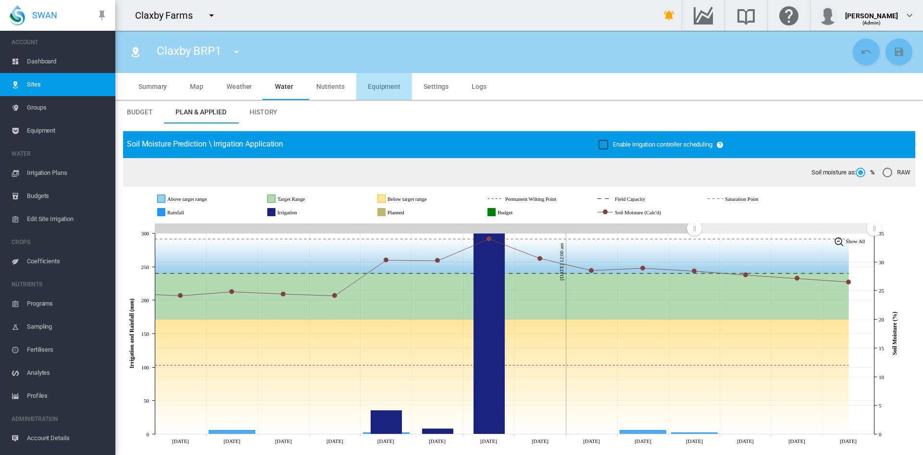
click at [398, 86] on md-tab-item "Equipment" at bounding box center [384, 86] width 56 height 27
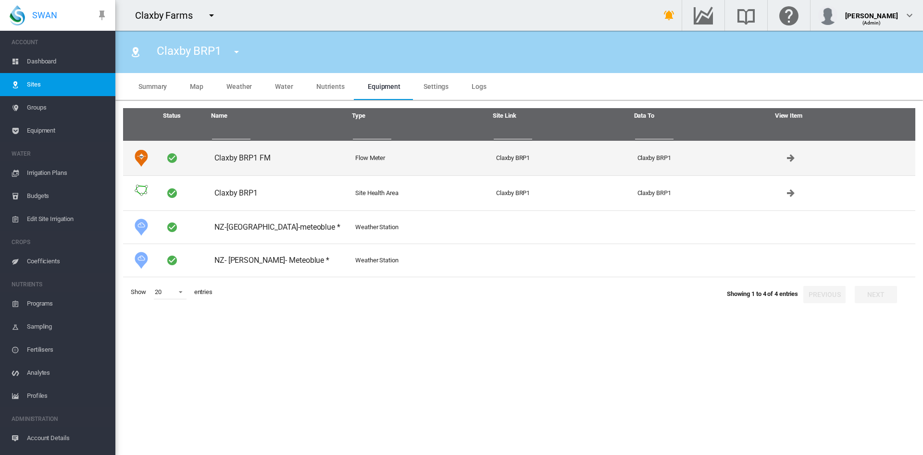
click at [381, 166] on td "Flow Meter" at bounding box center [421, 158] width 141 height 35
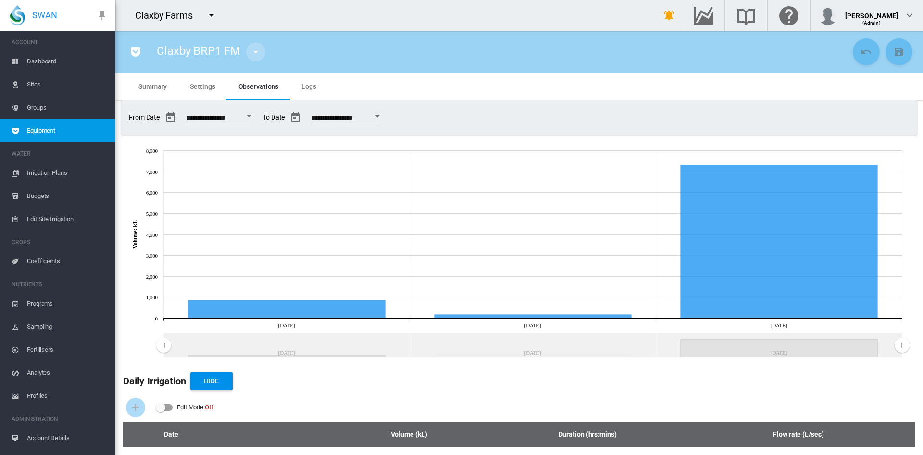
click at [264, 50] on button "button" at bounding box center [255, 51] width 19 height 19
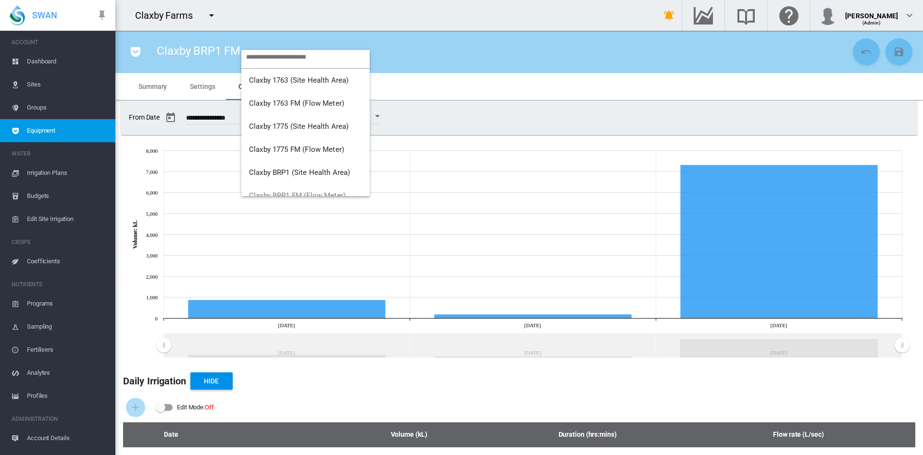
scroll to position [7, 0]
click at [570, 388] on md-backdrop at bounding box center [461, 227] width 923 height 455
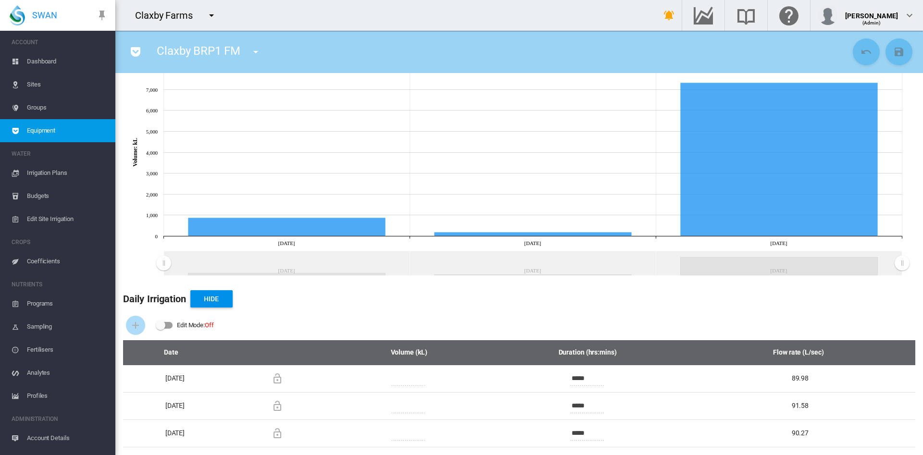
scroll to position [0, 0]
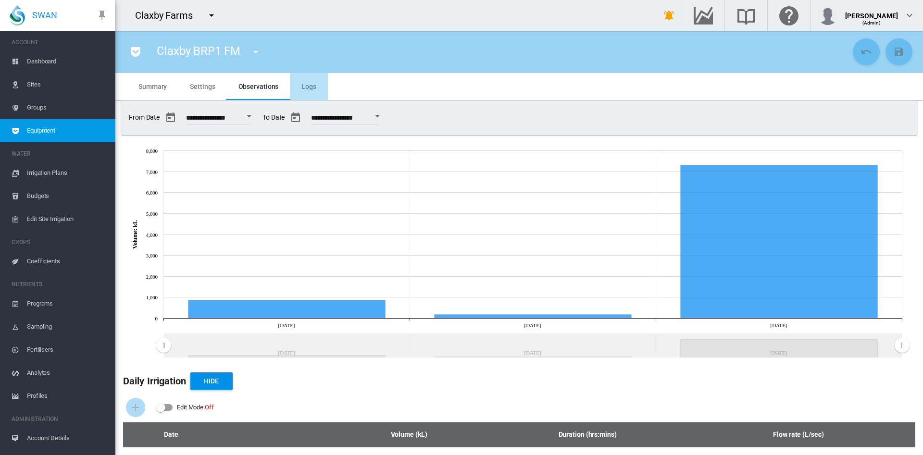
click at [310, 85] on span "Logs" at bounding box center [308, 87] width 15 height 8
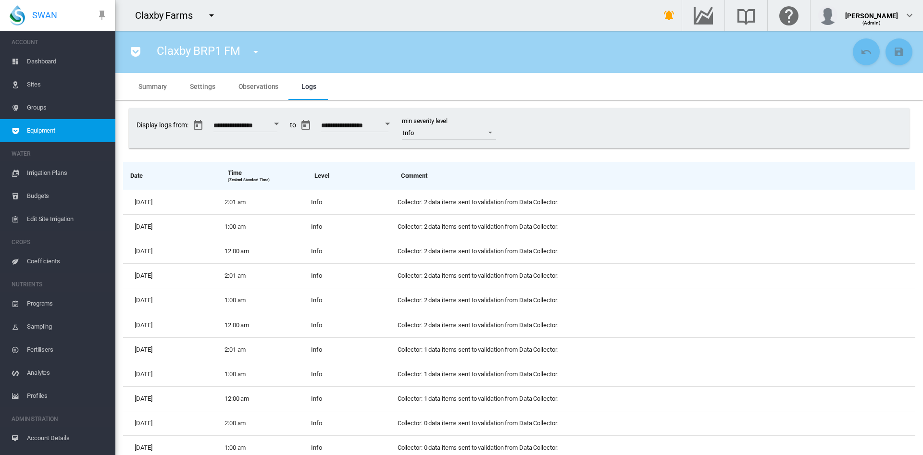
click at [214, 86] on span "Settings" at bounding box center [202, 87] width 25 height 8
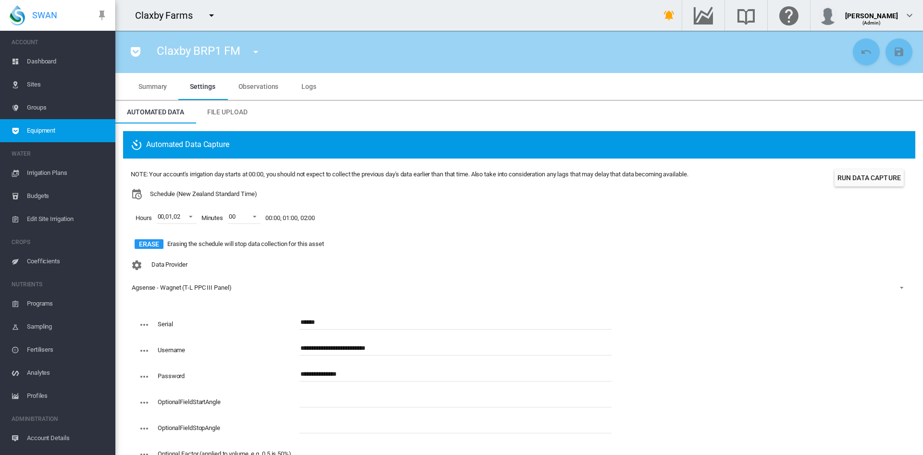
click at [868, 179] on button "Run Data Capture" at bounding box center [868, 177] width 69 height 17
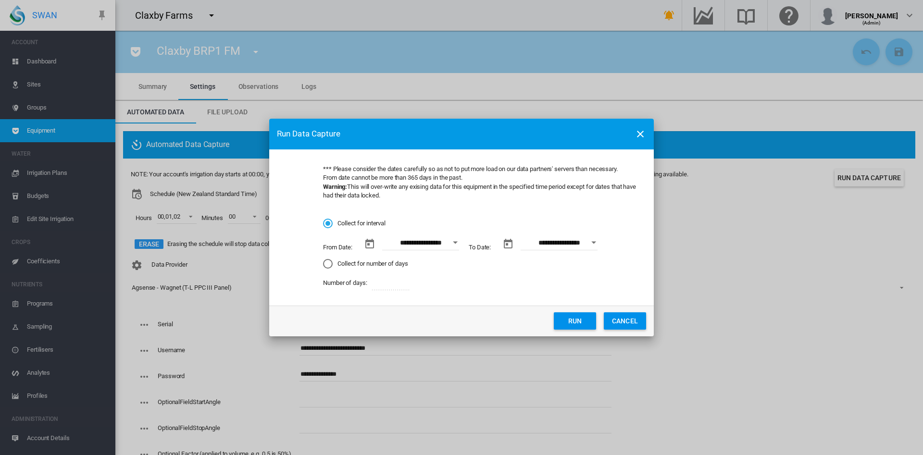
click at [456, 242] on div "Open calendar" at bounding box center [455, 243] width 5 height 2
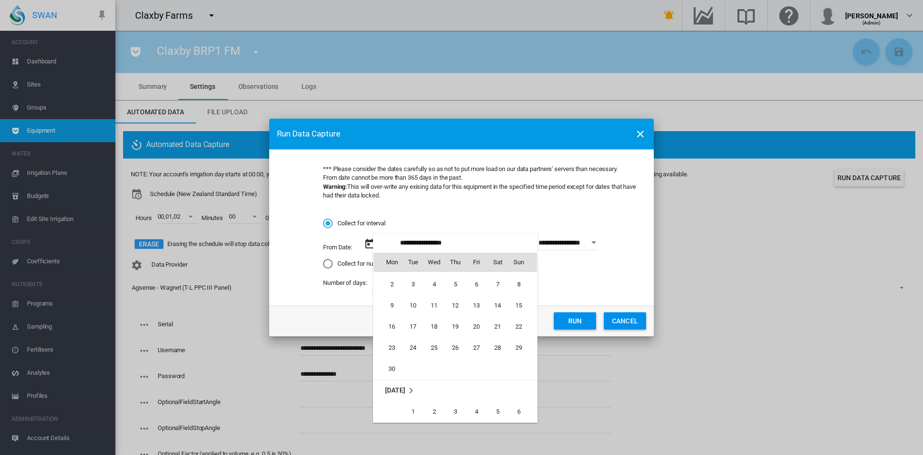
scroll to position [1179, 0]
click at [411, 396] on span "1" at bounding box center [412, 398] width 19 height 19
type input "**********"
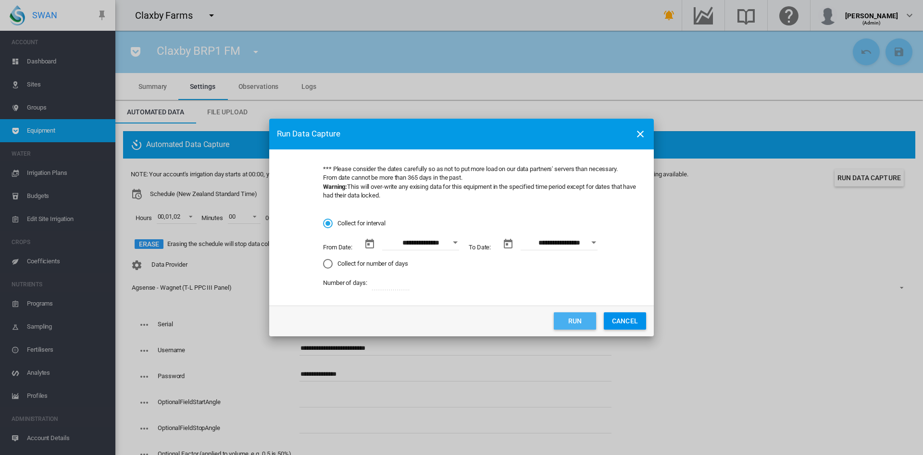
click at [578, 316] on button "Run" at bounding box center [575, 320] width 42 height 17
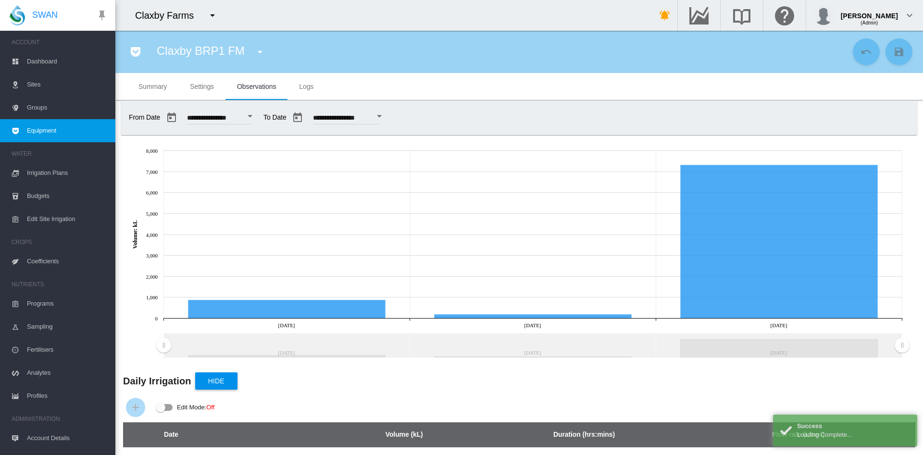
scroll to position [82, 0]
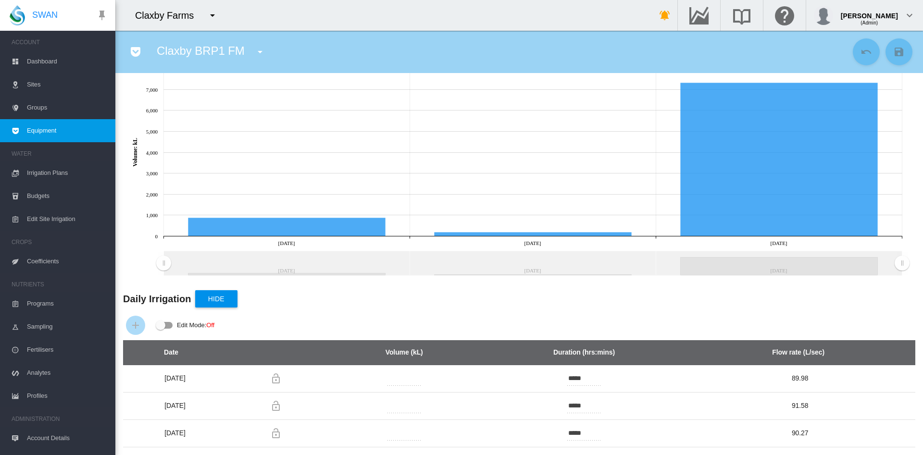
click at [44, 64] on span "Dashboard" at bounding box center [67, 61] width 81 height 23
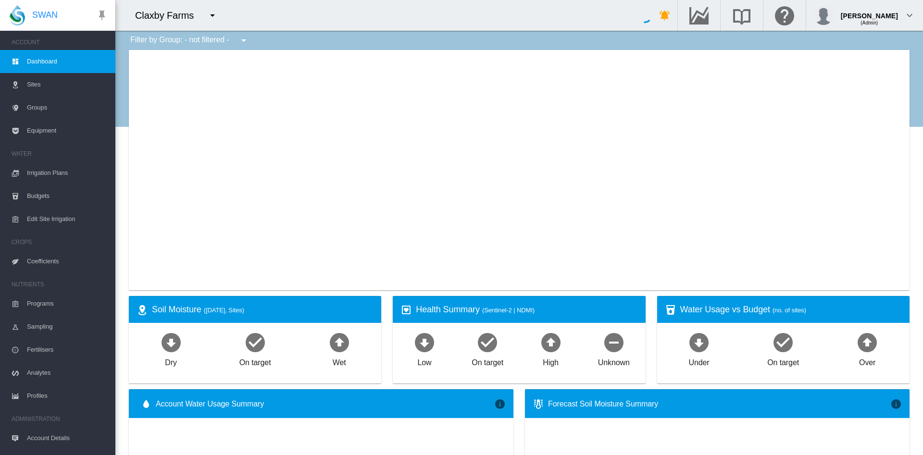
type input "**********"
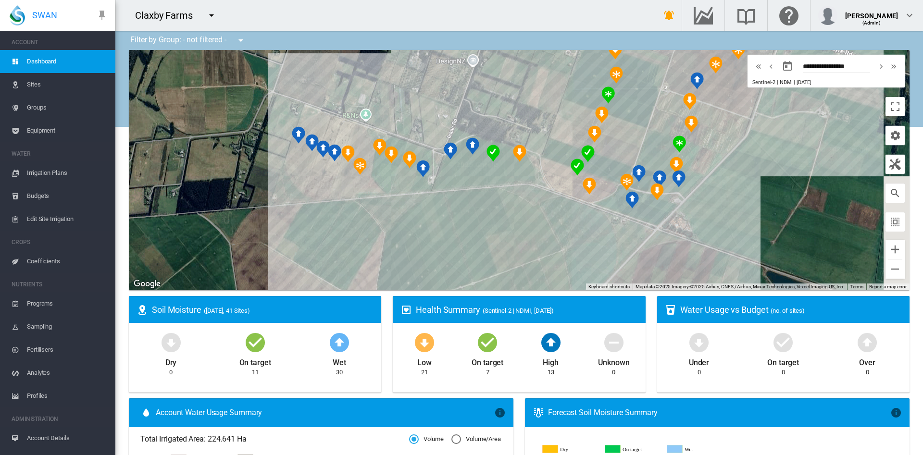
drag, startPoint x: 421, startPoint y: 178, endPoint x: 111, endPoint y: 180, distance: 310.0
click at [111, 180] on div "SWAN ACCOUNT Dashboard Sites Groups Equipment WATER Irrigation Plans" at bounding box center [461, 227] width 923 height 455
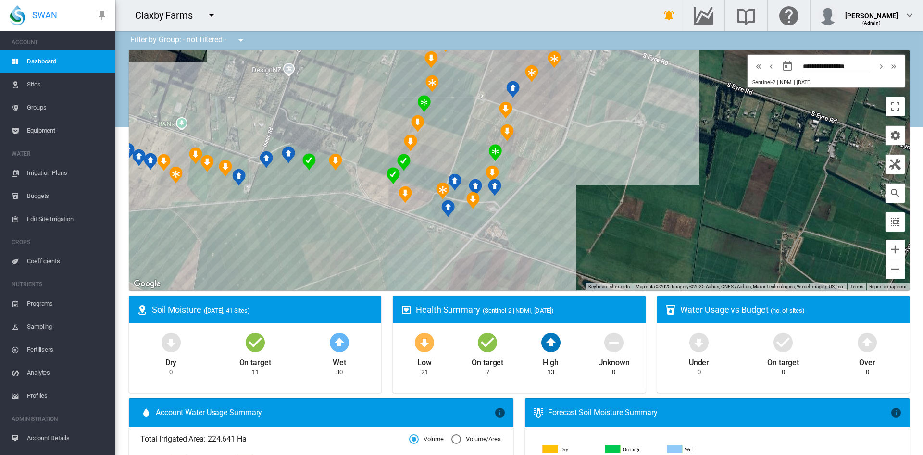
drag, startPoint x: 426, startPoint y: 233, endPoint x: 239, endPoint y: 242, distance: 186.7
click at [239, 242] on div at bounding box center [519, 170] width 780 height 240
